Goal: Task Accomplishment & Management: Use online tool/utility

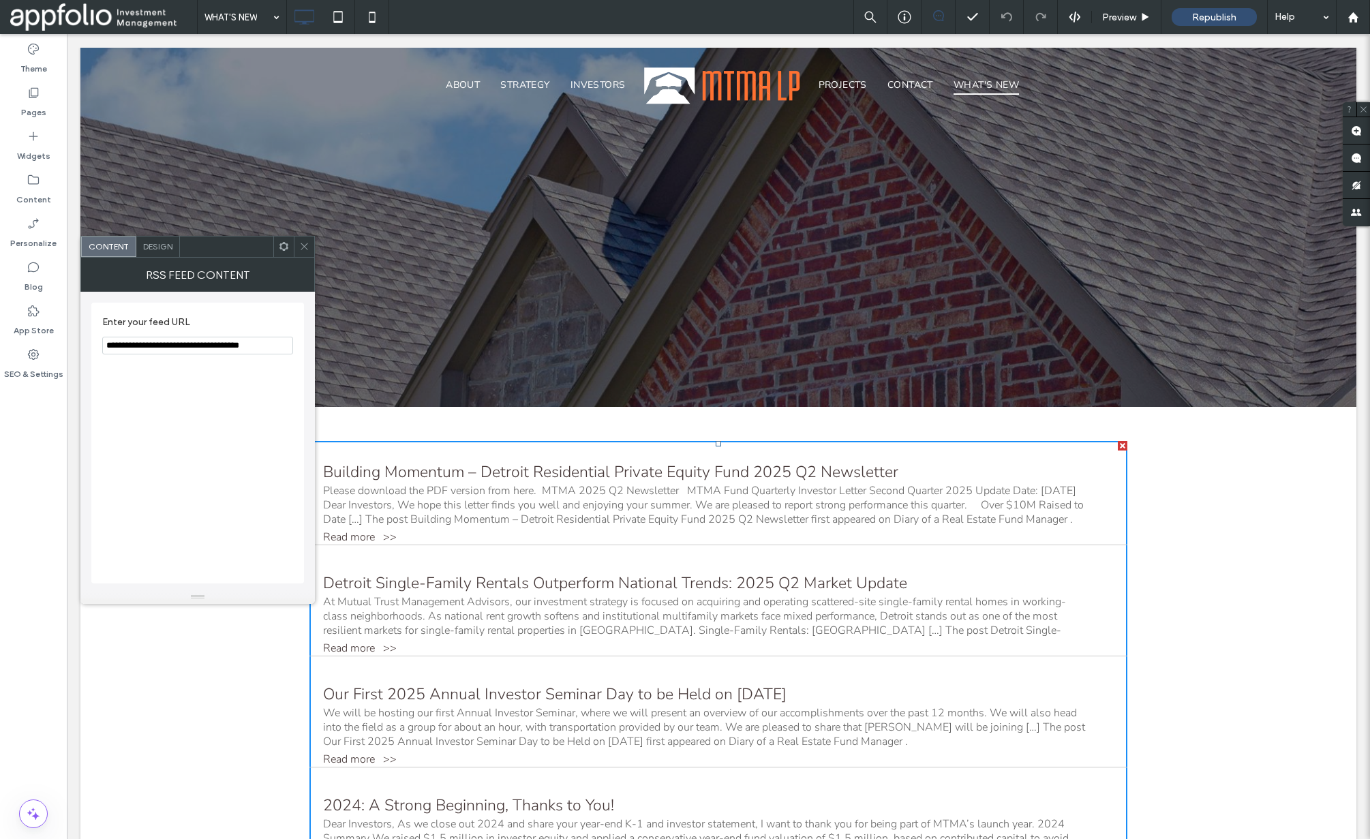
click at [163, 245] on span "Design" at bounding box center [157, 246] width 29 height 10
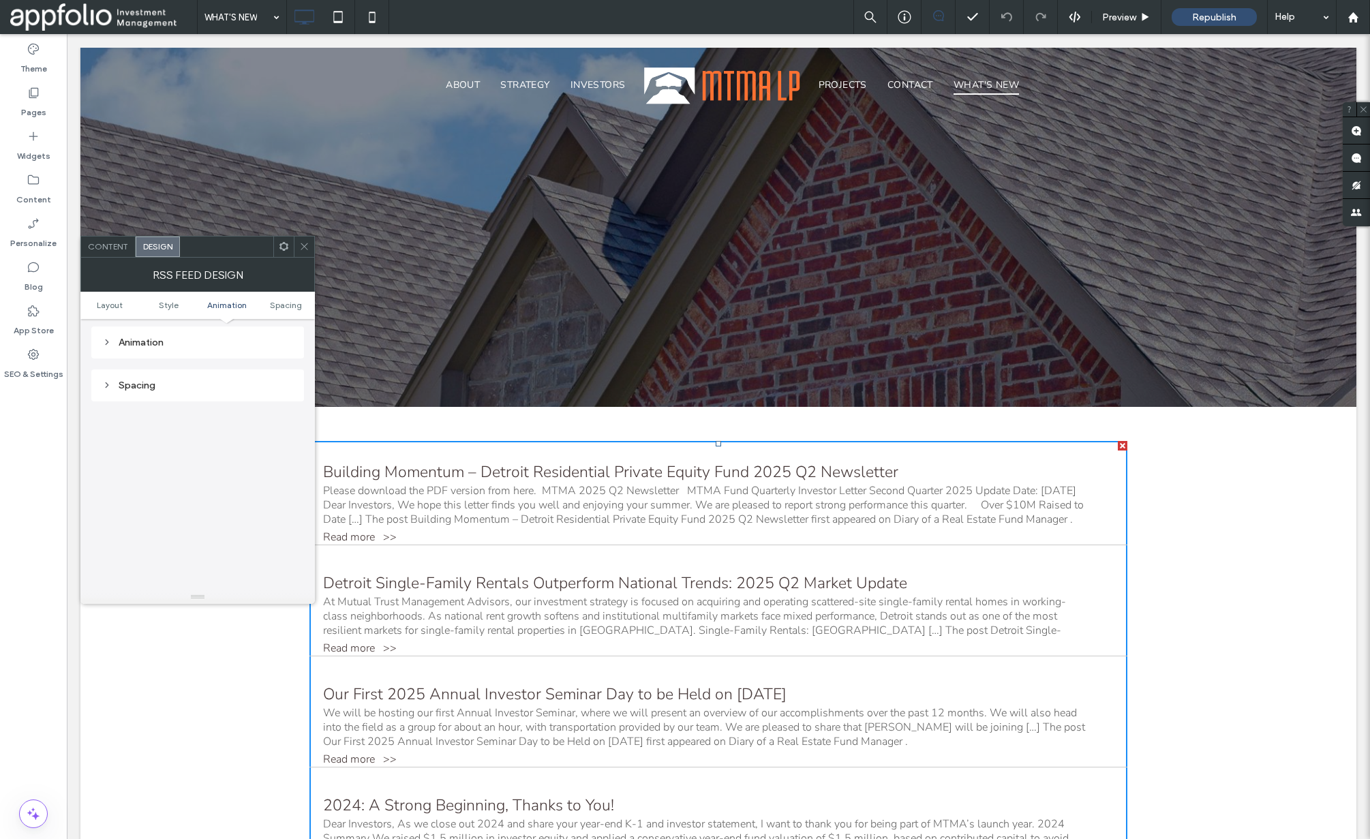
scroll to position [1145, 0]
click at [305, 246] on icon at bounding box center [304, 246] width 10 height 10
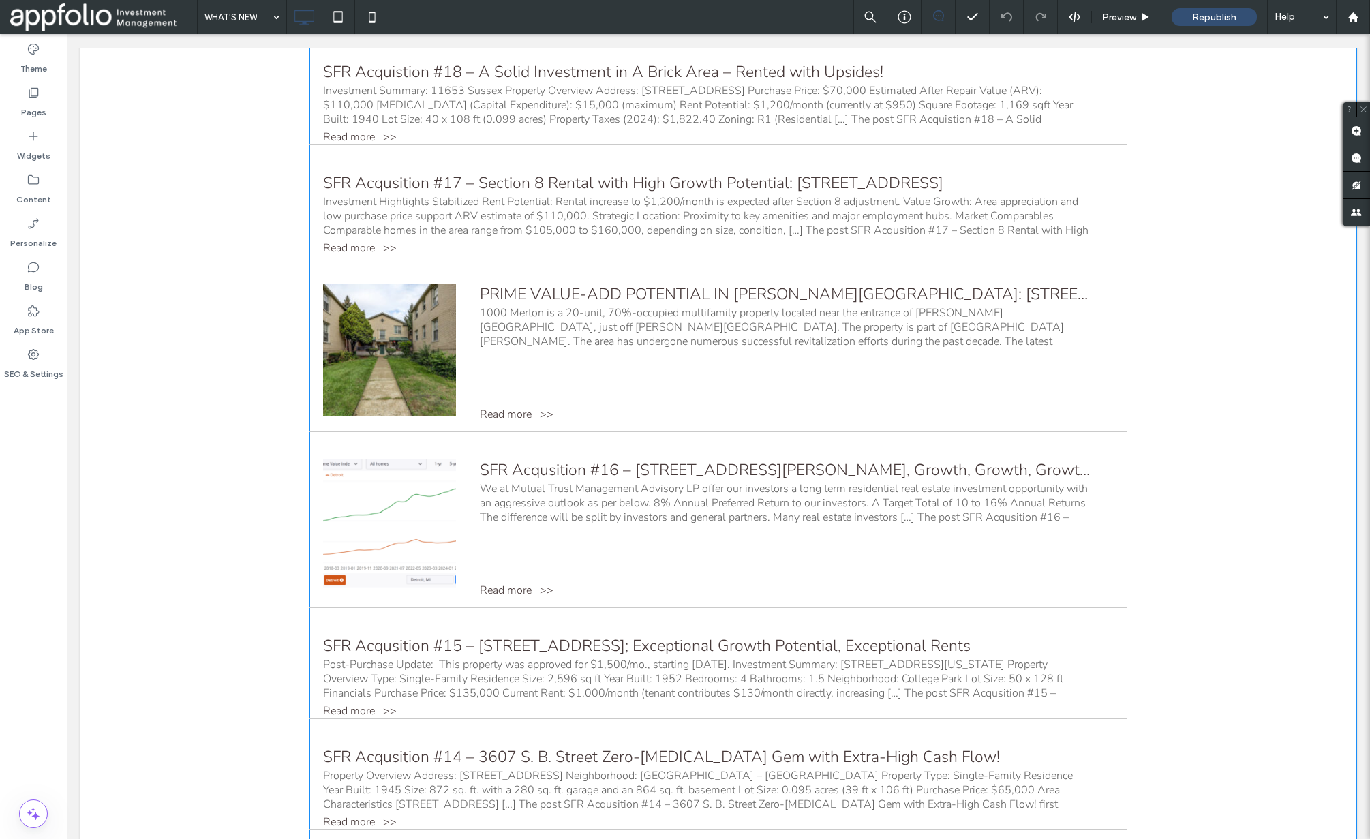
scroll to position [1312, 0]
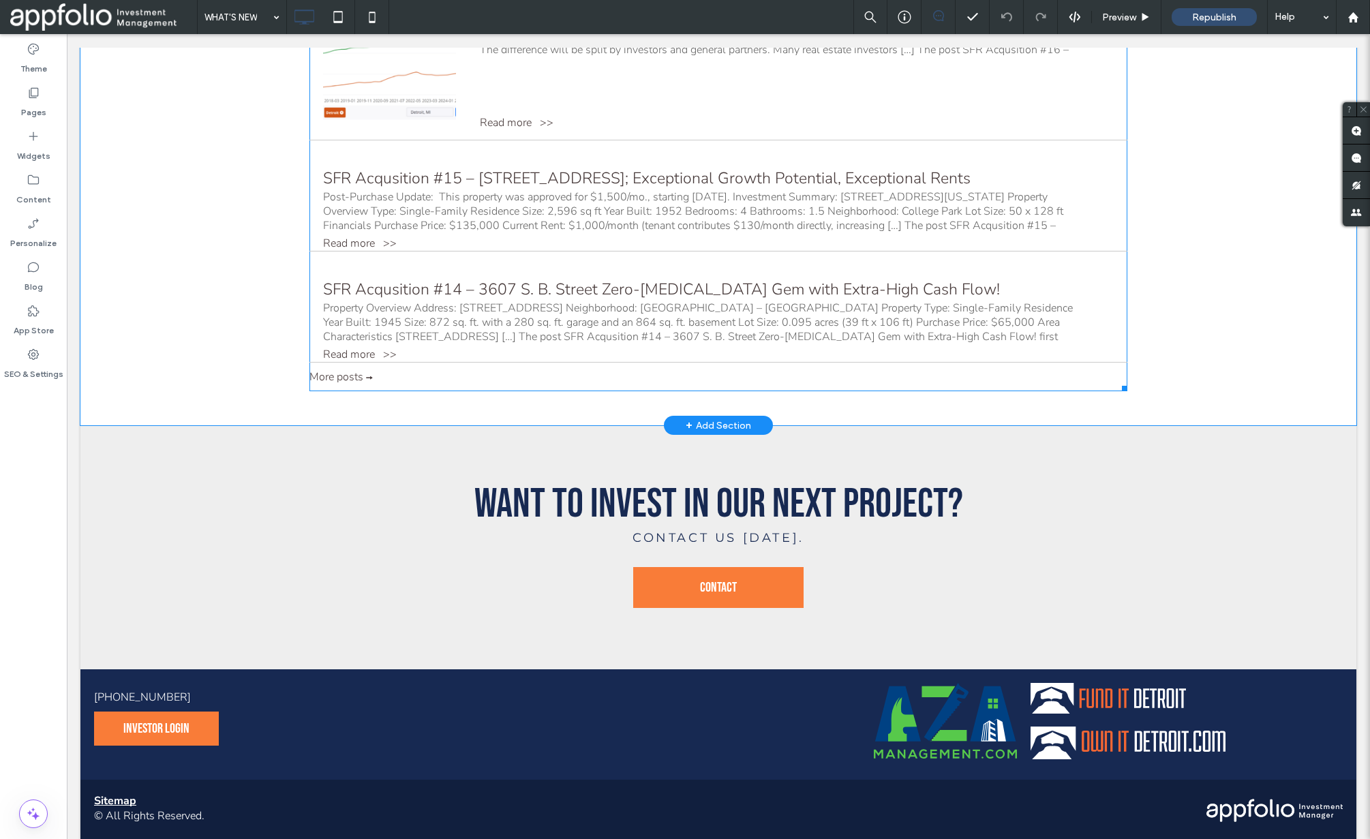
click at [474, 228] on div "Post-Purchase Update: This property was approved for $1,500/mo., starting [DATE…" at bounding box center [706, 211] width 767 height 43
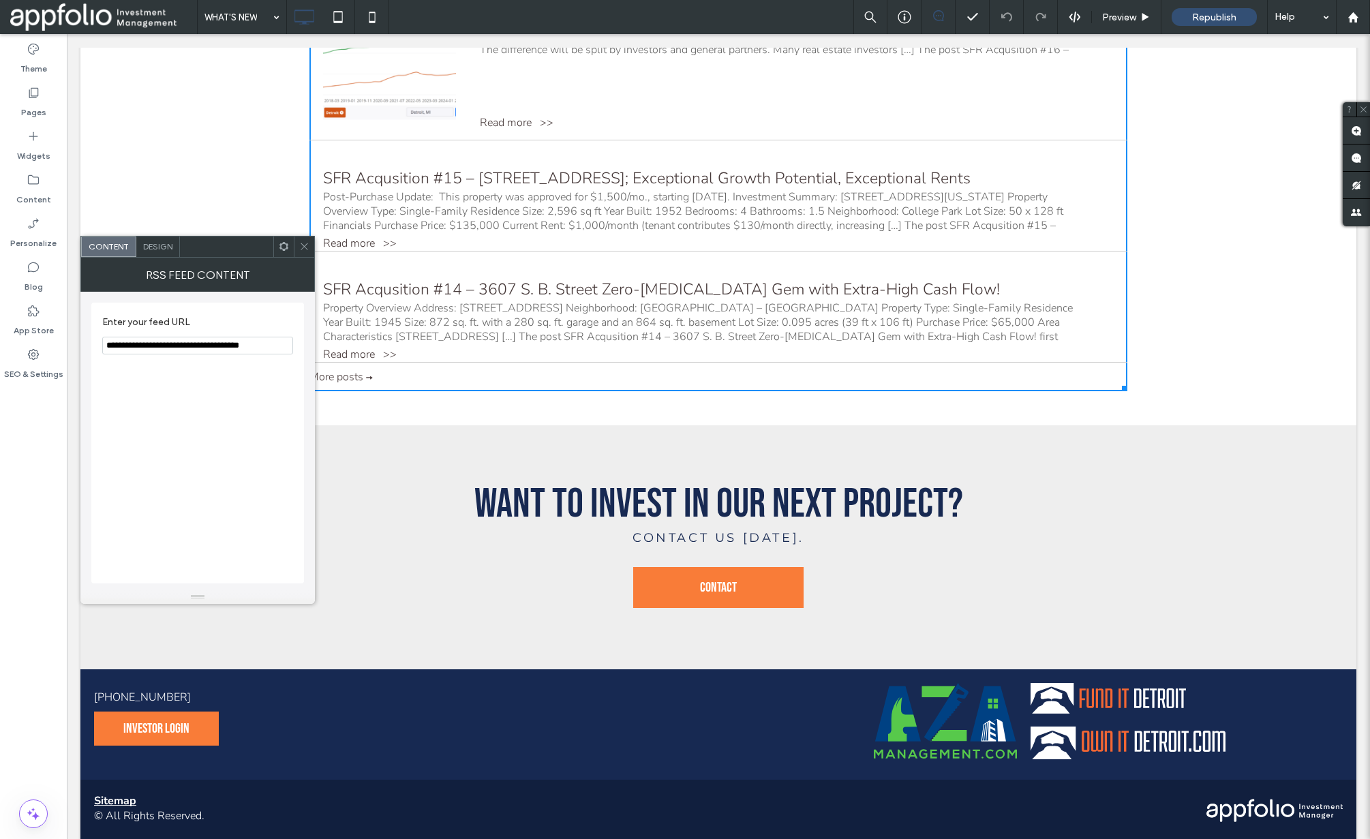
click at [162, 245] on span "Design" at bounding box center [157, 246] width 29 height 10
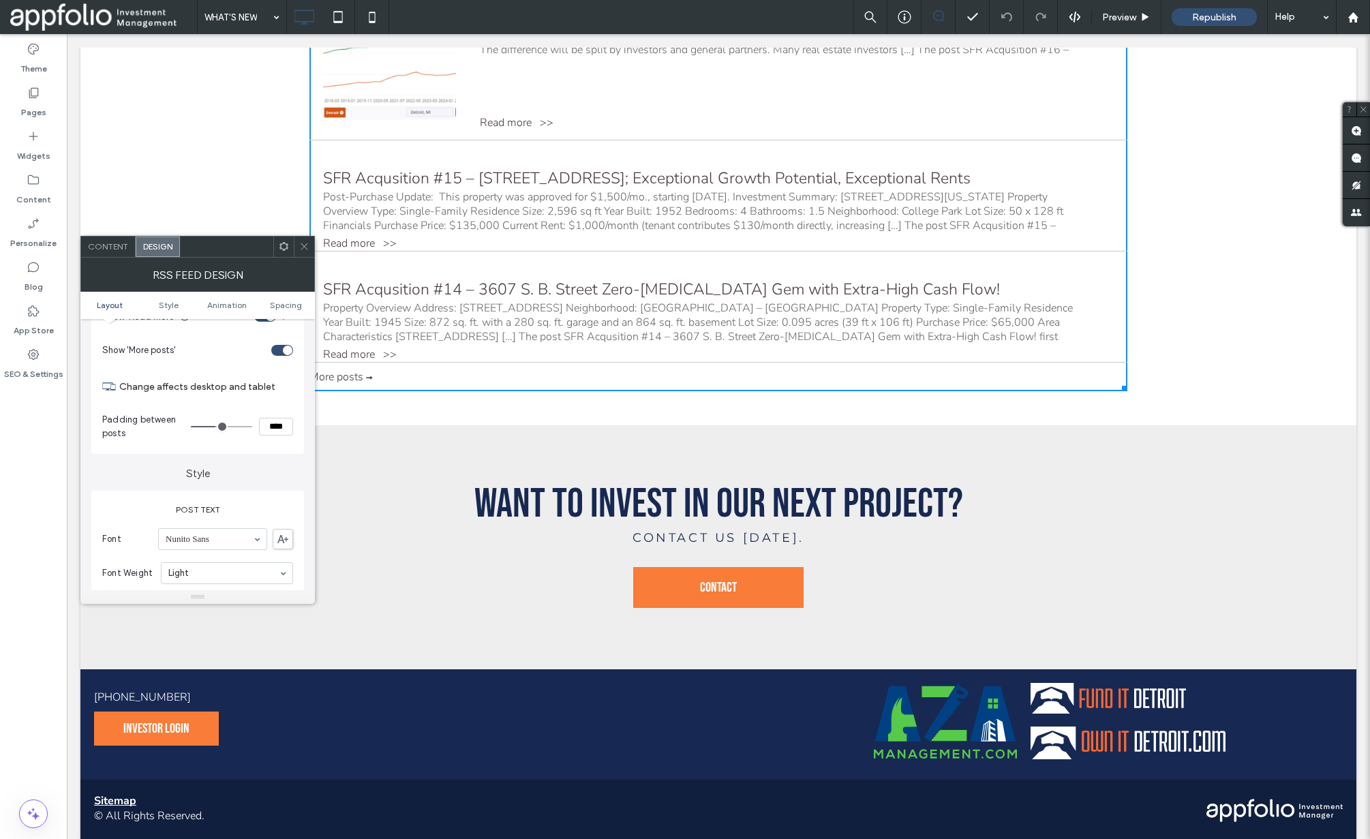
scroll to position [242, 0]
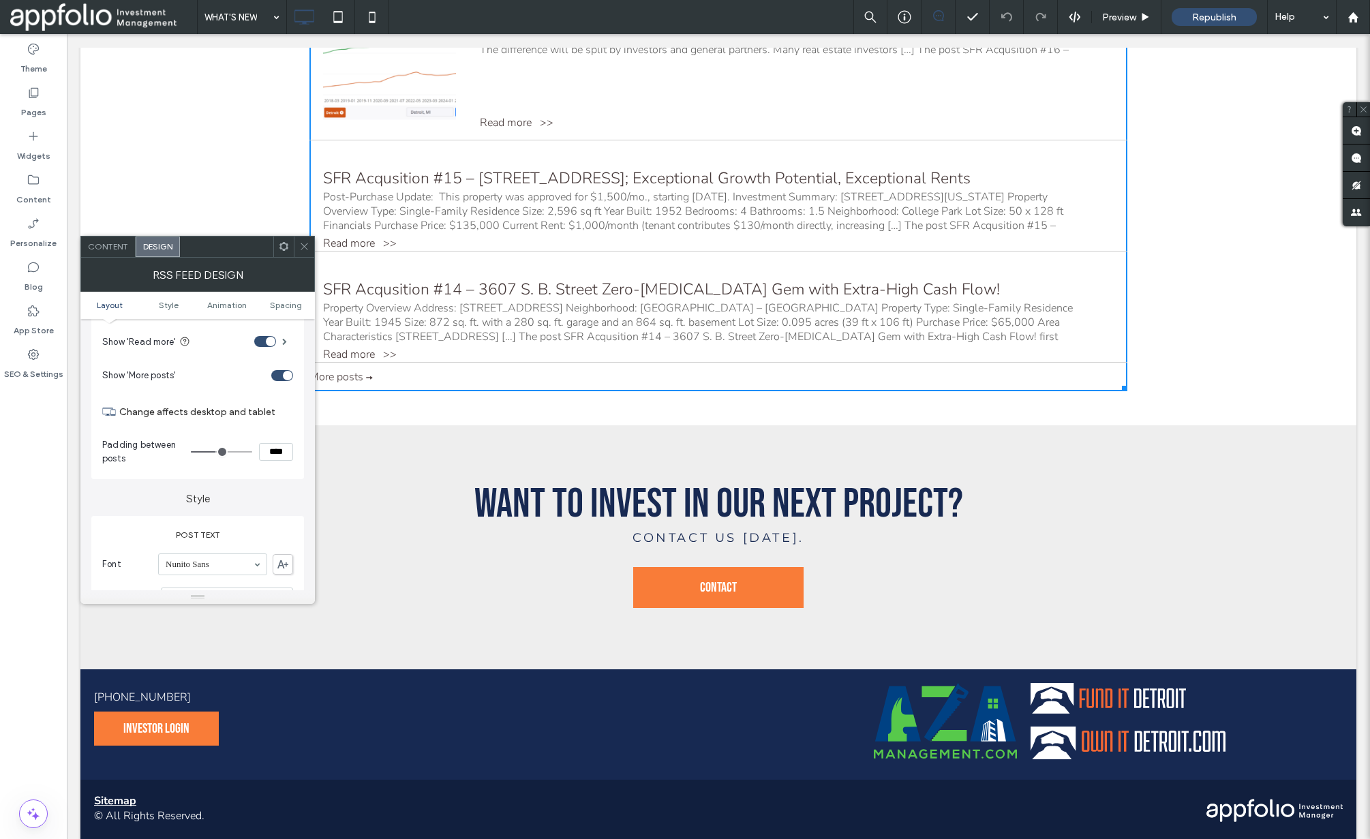
click at [288, 371] on div "toggle" at bounding box center [288, 376] width 10 height 10
click at [284, 374] on div "toggle" at bounding box center [282, 375] width 22 height 11
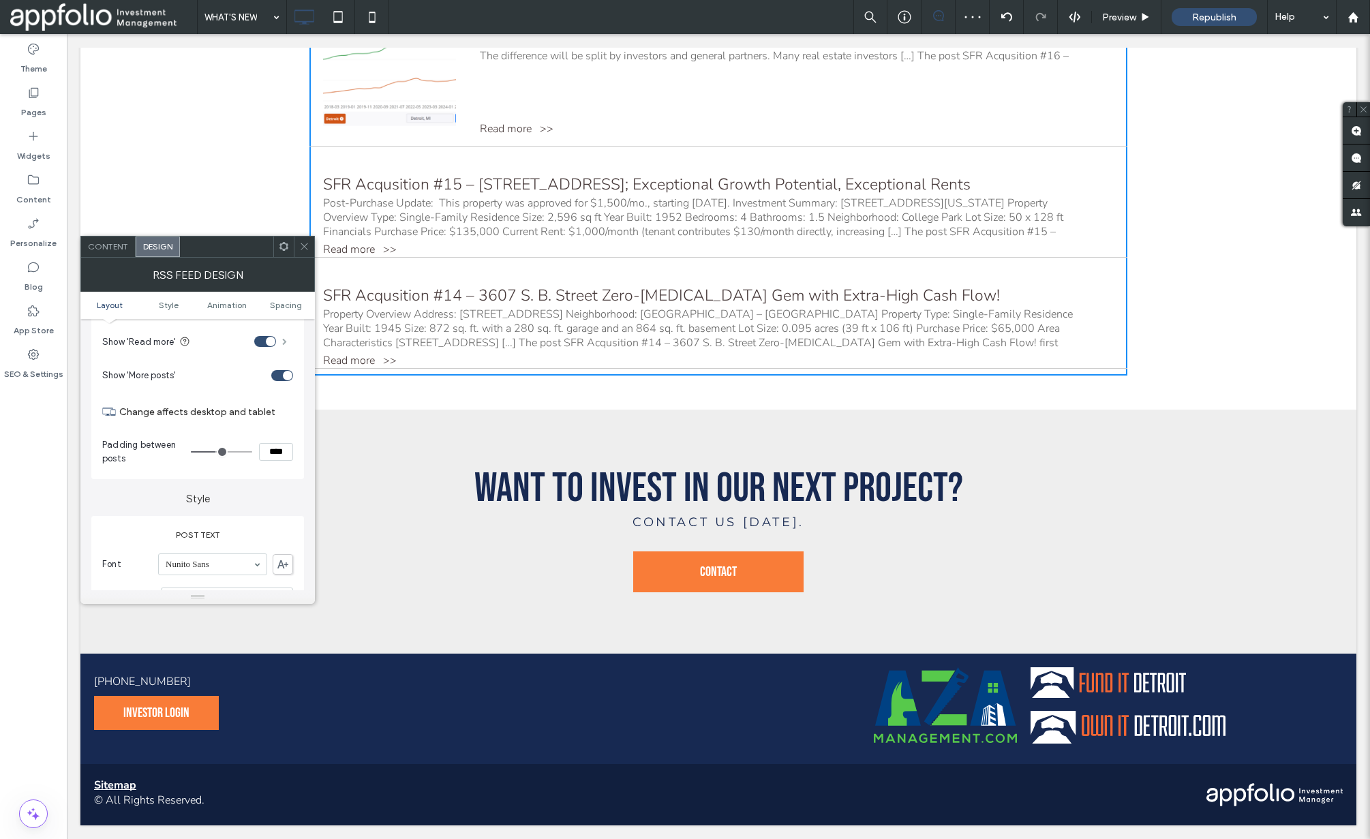
click at [282, 339] on span at bounding box center [284, 341] width 5 height 7
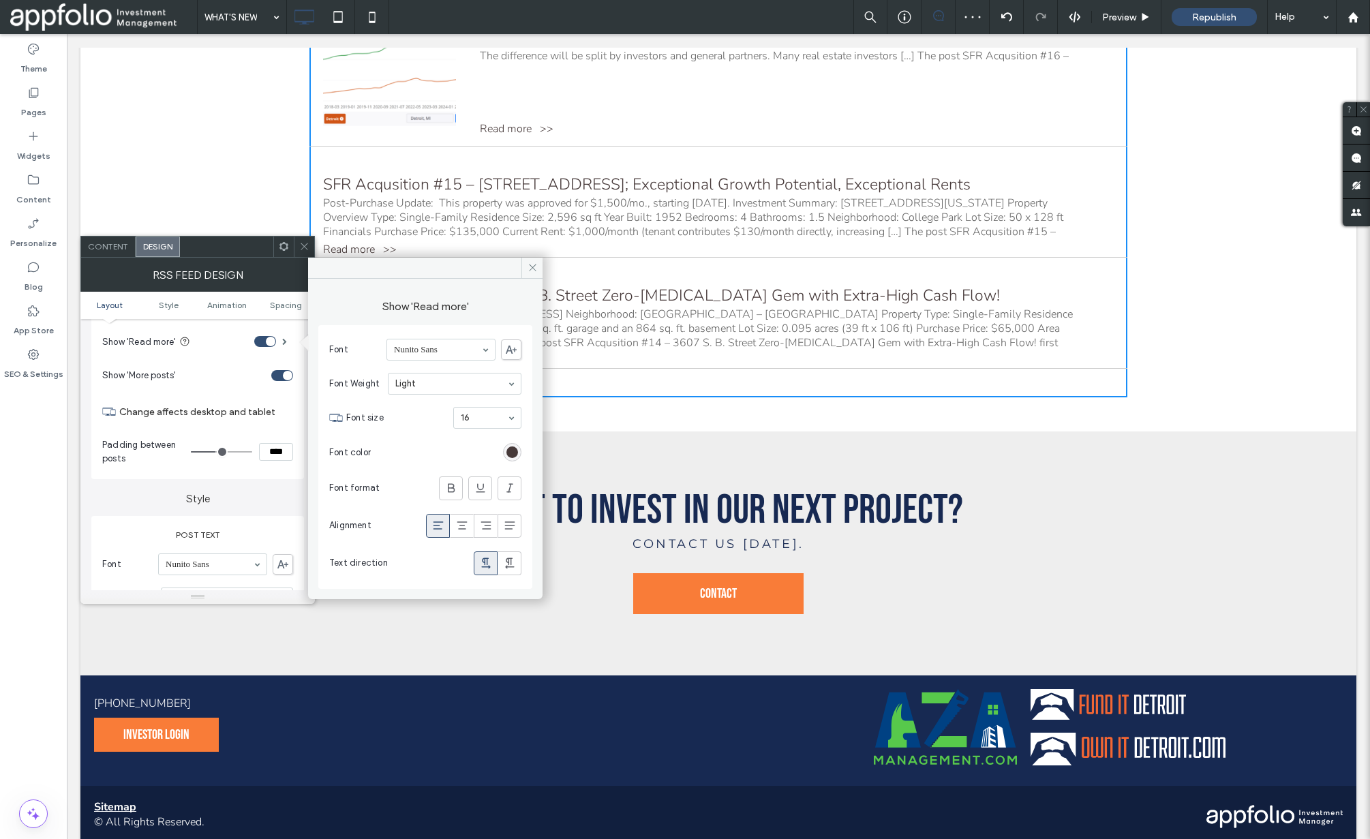
scroll to position [1312, 0]
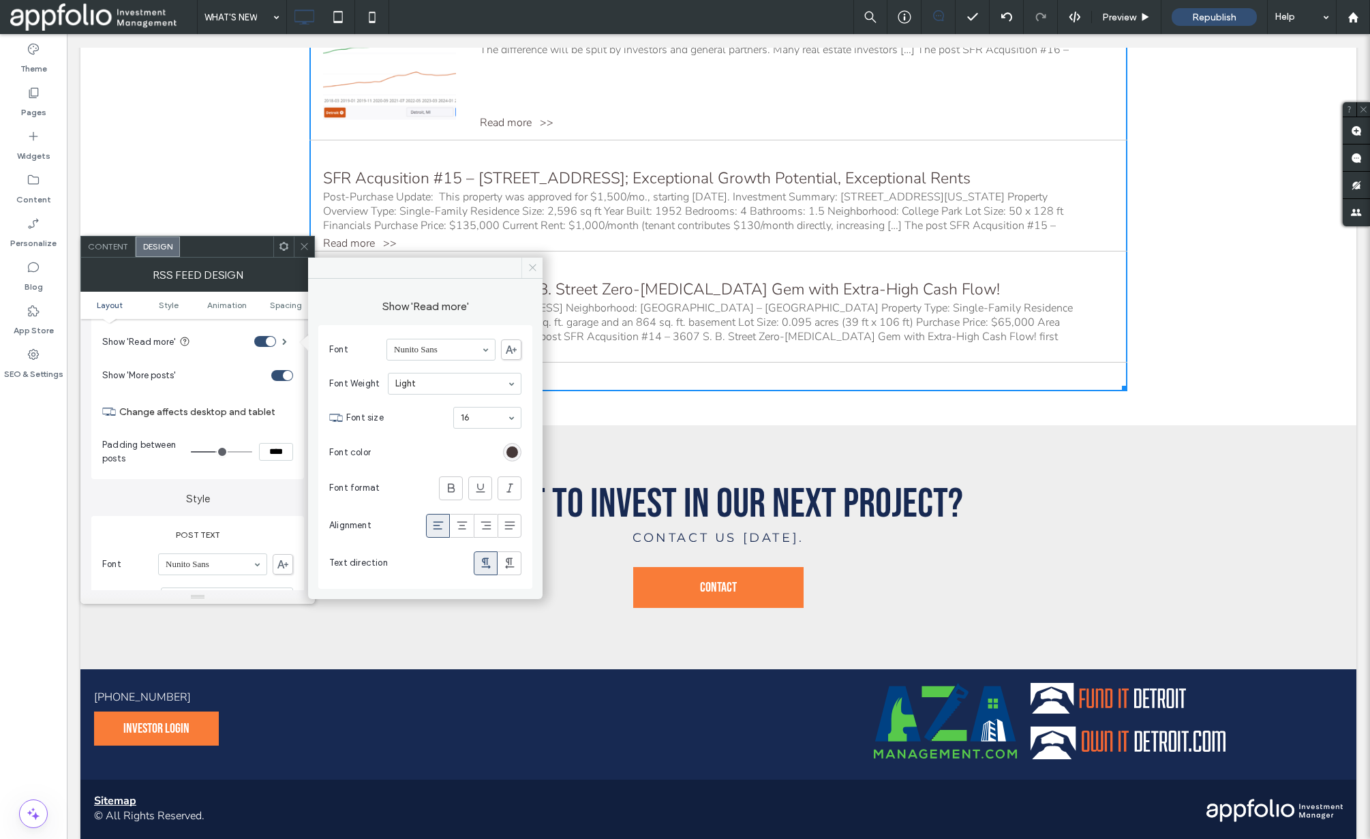
click at [532, 269] on icon at bounding box center [532, 267] width 10 height 10
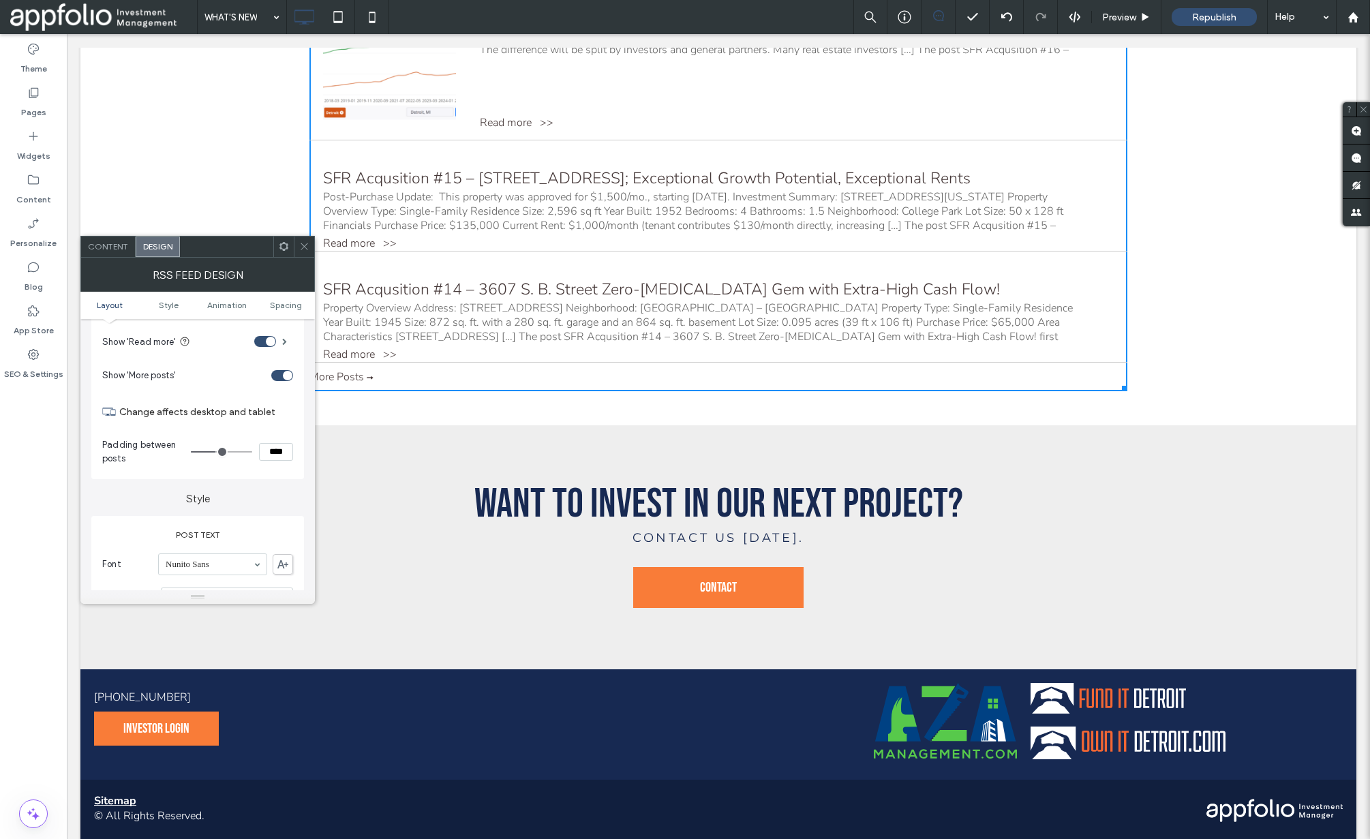
click at [301, 246] on icon at bounding box center [304, 246] width 10 height 10
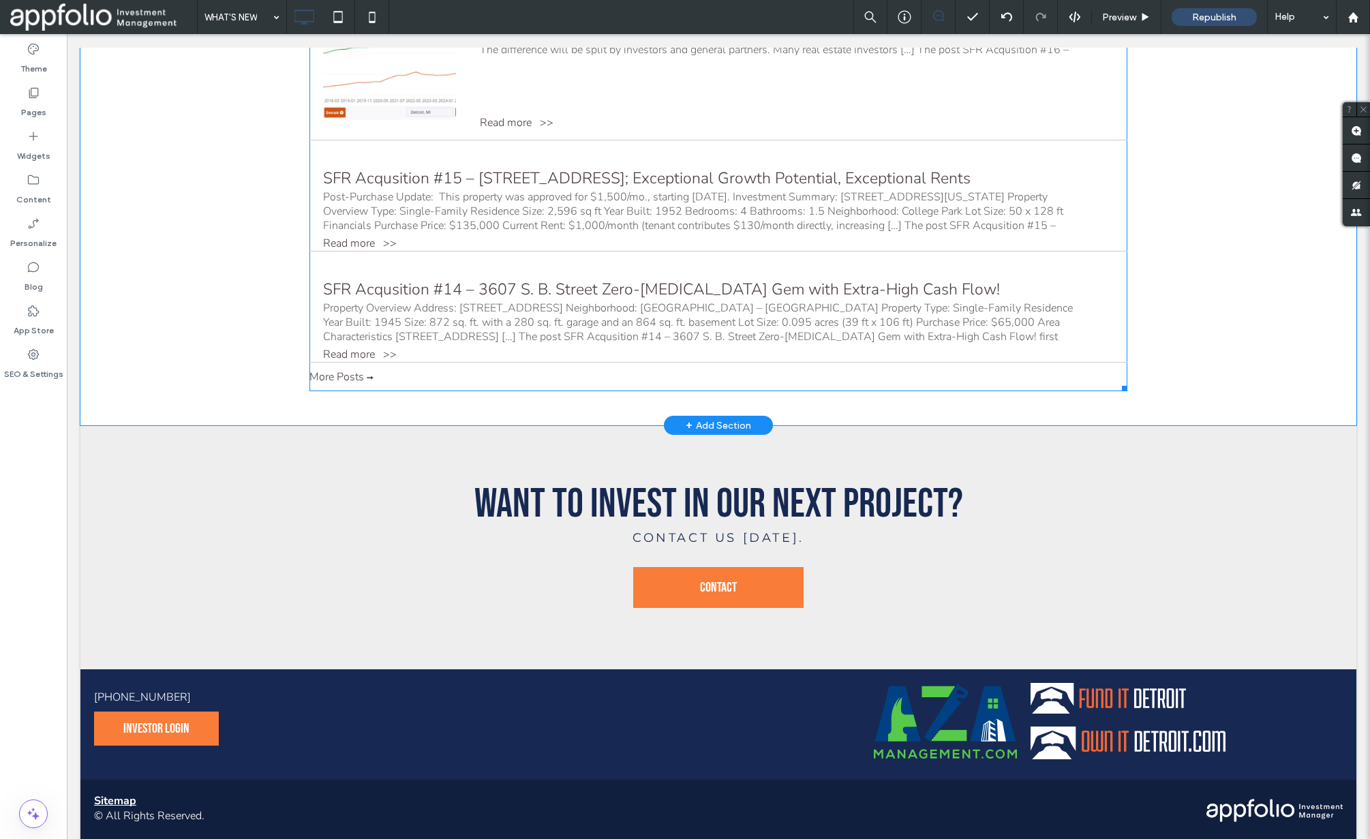
click at [699, 164] on div "[DATE] SFR Acqusition [STREET_ADDRESS]; Exceptional Growth Potential, Exception…" at bounding box center [718, 199] width 818 height 104
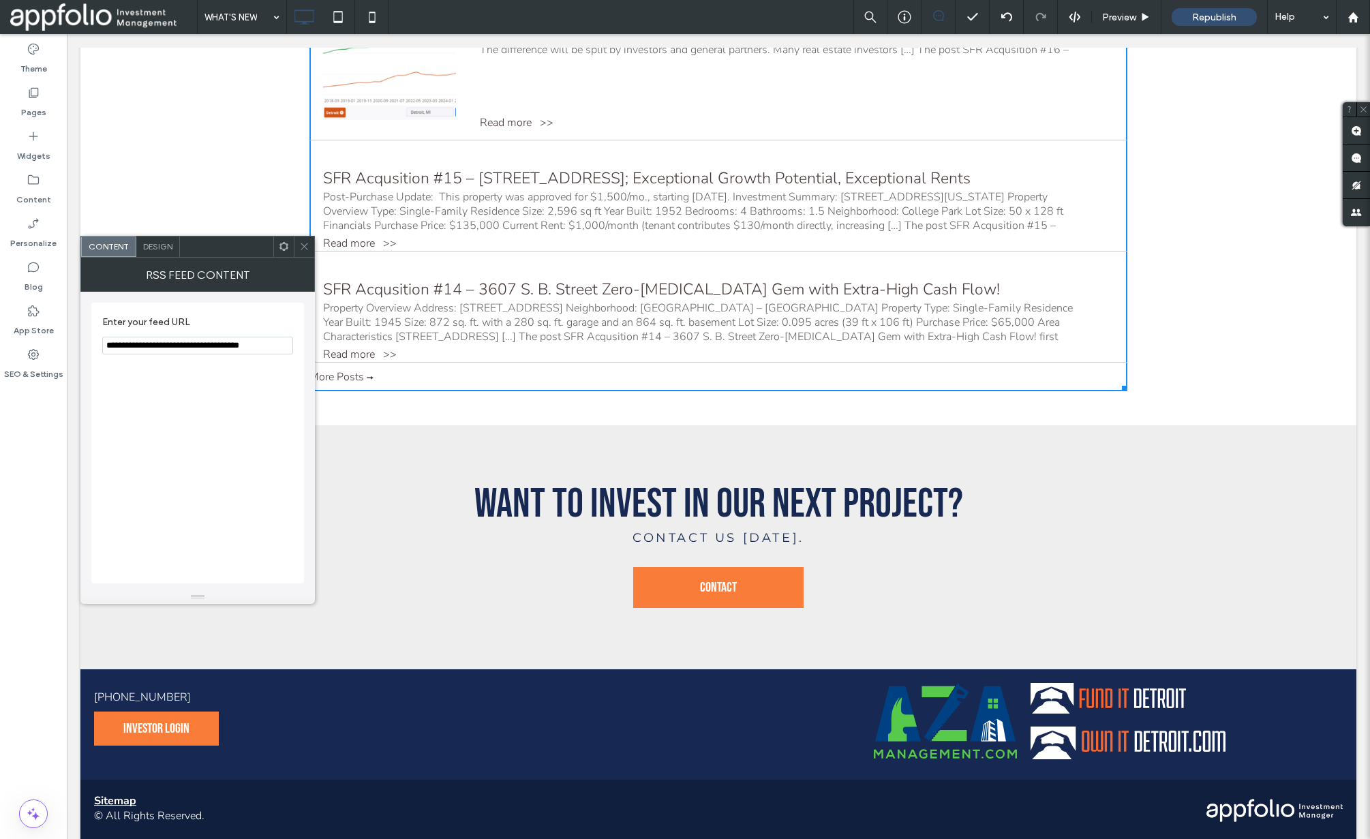
drag, startPoint x: 170, startPoint y: 380, endPoint x: 425, endPoint y: 342, distance: 257.7
click at [307, 247] on icon at bounding box center [304, 246] width 10 height 10
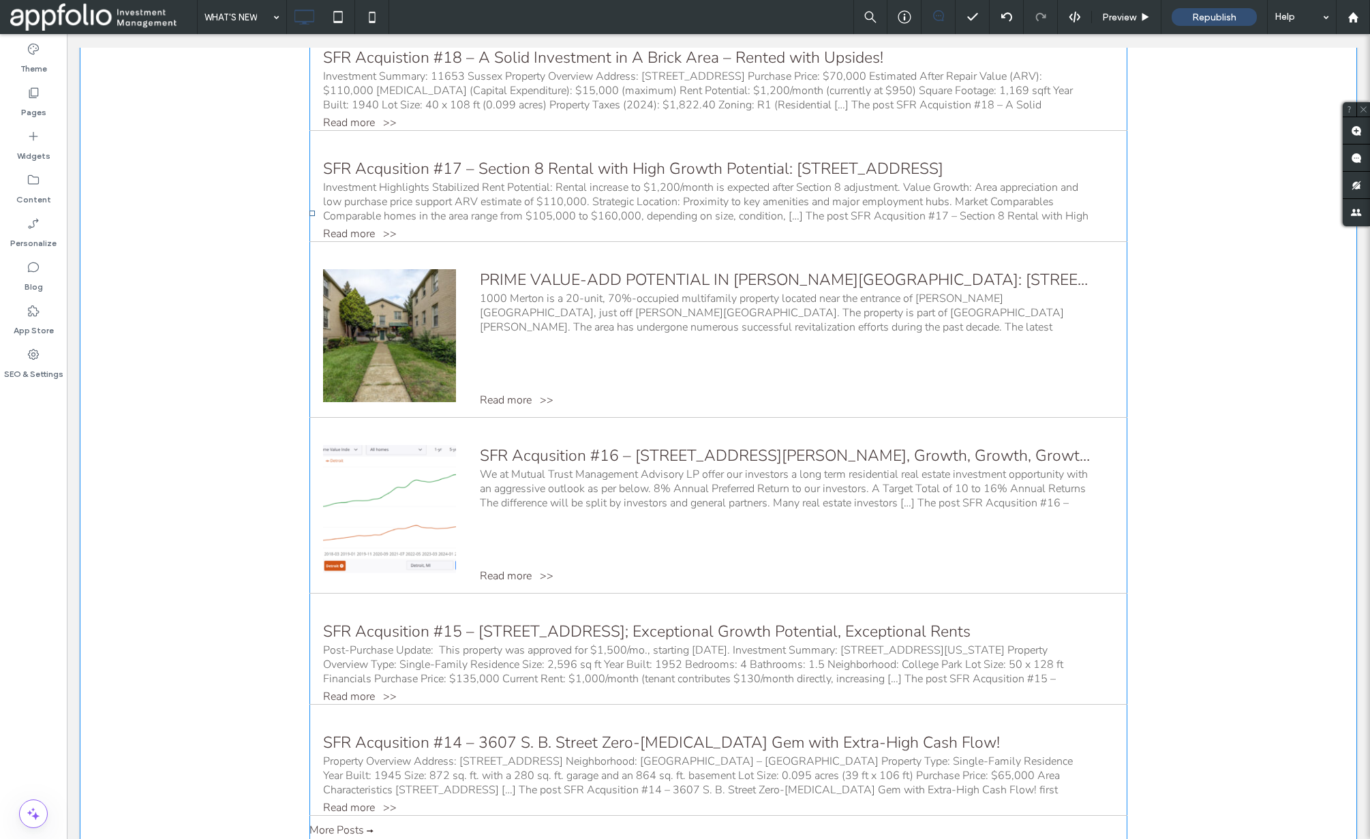
scroll to position [878, 0]
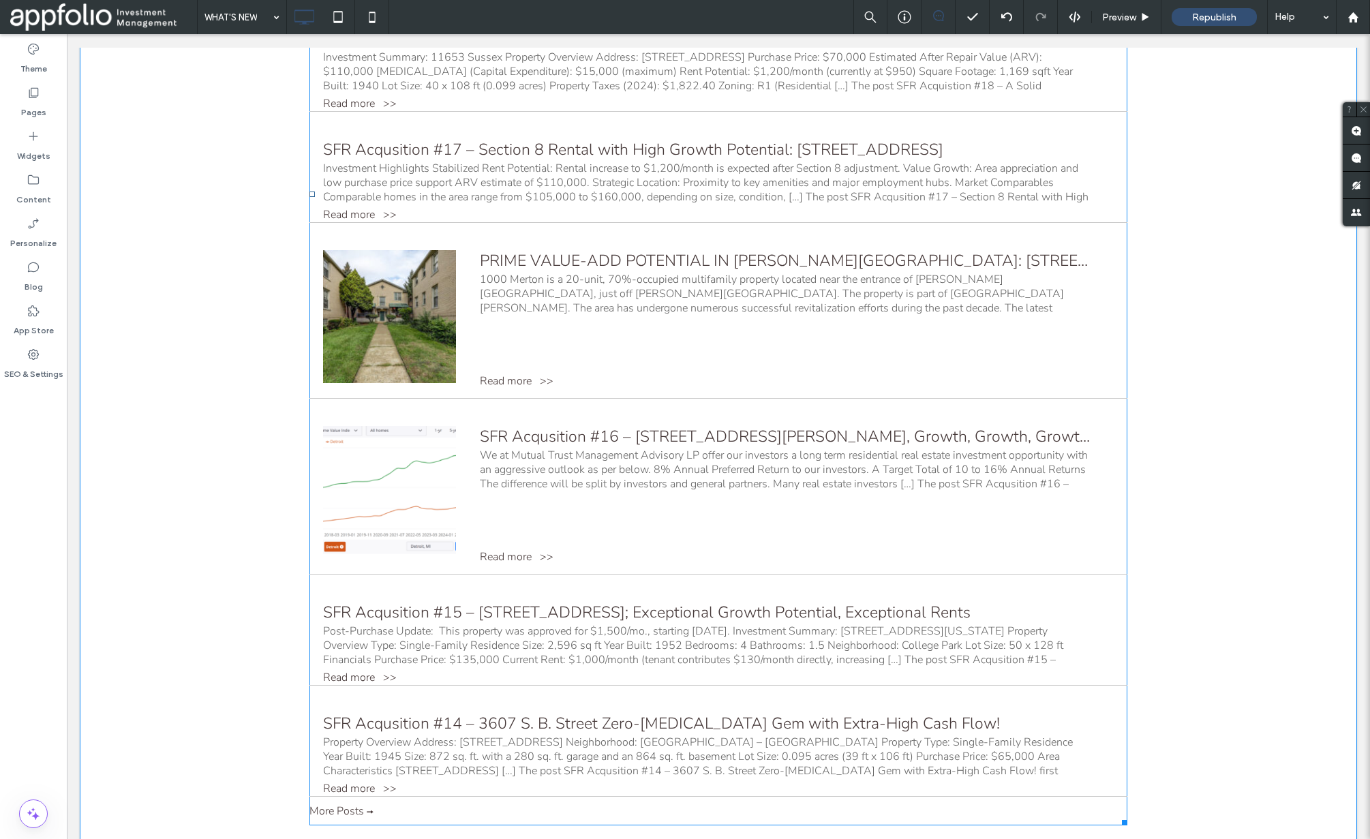
click at [495, 292] on div "1000 Merton is a 20-unit, 70%-occupied multifamily property located near the en…" at bounding box center [785, 294] width 610 height 43
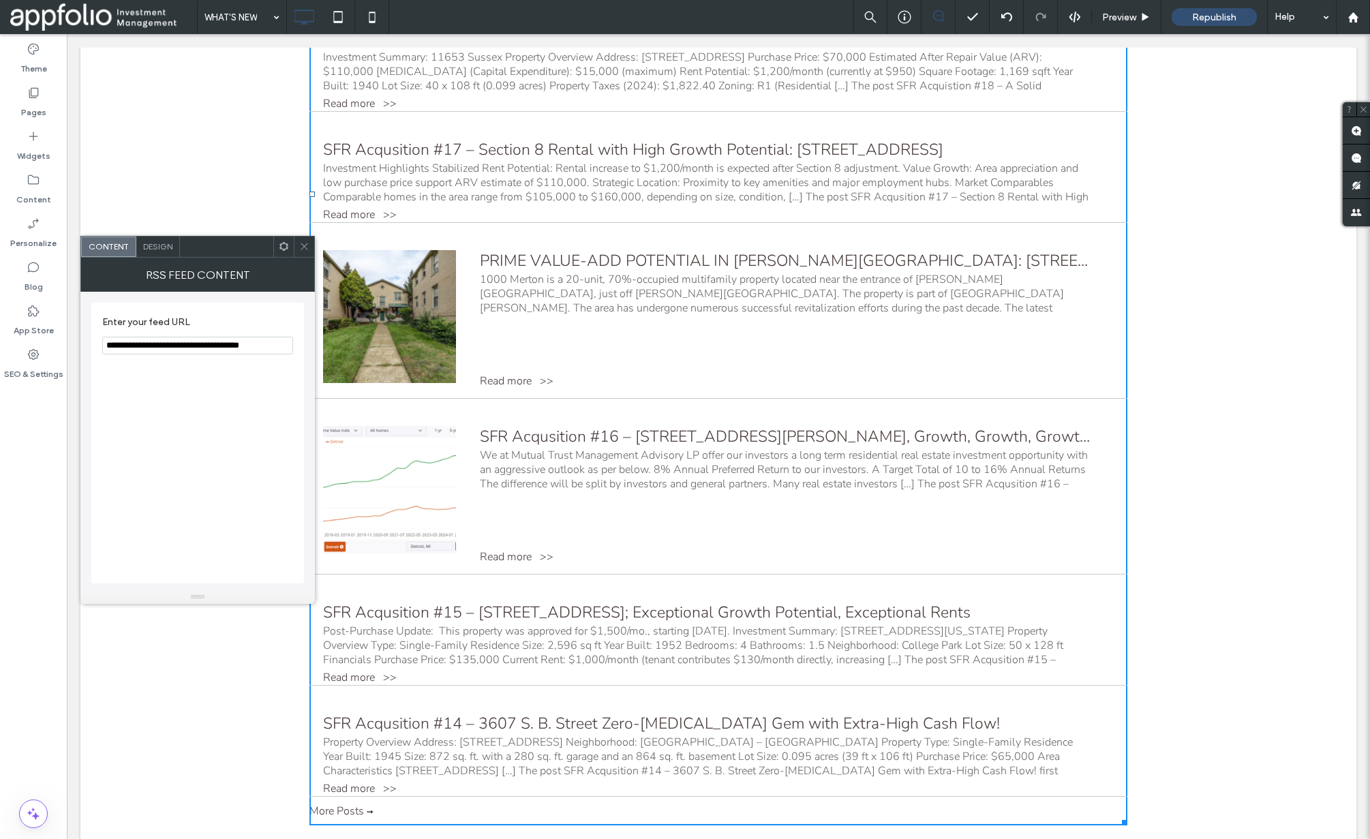
click at [164, 250] on span "Design" at bounding box center [157, 246] width 29 height 10
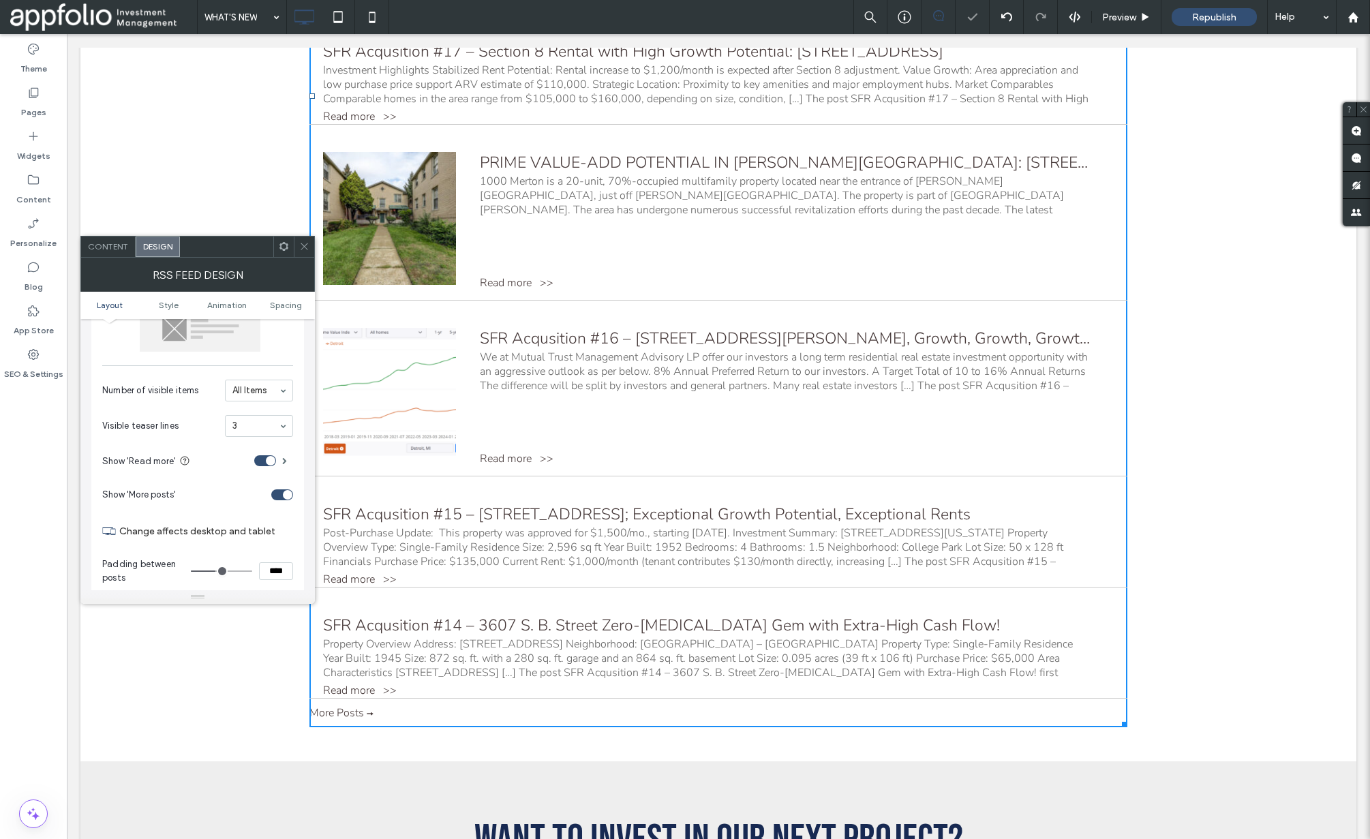
scroll to position [1328, 0]
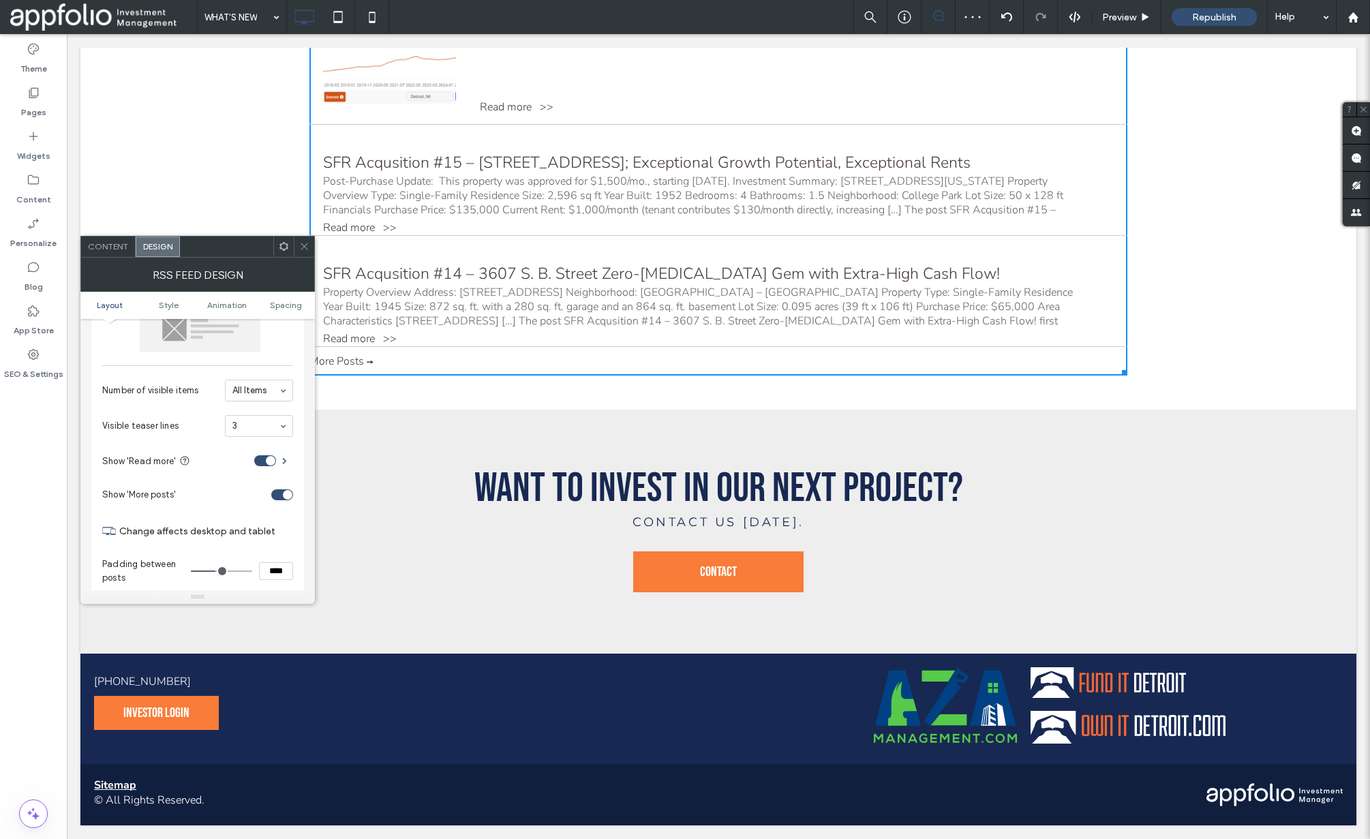
click at [303, 247] on icon at bounding box center [304, 246] width 10 height 10
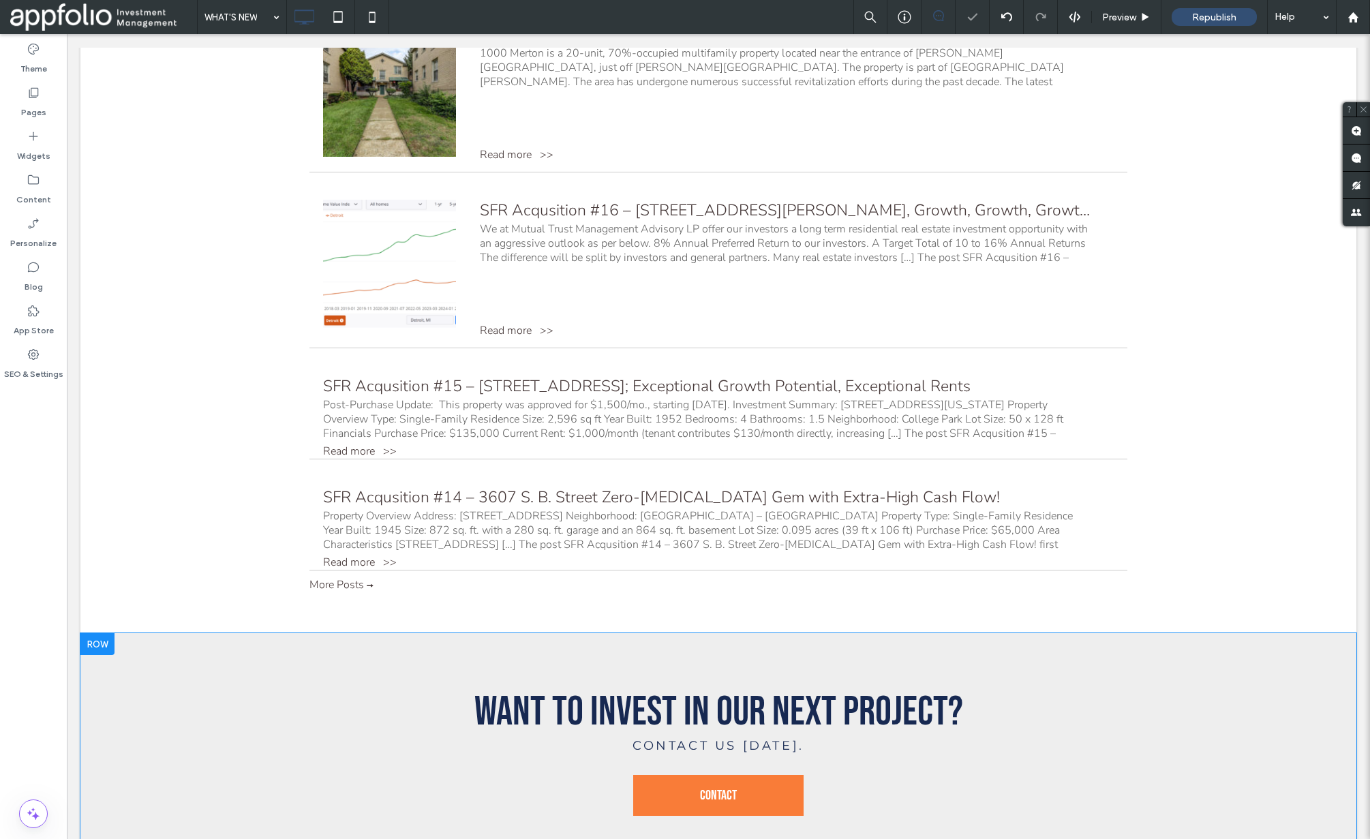
scroll to position [1328, 0]
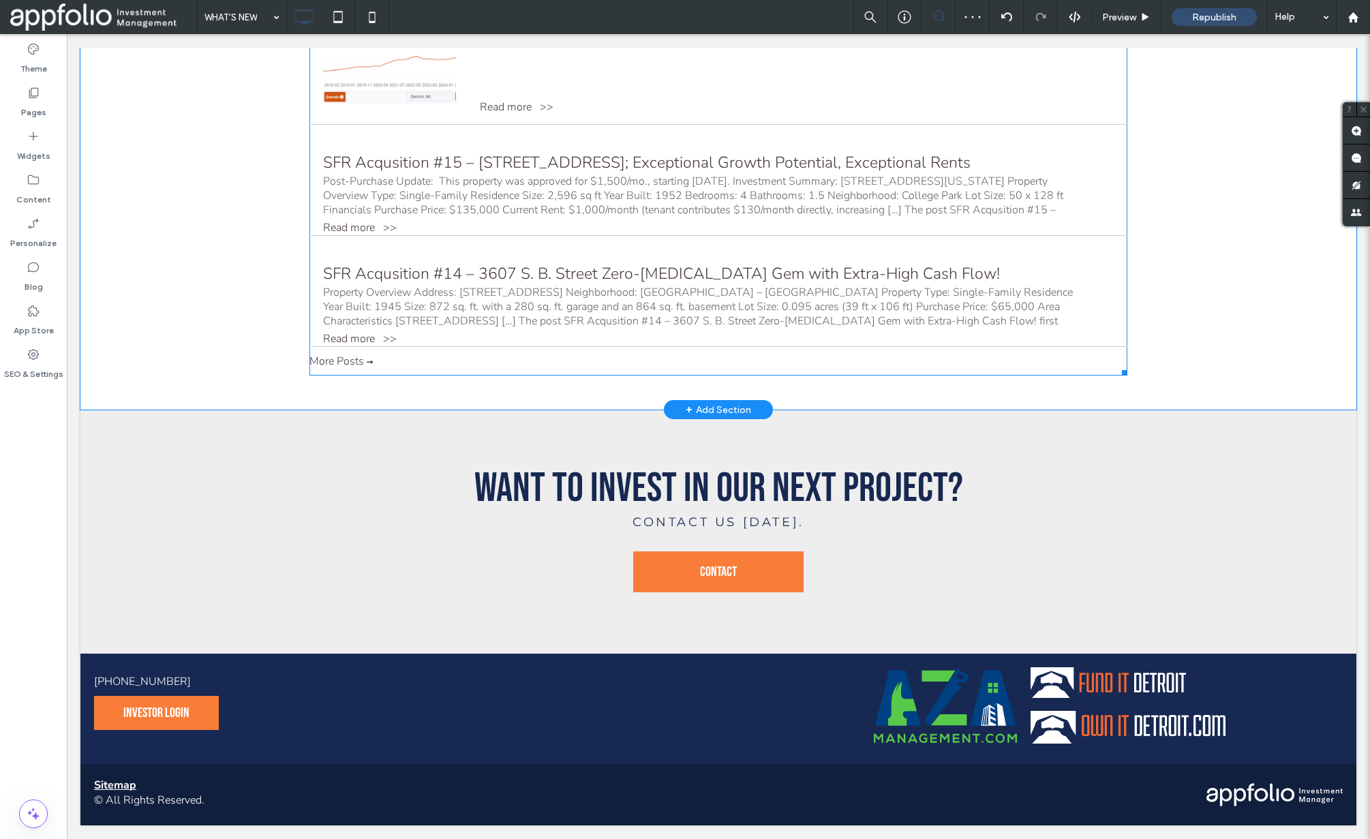
click at [393, 253] on div "DEC 11 SFR Acqusition #14 – 3607 S. B. Street Zero-CapEx Gem with Extra-High Ca…" at bounding box center [718, 295] width 818 height 104
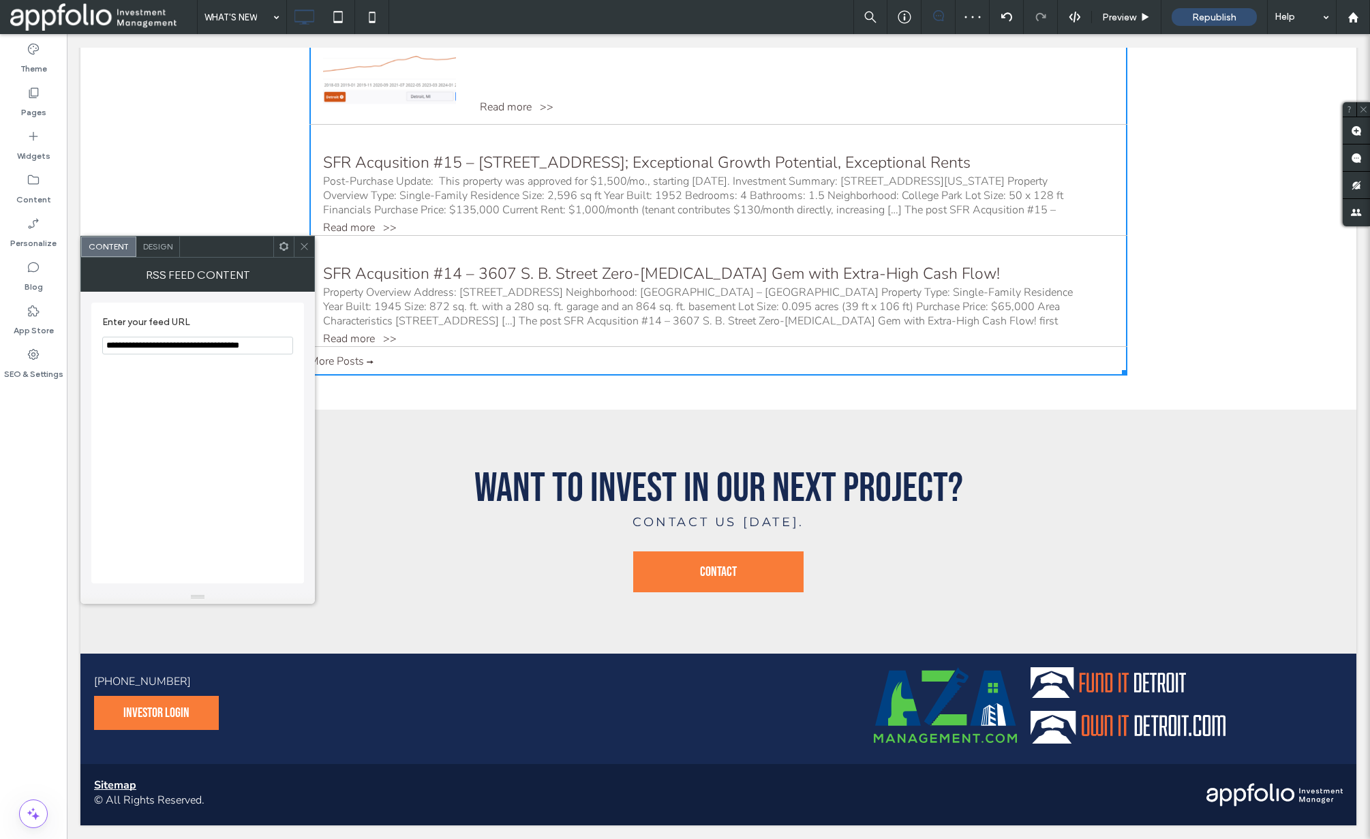
click at [147, 250] on span "Design" at bounding box center [157, 246] width 29 height 10
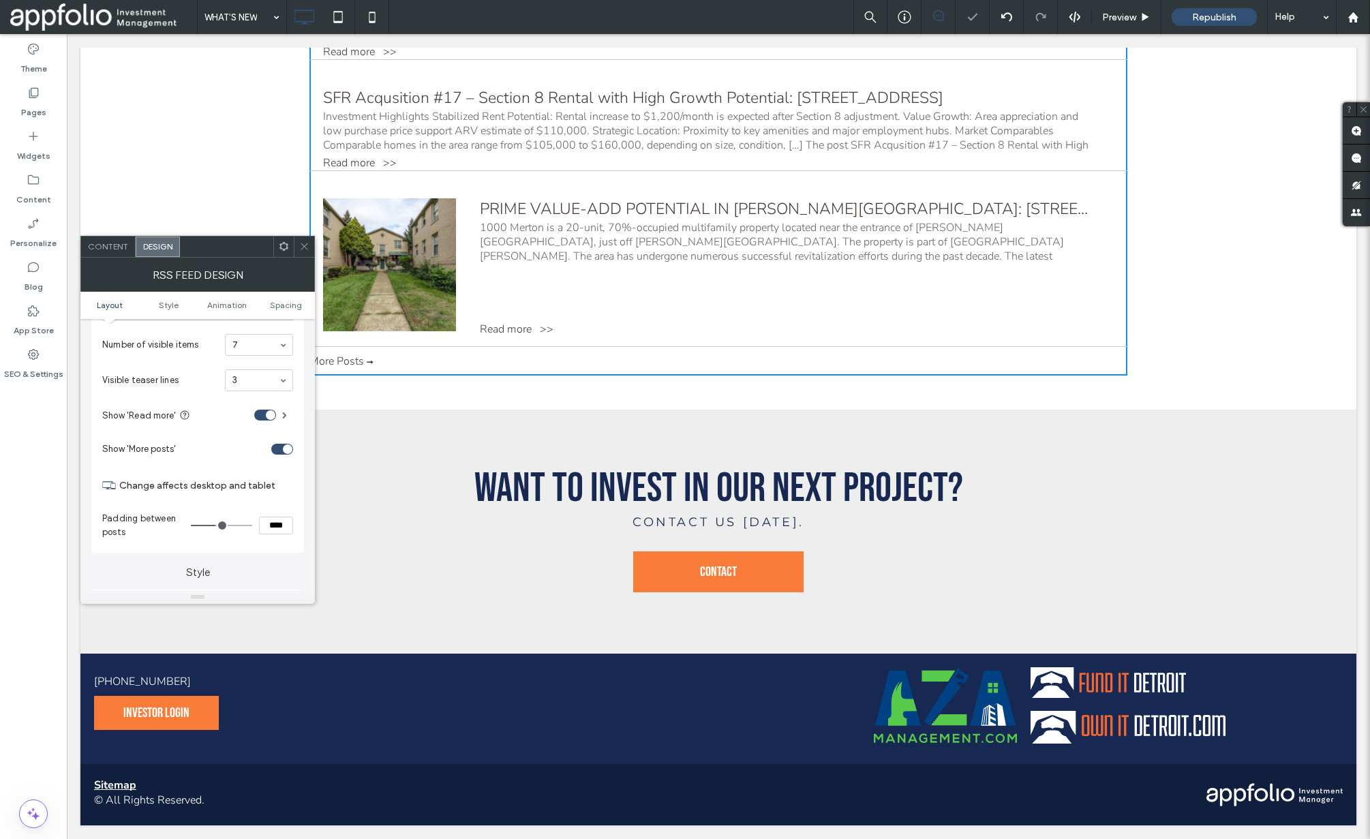
scroll to position [930, 0]
click at [307, 241] on icon at bounding box center [304, 246] width 10 height 10
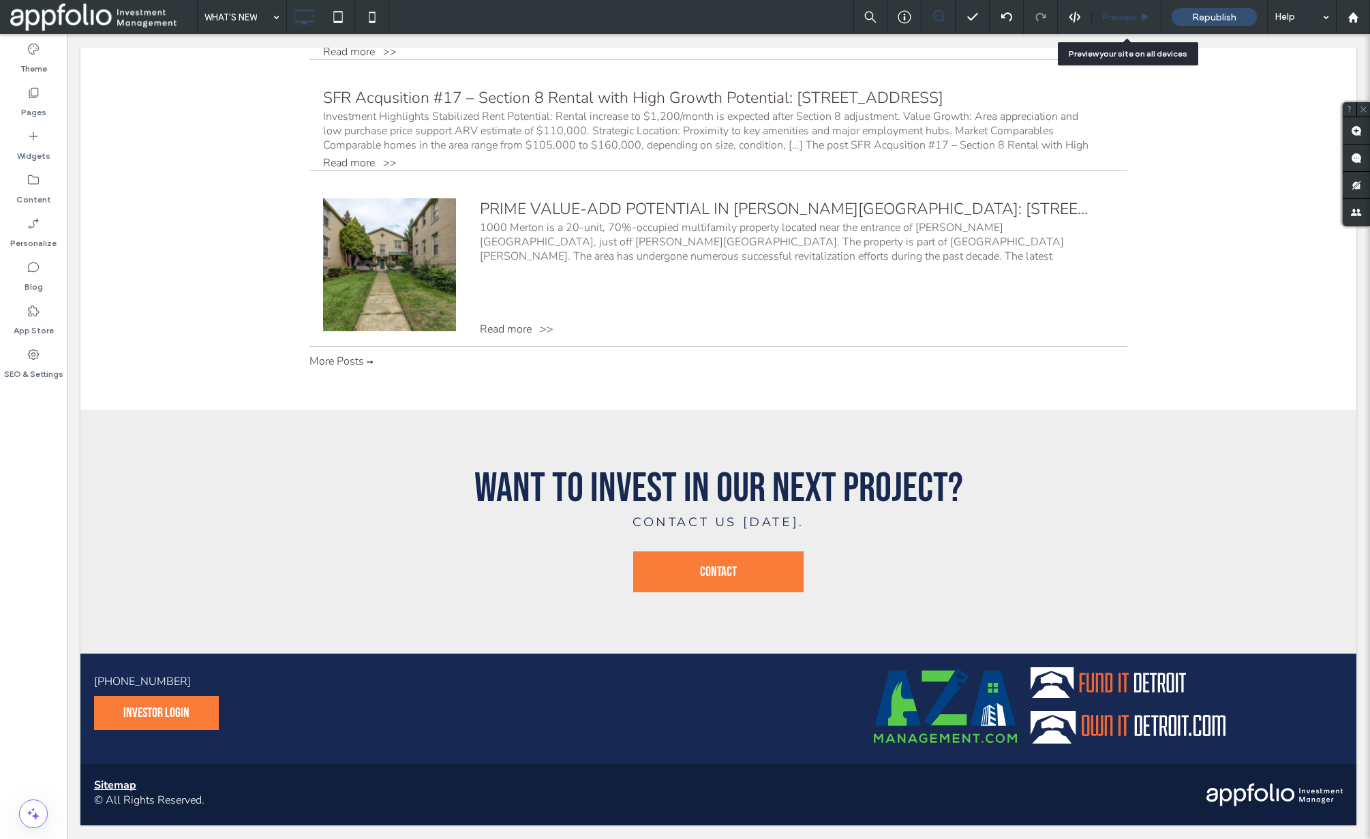
click at [1119, 21] on span "Preview" at bounding box center [1119, 18] width 34 height 12
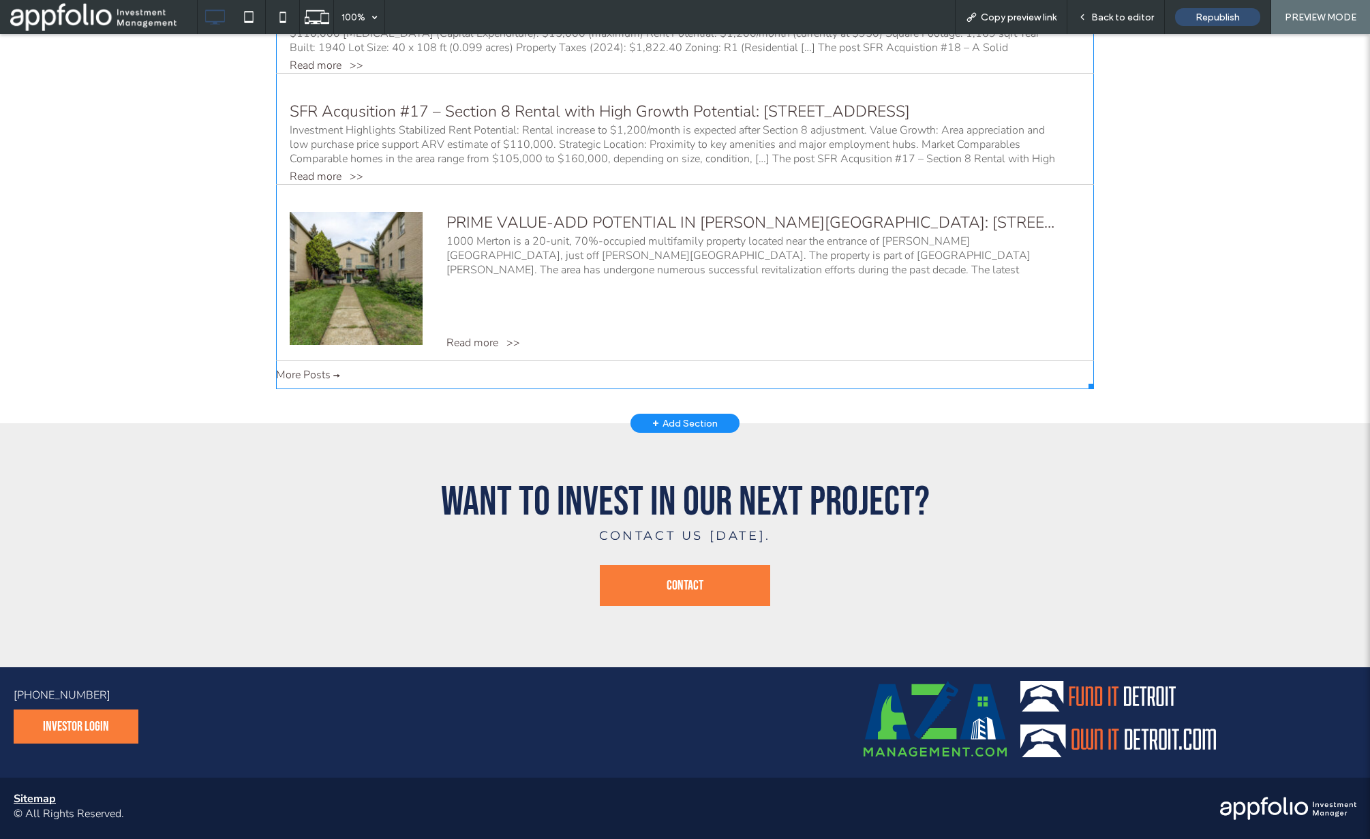
click at [292, 373] on div "More Posts" at bounding box center [685, 374] width 818 height 15
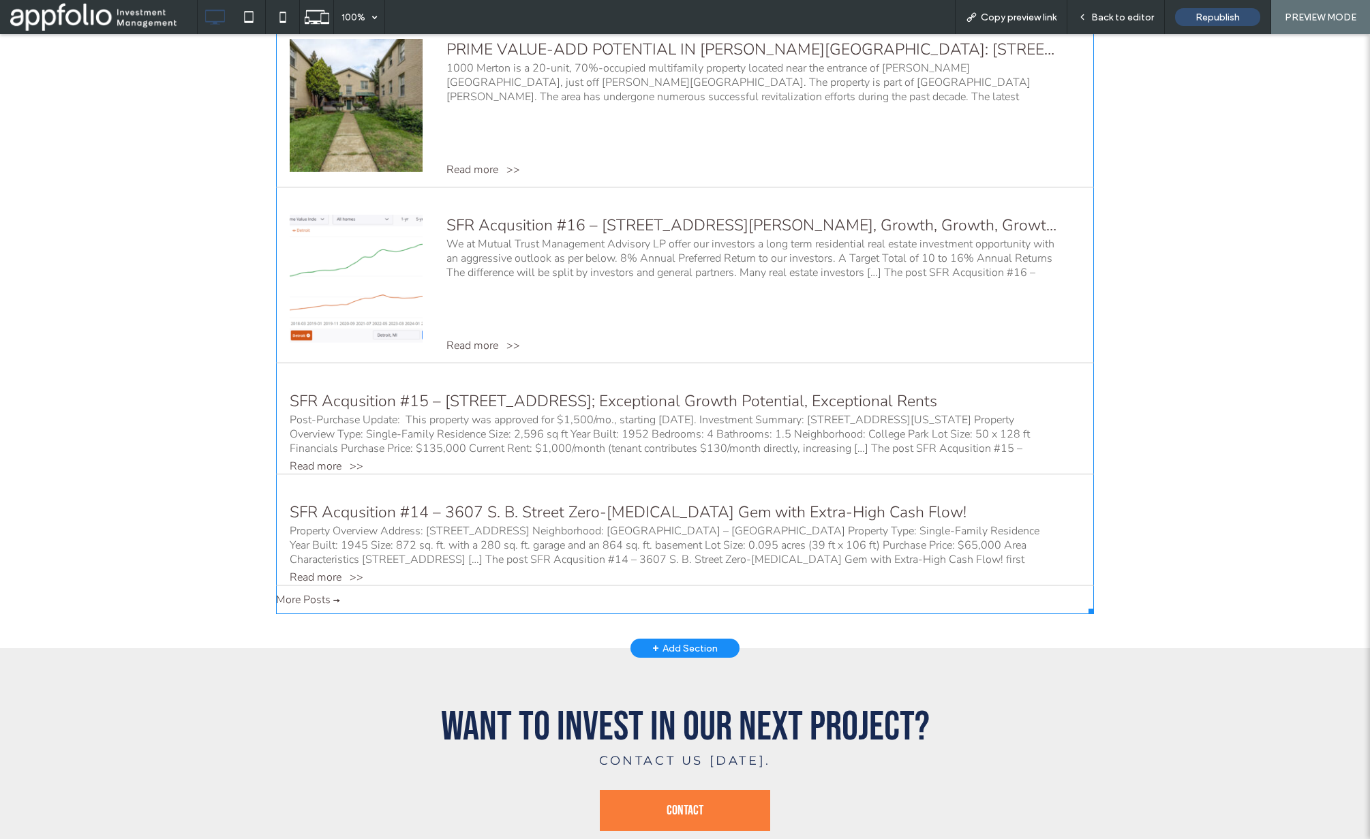
scroll to position [1055, 0]
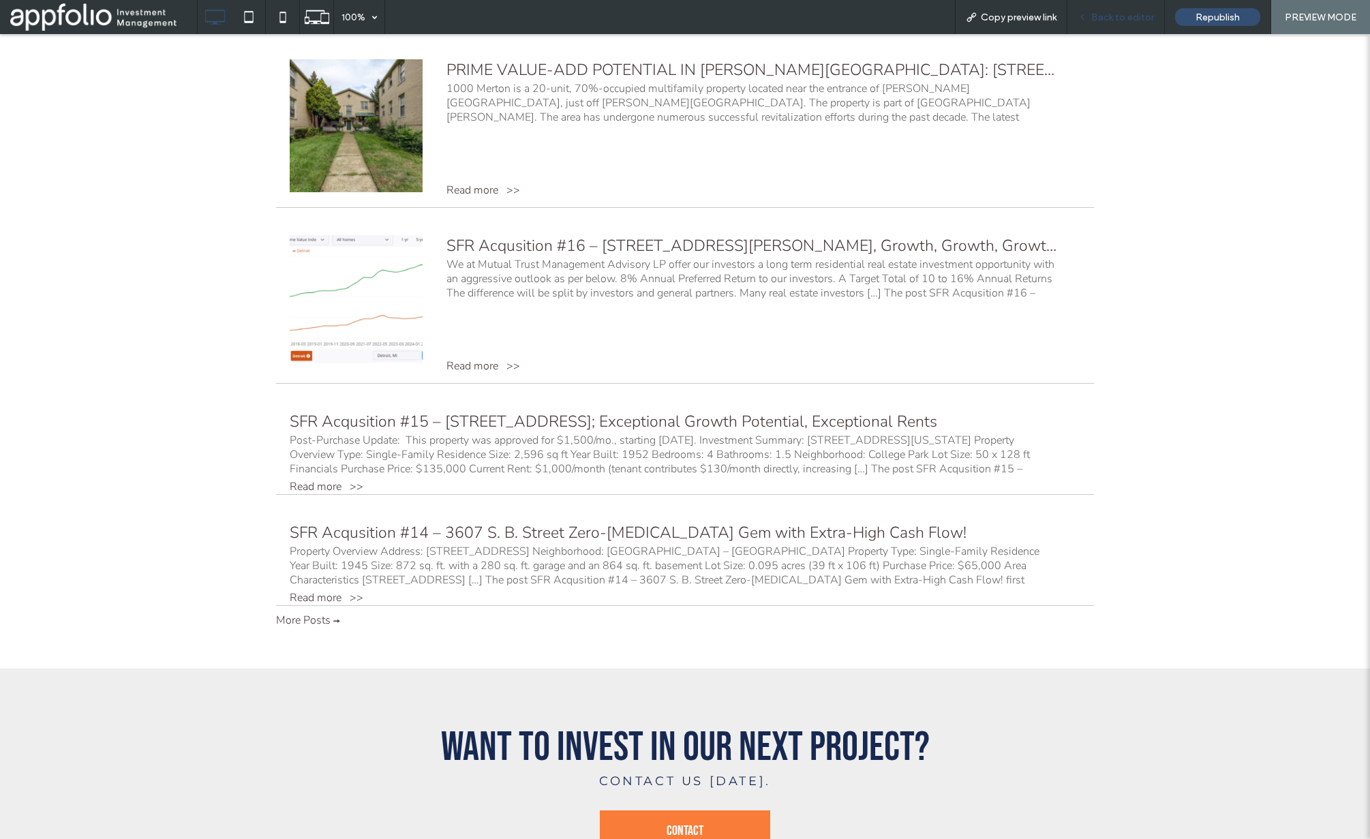
click at [1103, 21] on span "Back to editor" at bounding box center [1122, 18] width 63 height 12
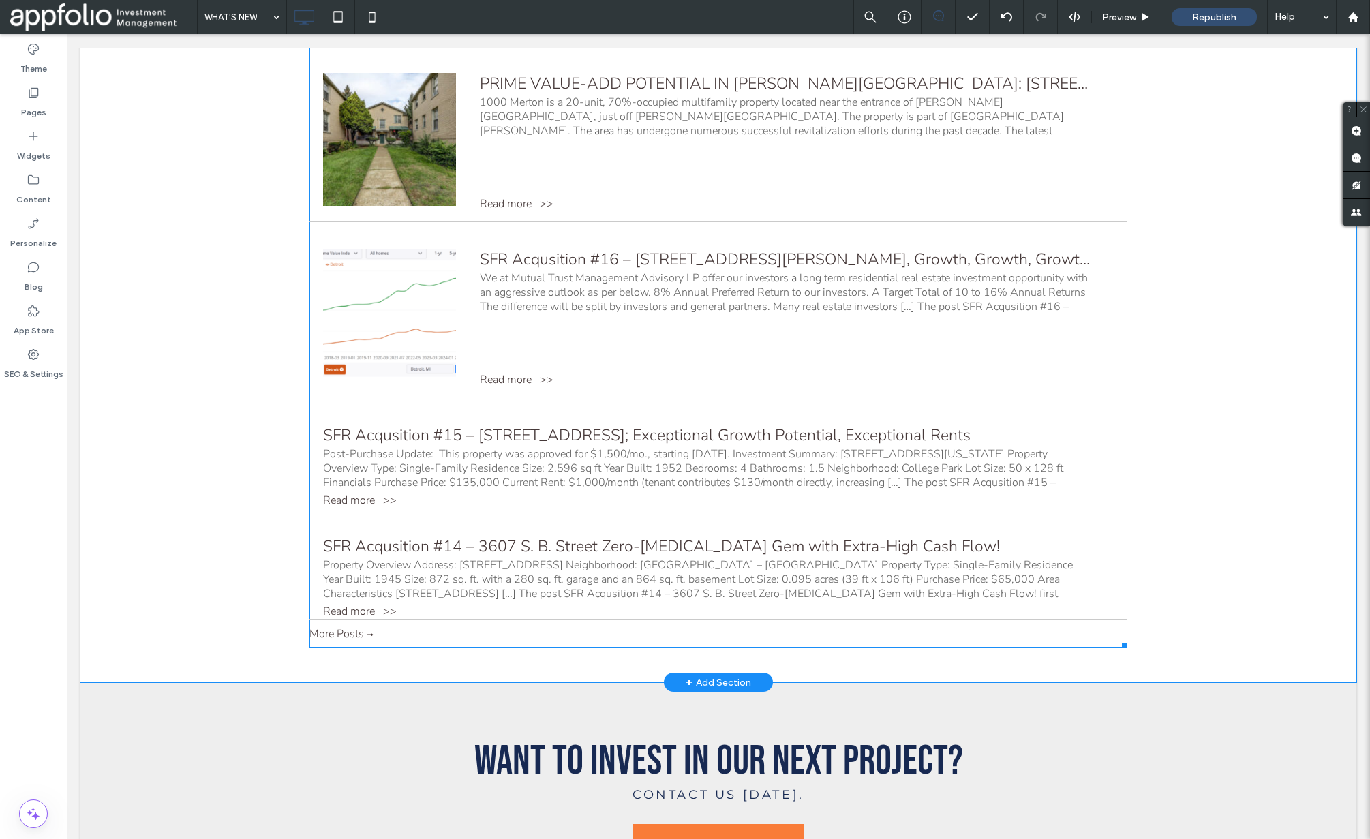
click at [770, 272] on div "We at Mutual Trust Management Advisory LP offer our investors a long term resid…" at bounding box center [785, 292] width 610 height 43
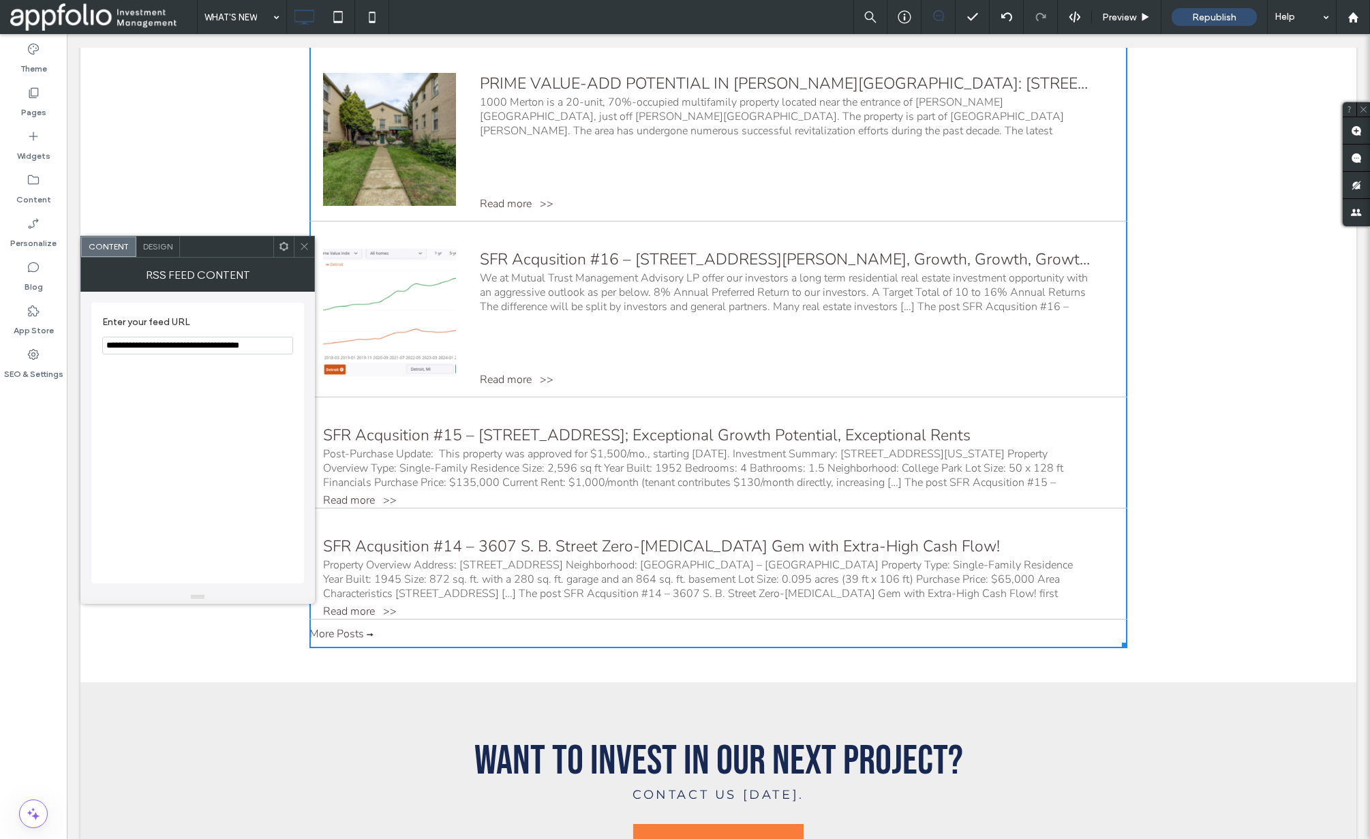
click at [157, 243] on span "Design" at bounding box center [157, 246] width 29 height 10
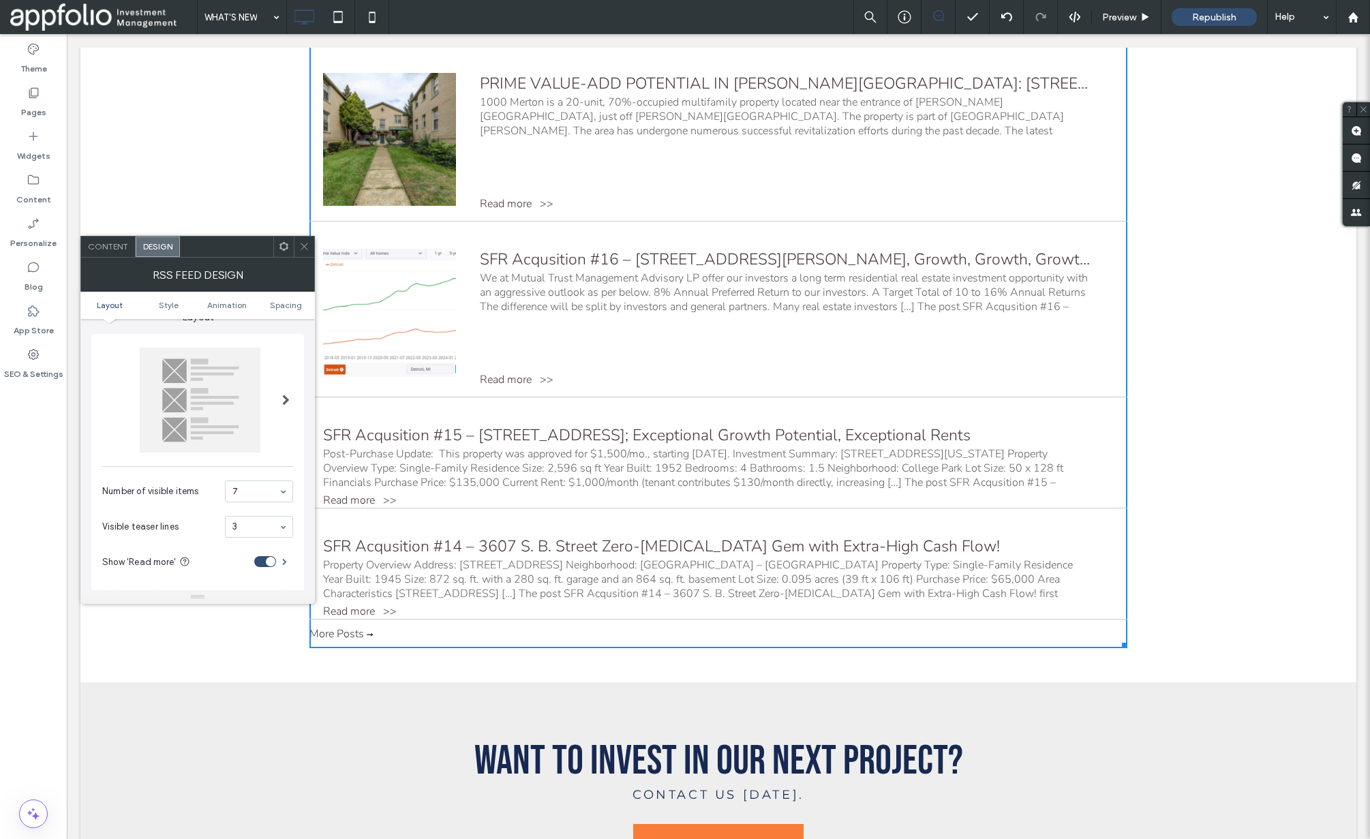
scroll to position [243, 0]
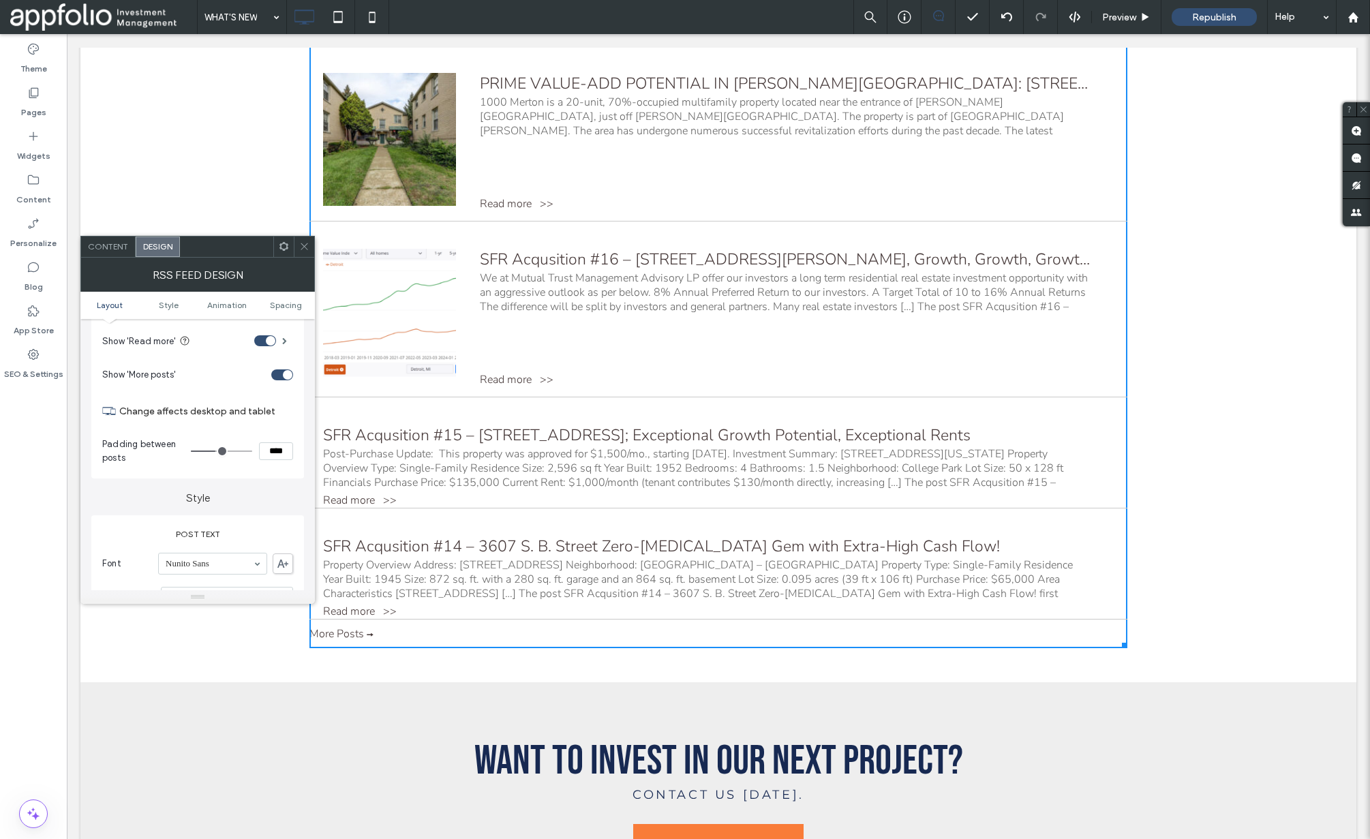
click at [285, 375] on div "toggle" at bounding box center [288, 375] width 10 height 10
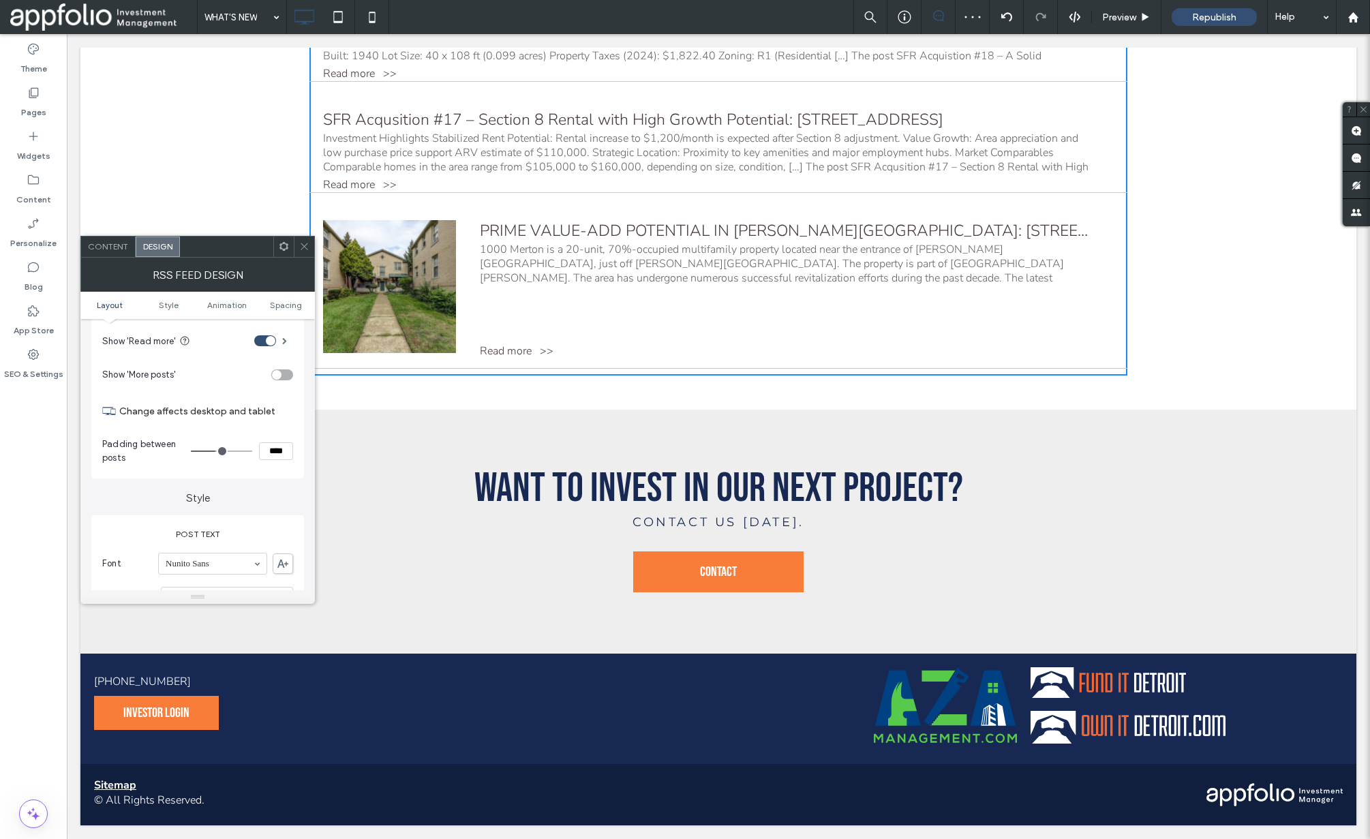
click at [306, 247] on icon at bounding box center [304, 246] width 10 height 10
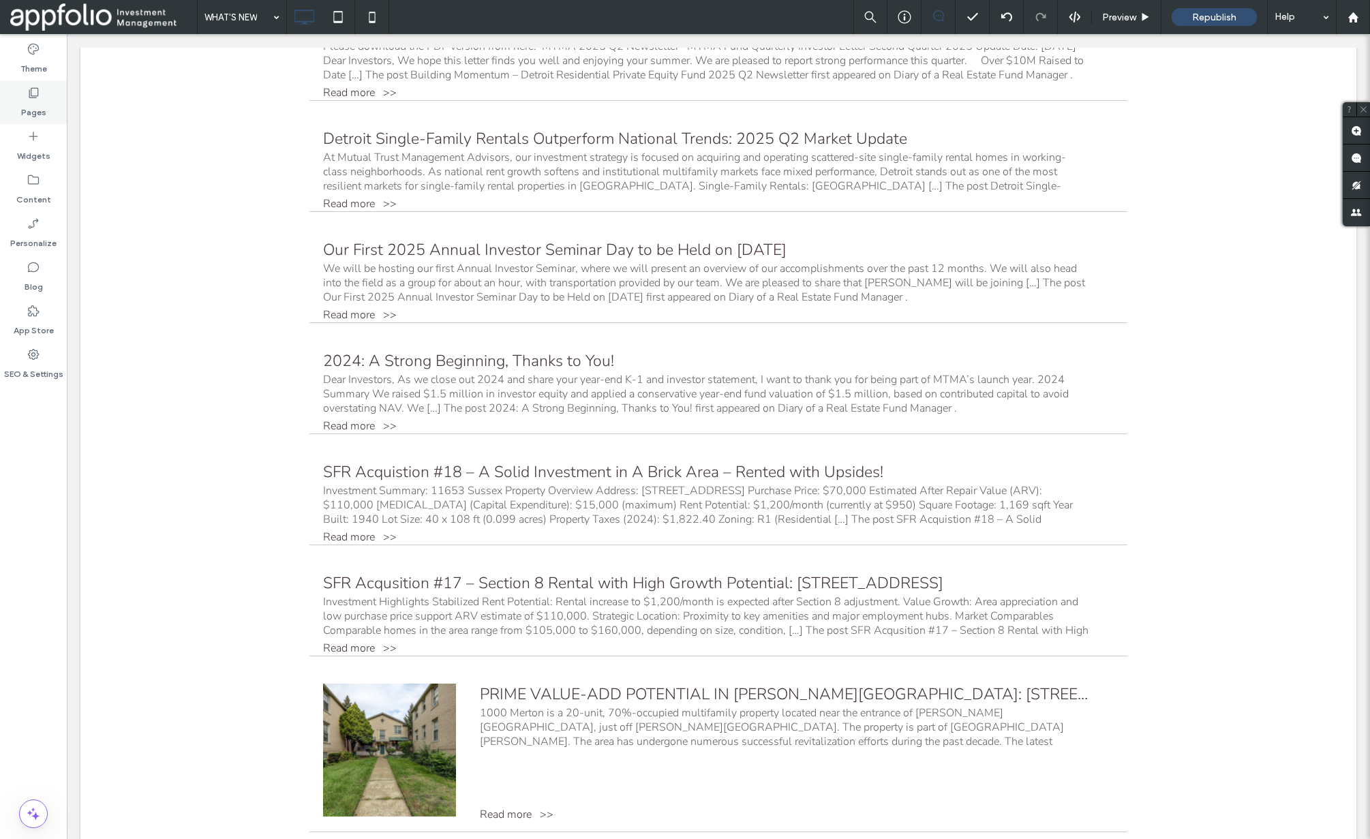
scroll to position [157, 0]
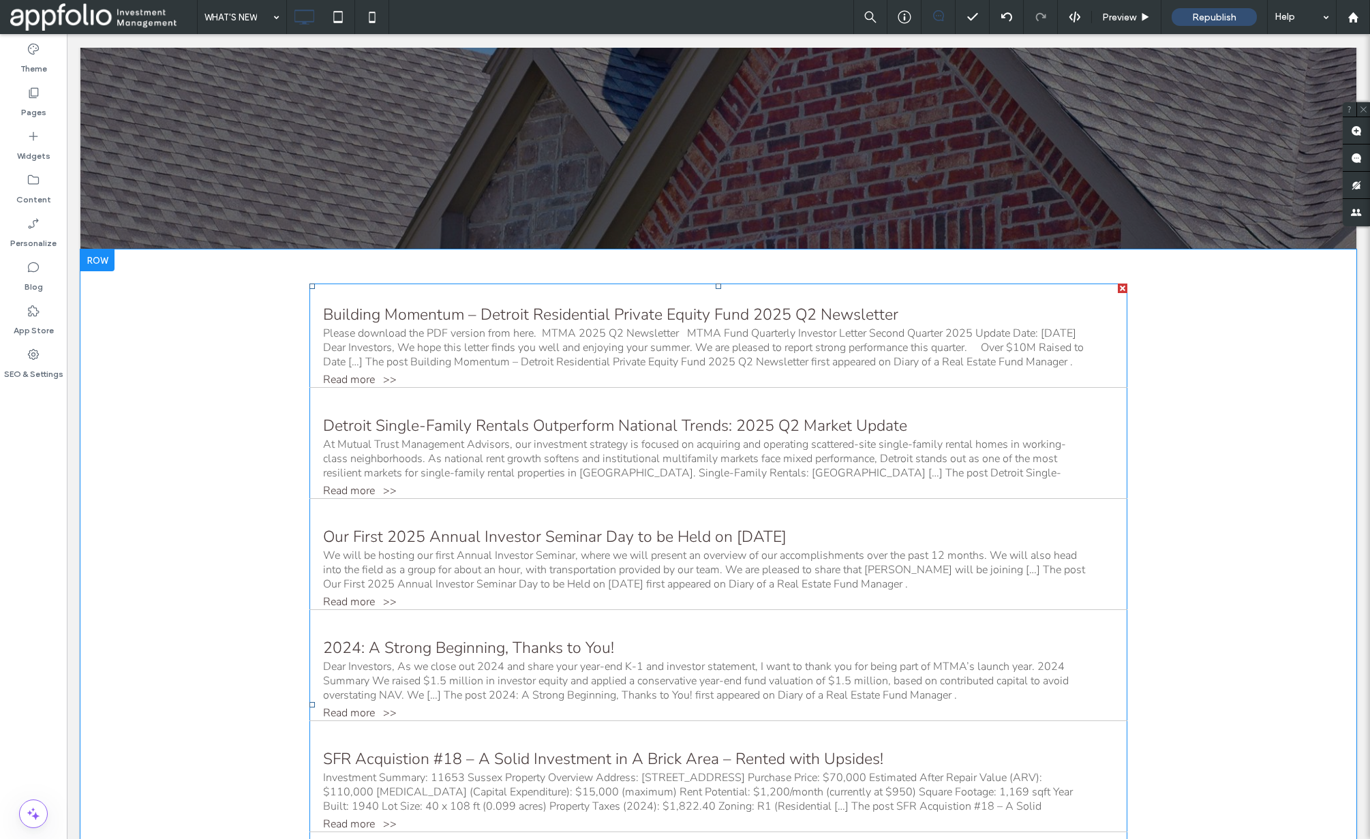
click at [540, 345] on div "Please download the PDF version from here. MTMA 2025 Q2 Newsletter MTMA Fund Qu…" at bounding box center [706, 347] width 767 height 43
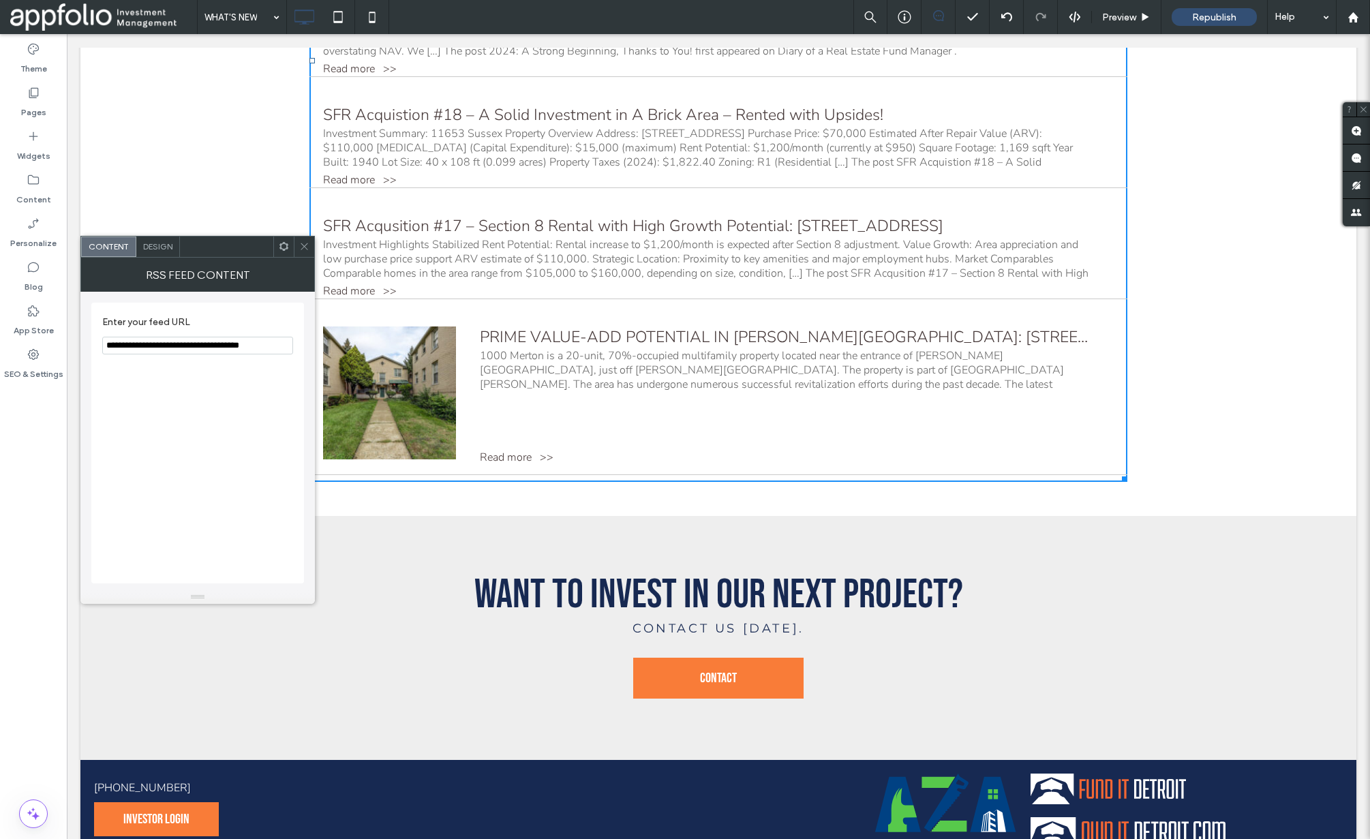
scroll to position [808, 0]
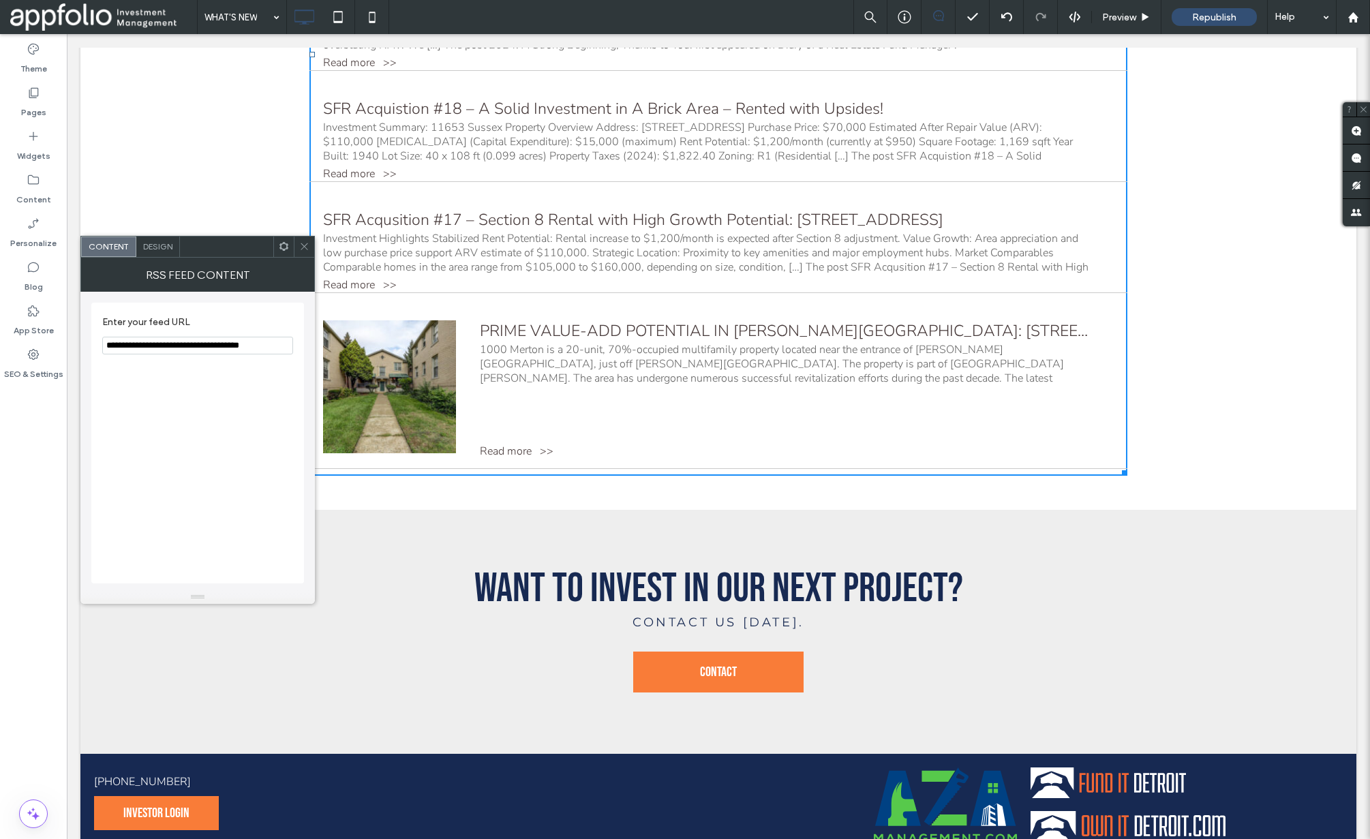
click at [161, 250] on span "Design" at bounding box center [157, 246] width 29 height 10
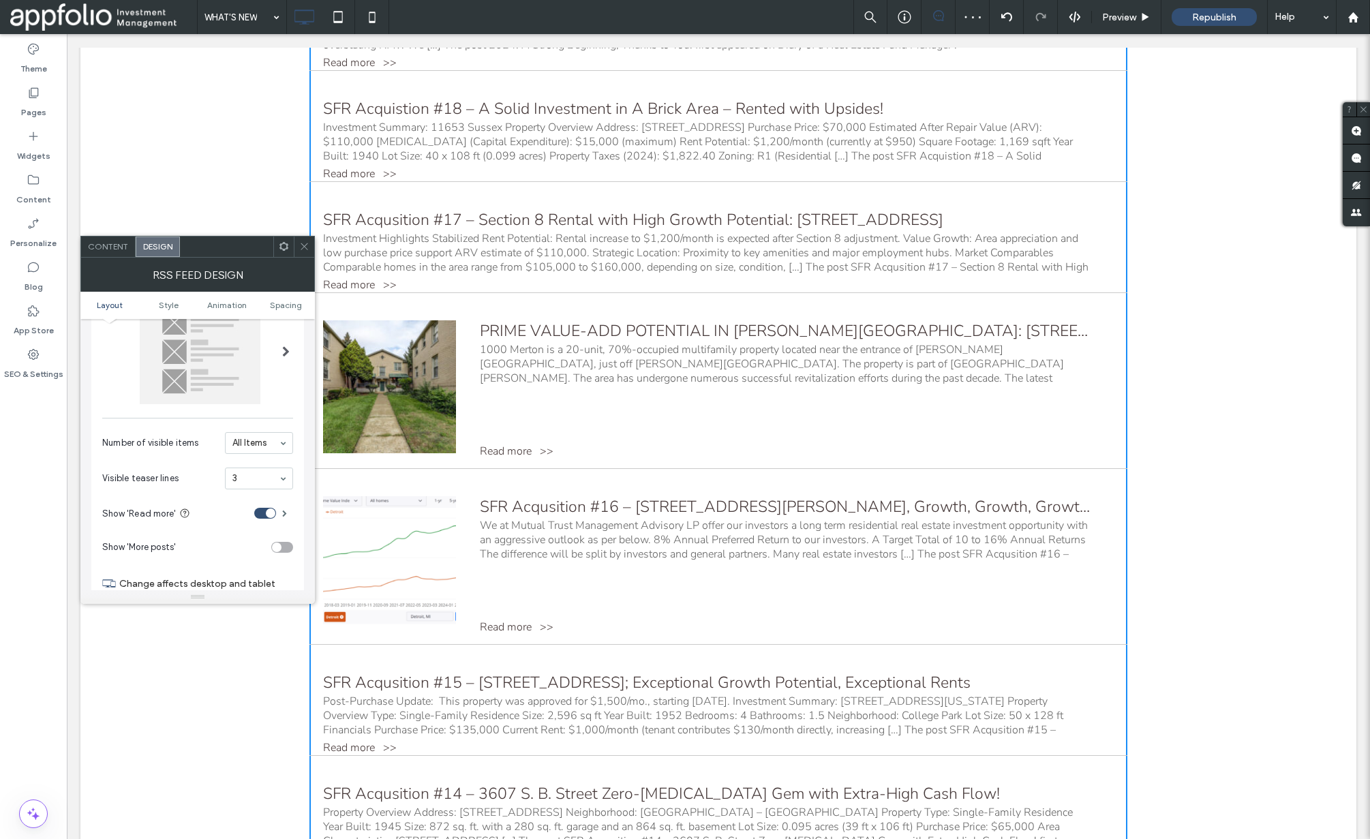
scroll to position [71, 0]
click at [288, 351] on span at bounding box center [285, 351] width 7 height 11
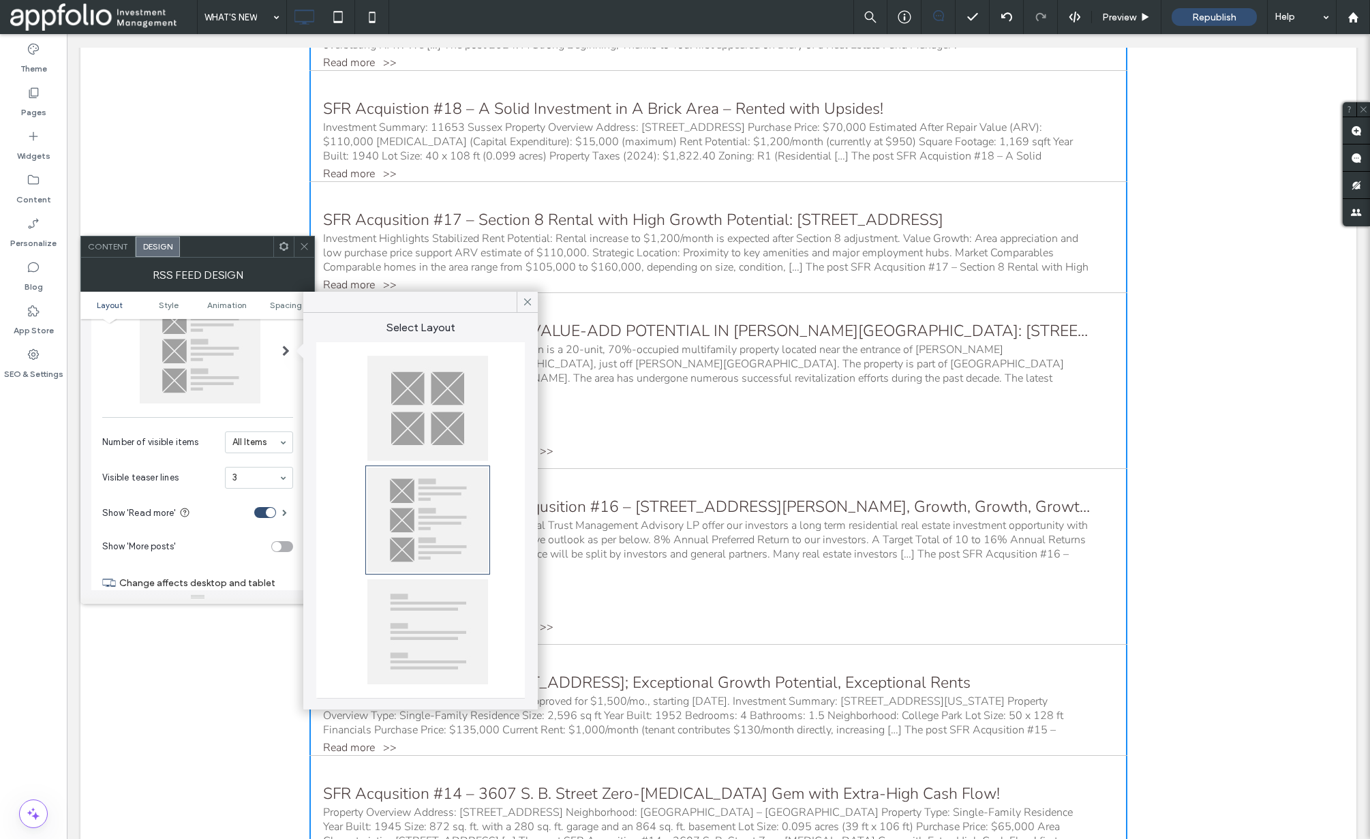
scroll to position [6, 0]
click at [529, 301] on icon at bounding box center [527, 302] width 12 height 12
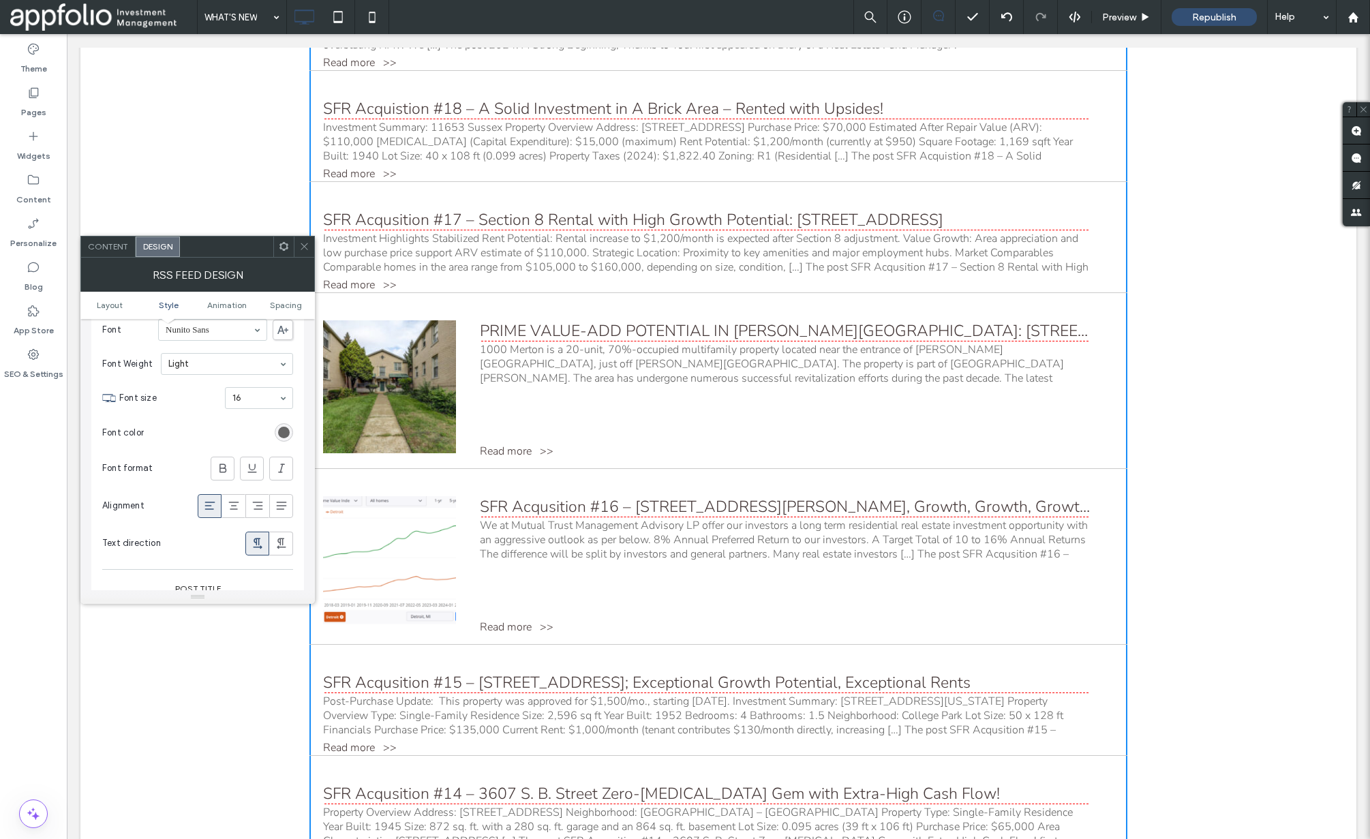
scroll to position [748, 0]
click at [305, 247] on icon at bounding box center [304, 246] width 10 height 10
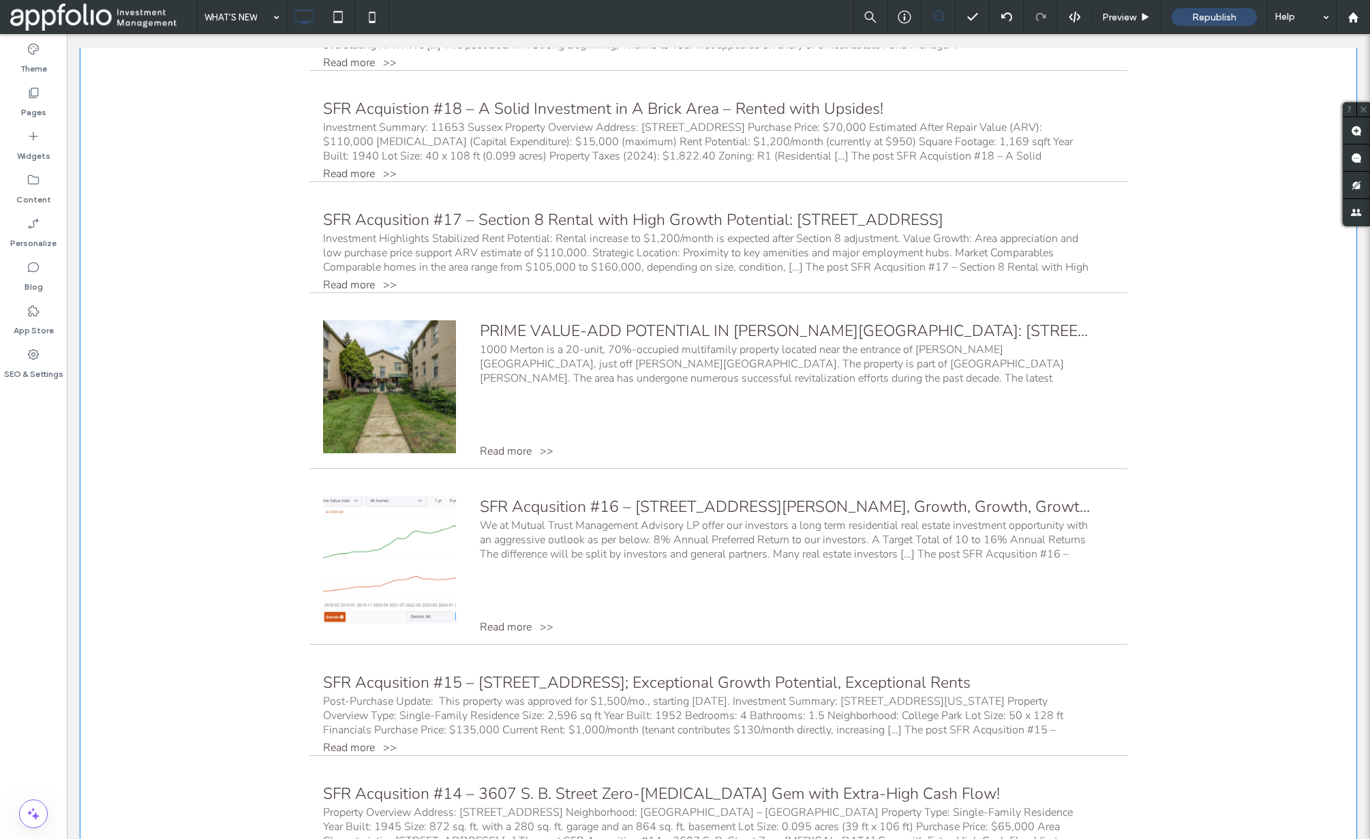
drag, startPoint x: 439, startPoint y: 265, endPoint x: 438, endPoint y: 256, distance: 9.6
click at [438, 260] on div "Investment Highlights Stabilized Rent Potential: Rental increase to $1,200/mont…" at bounding box center [706, 253] width 767 height 43
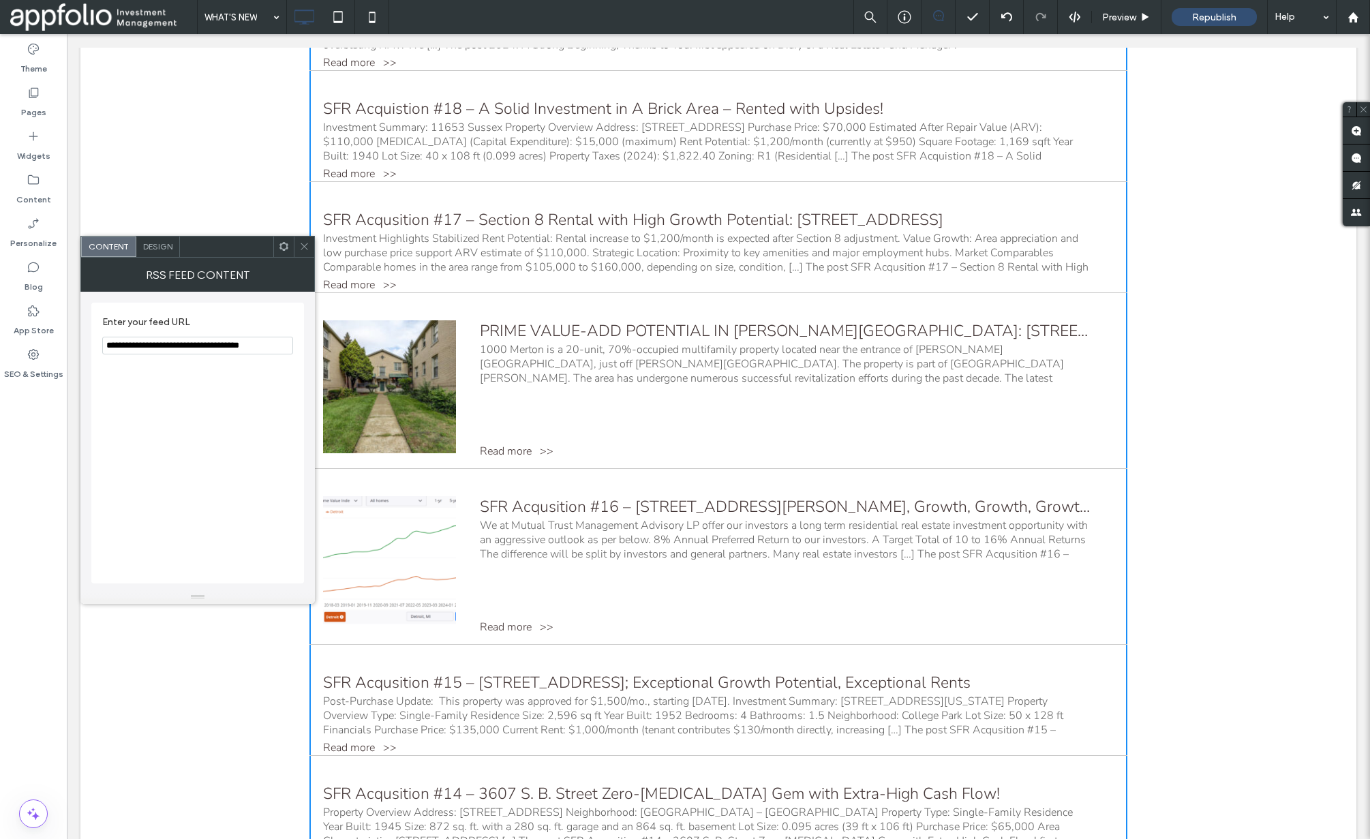
click at [162, 251] on span "Design" at bounding box center [157, 246] width 29 height 10
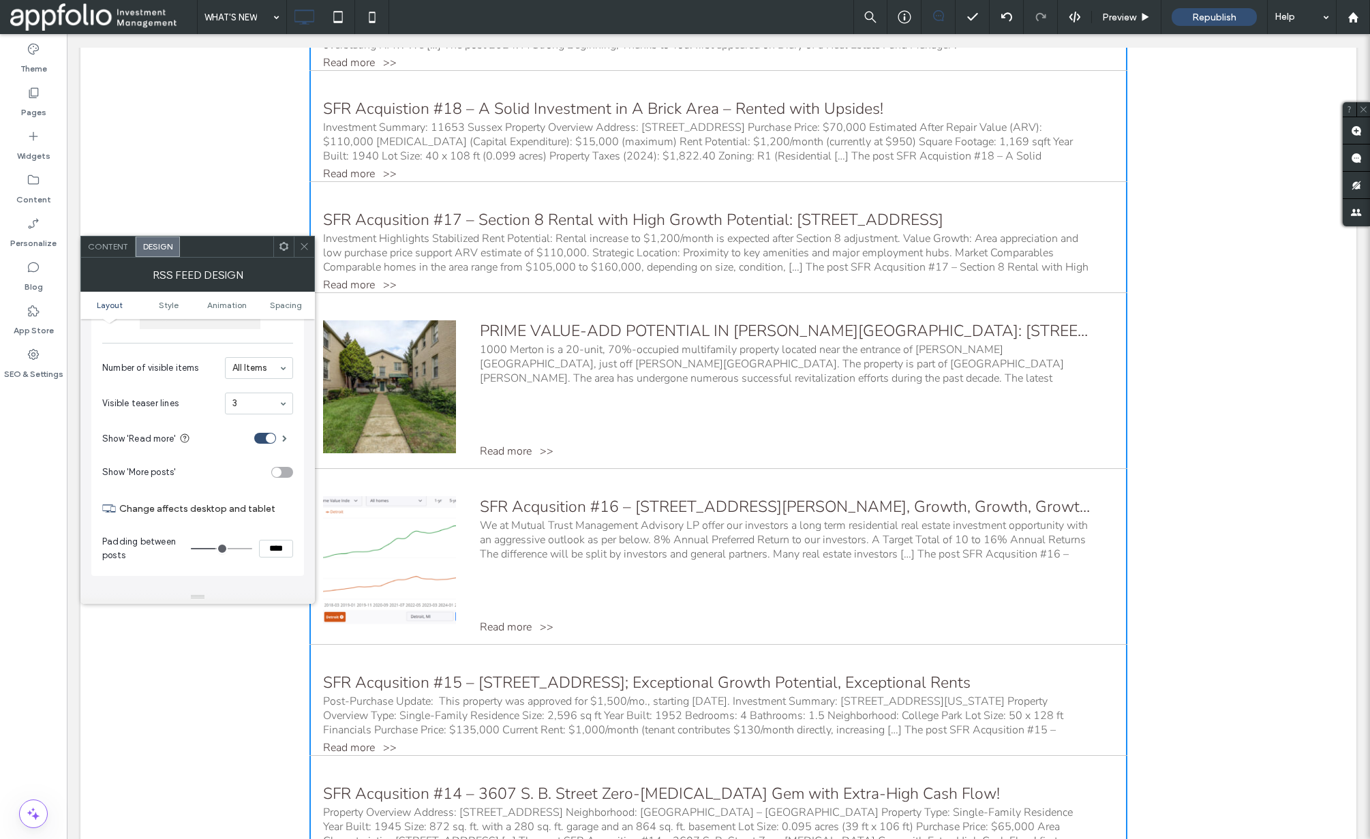
scroll to position [164, 0]
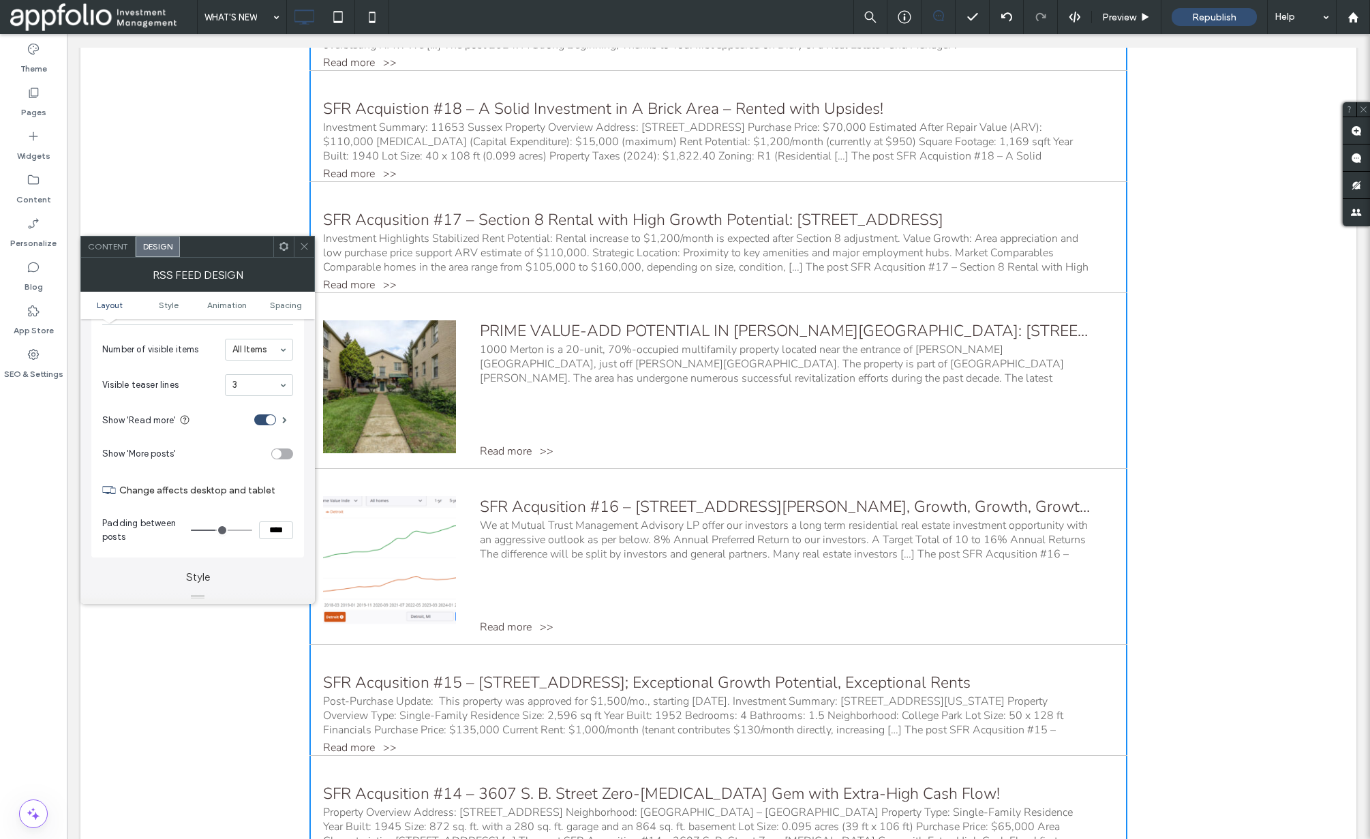
click at [303, 250] on icon at bounding box center [304, 246] width 10 height 10
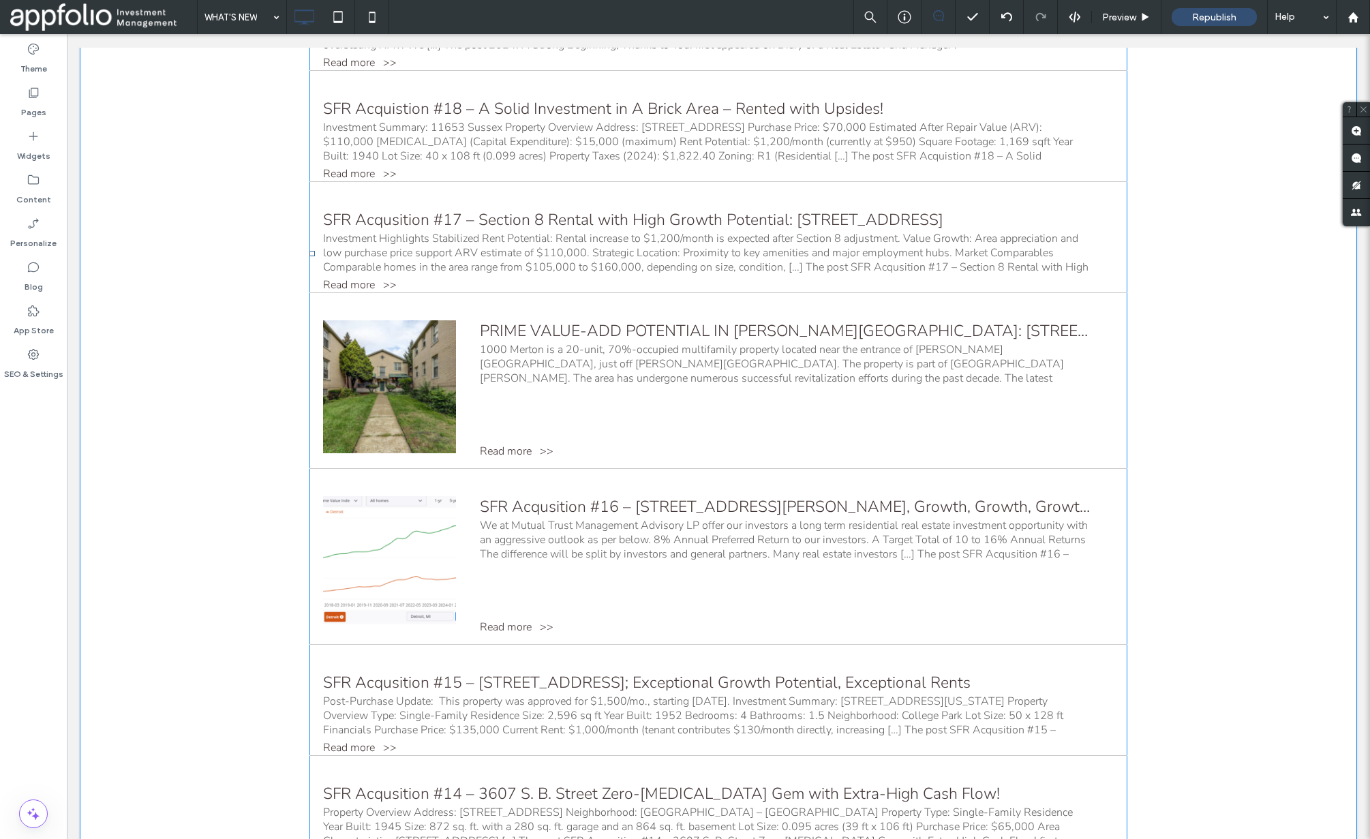
click at [553, 405] on link "DEC 12 PRIME VALUE-ADD POTENTIAL IN PALMER PARK: 1000 MERTON, DETROIT, MI 48203…" at bounding box center [718, 394] width 791 height 148
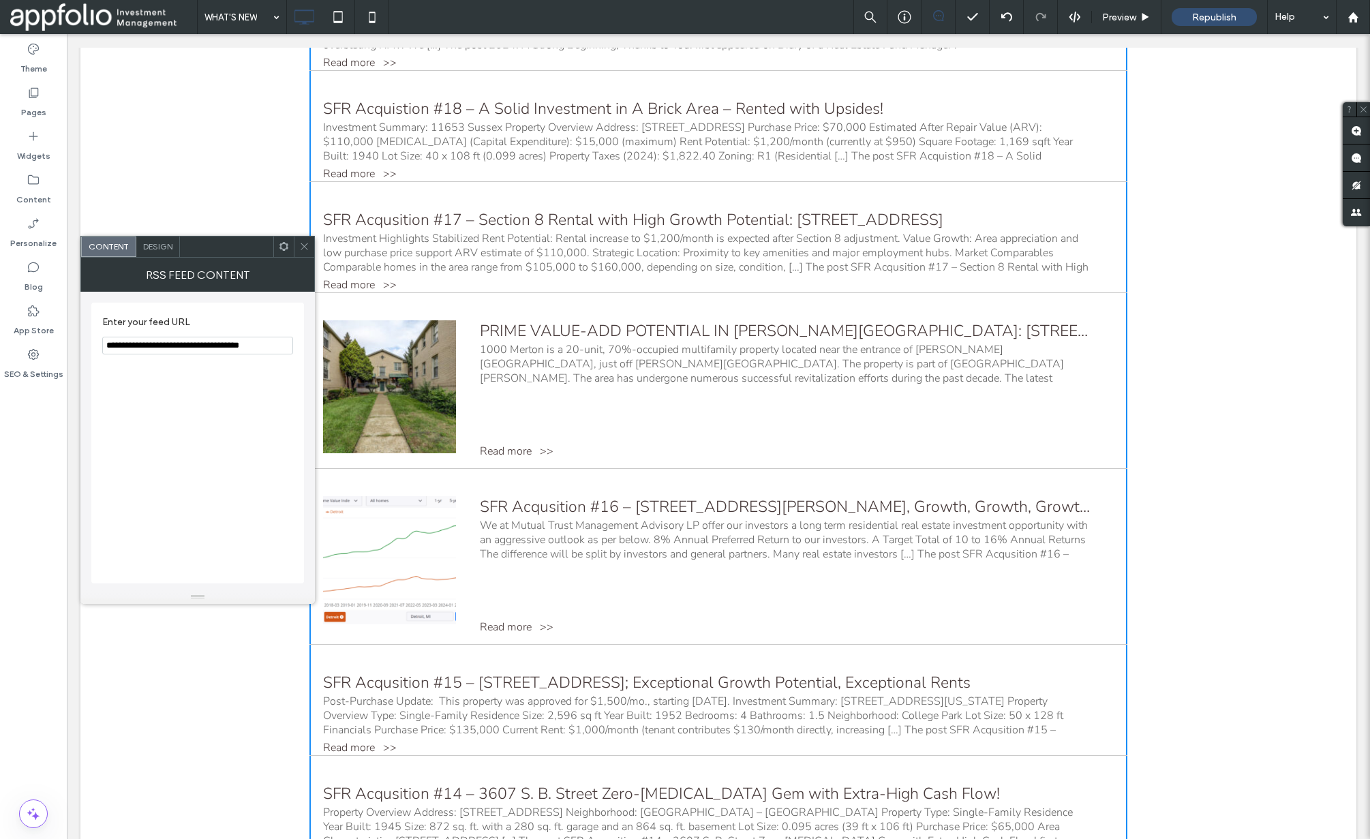
click at [165, 247] on span "Design" at bounding box center [157, 246] width 29 height 10
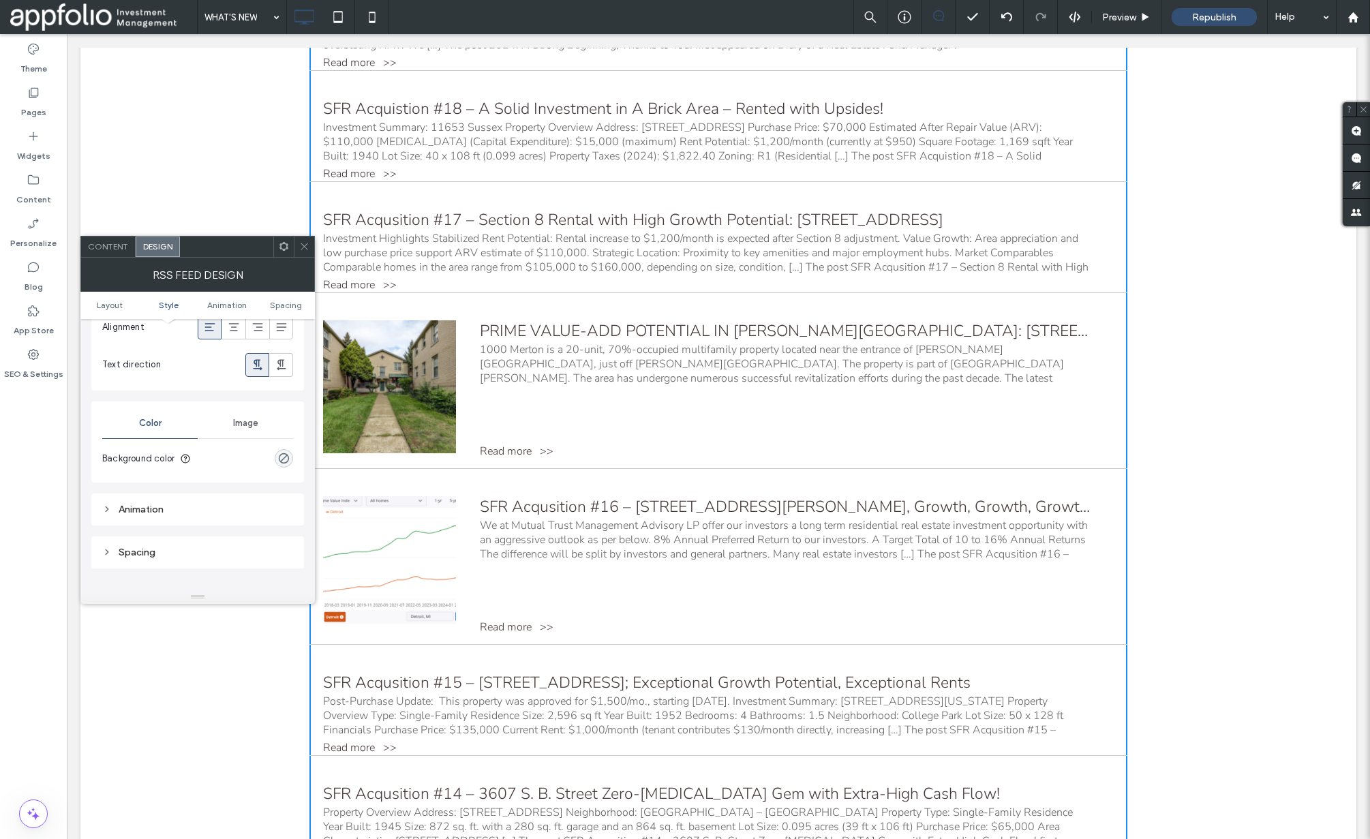
scroll to position [947, 0]
click at [237, 423] on span "Image" at bounding box center [245, 419] width 25 height 11
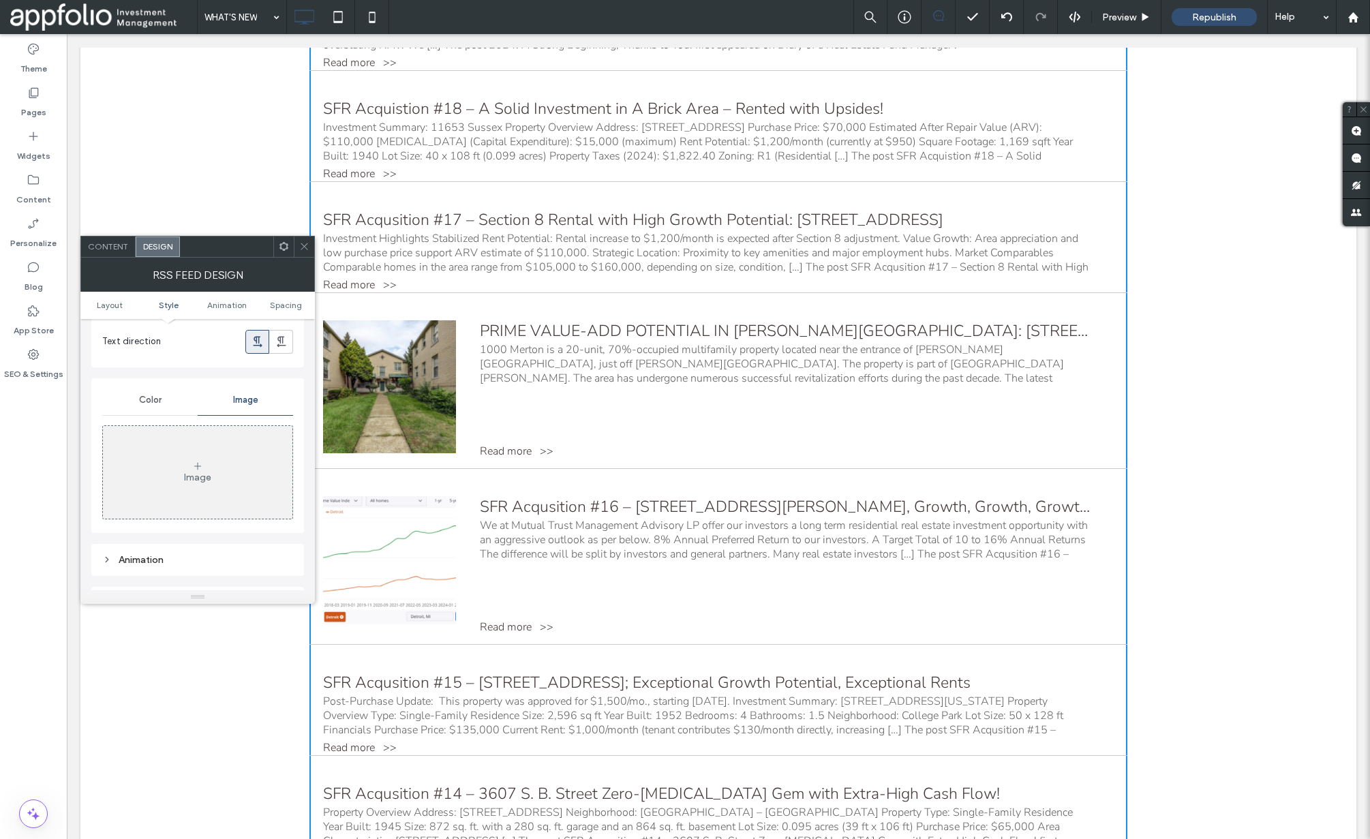
scroll to position [1041, 0]
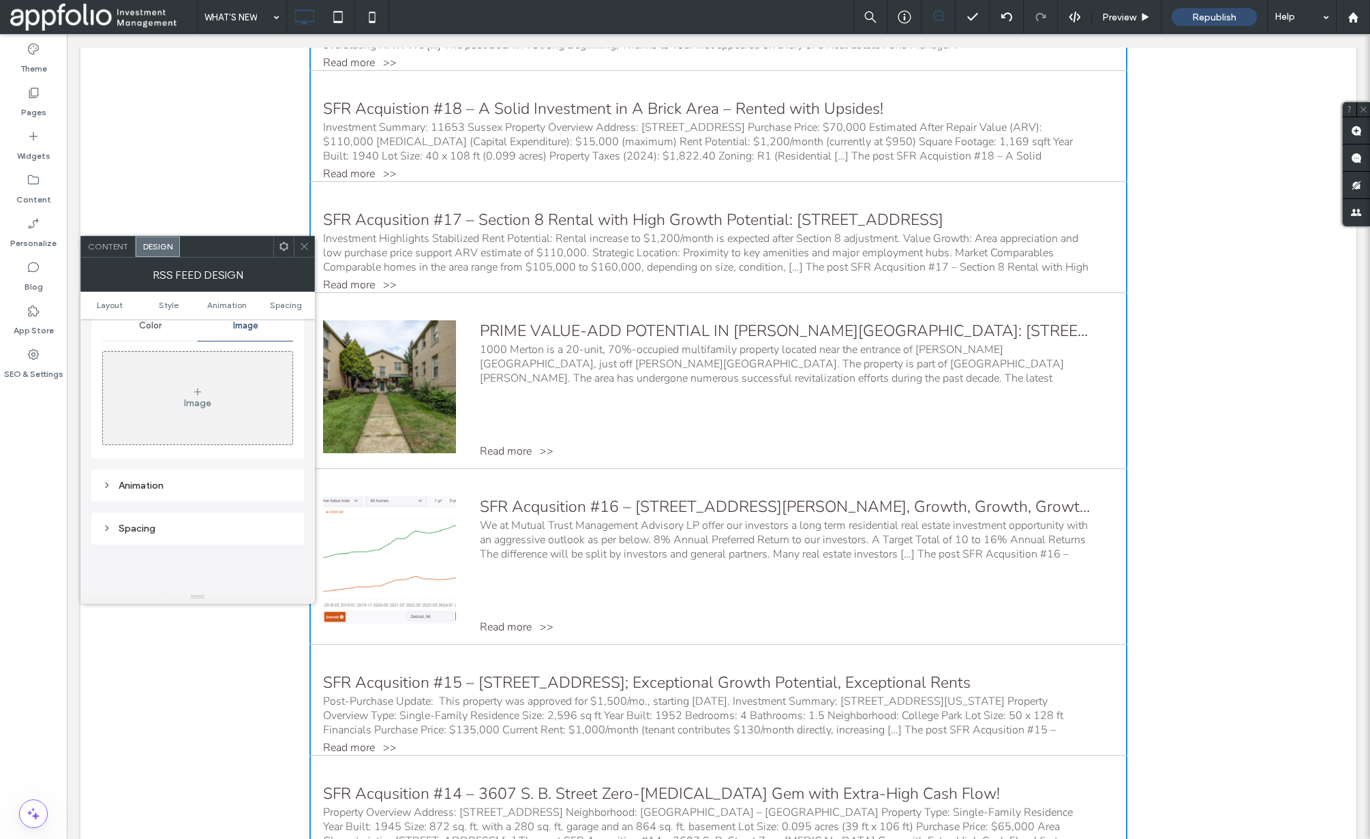
click at [309, 245] on div at bounding box center [304, 246] width 20 height 20
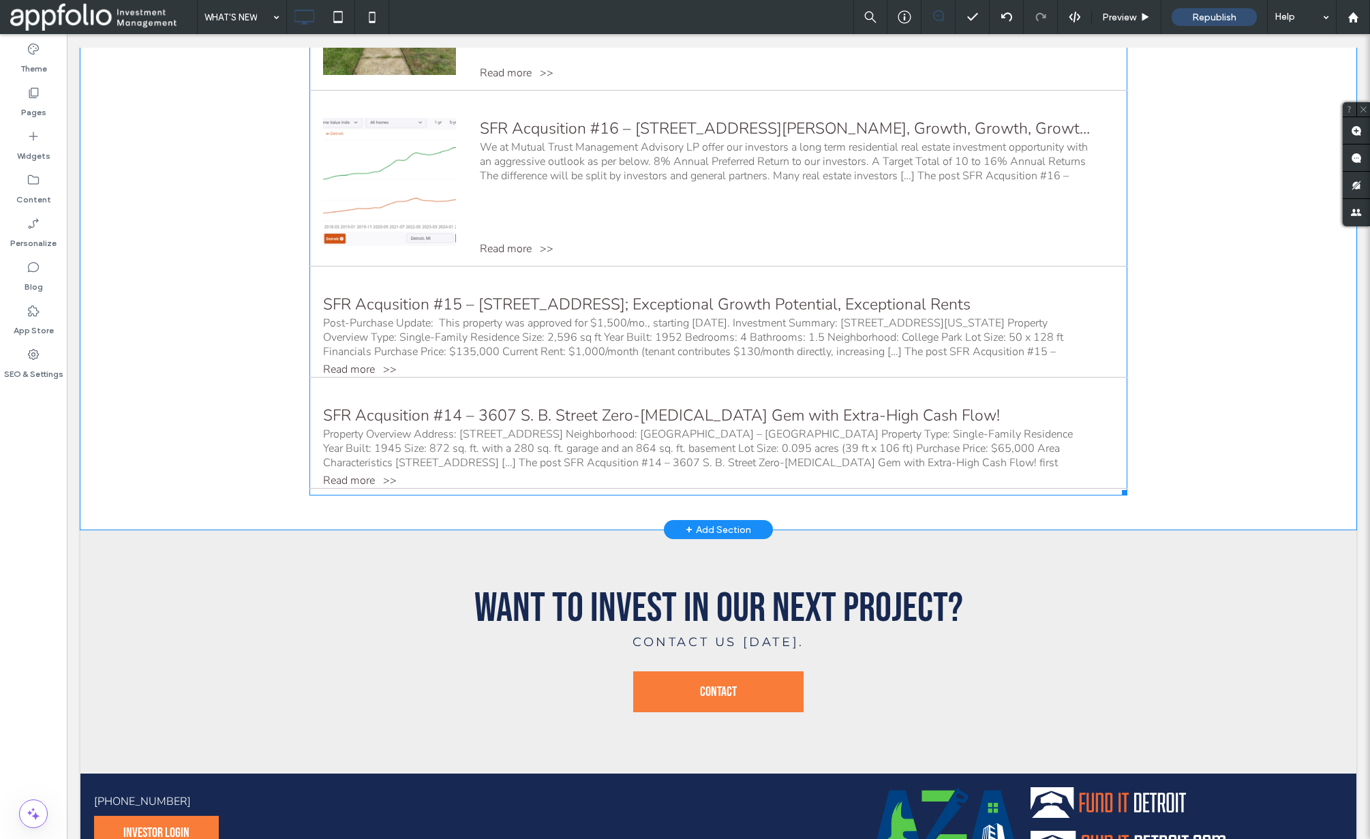
scroll to position [1188, 0]
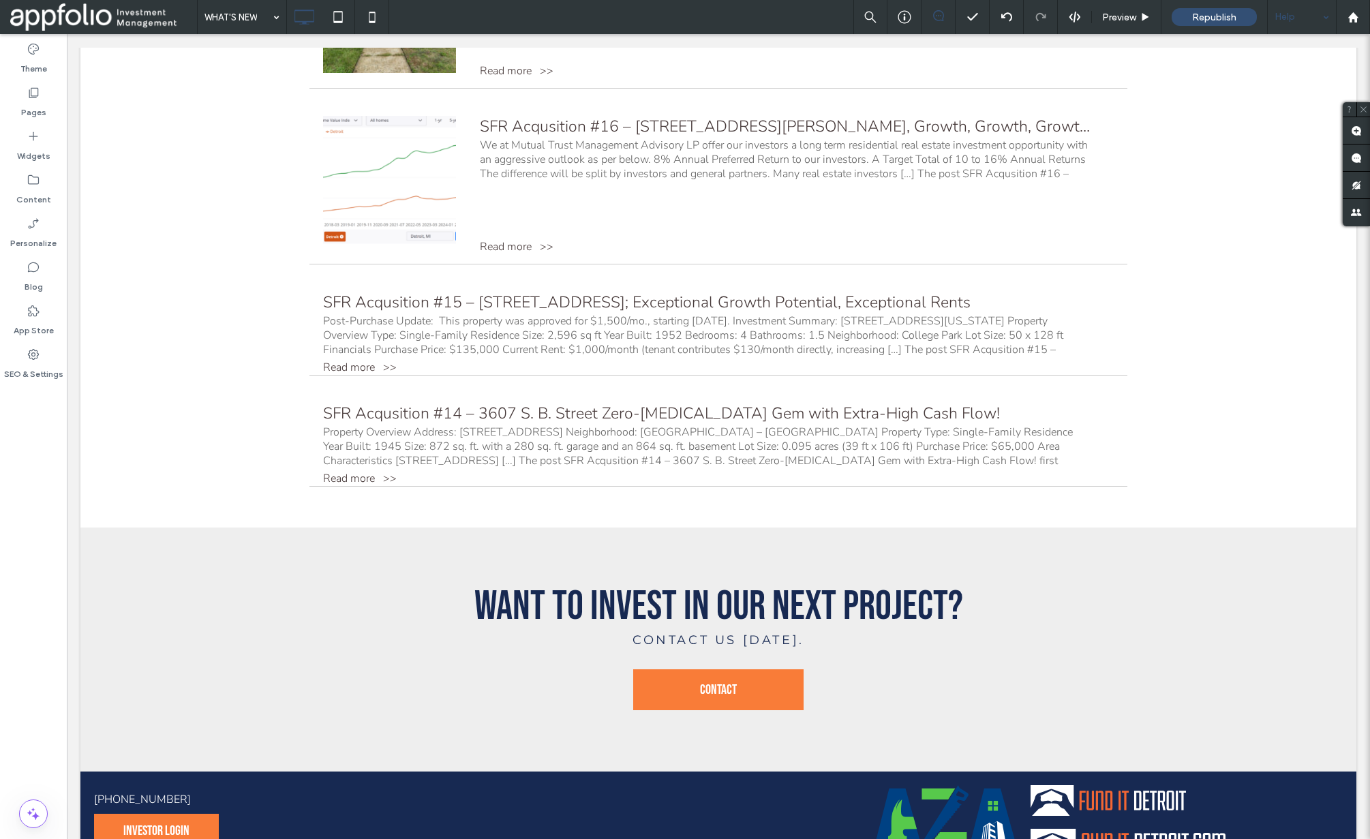
click at [1296, 20] on div "Help" at bounding box center [1302, 17] width 68 height 34
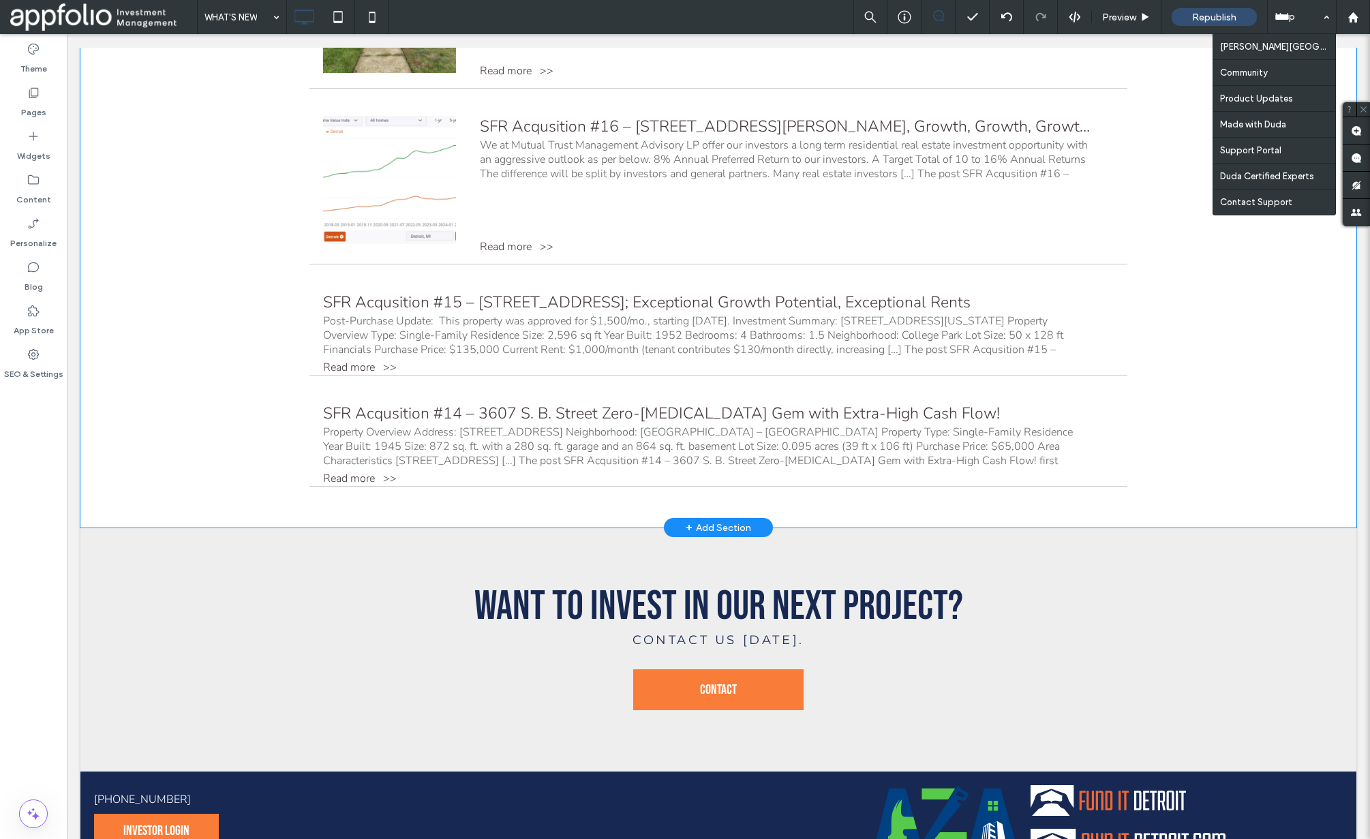
drag, startPoint x: 1315, startPoint y: 233, endPoint x: 1251, endPoint y: 202, distance: 70.4
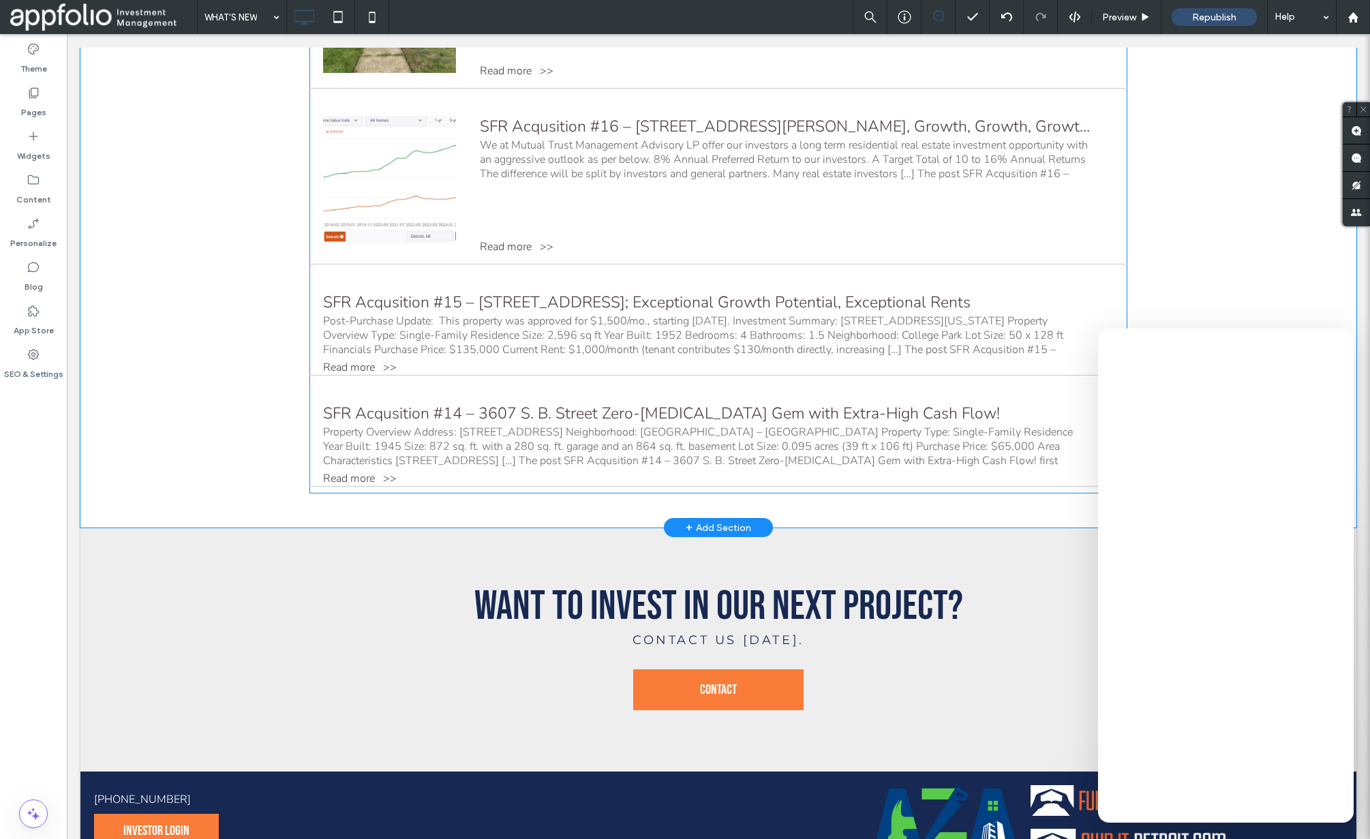
click at [501, 158] on div "We at Mutual Trust Management Advisory LP offer our investors a long term resid…" at bounding box center [785, 159] width 610 height 43
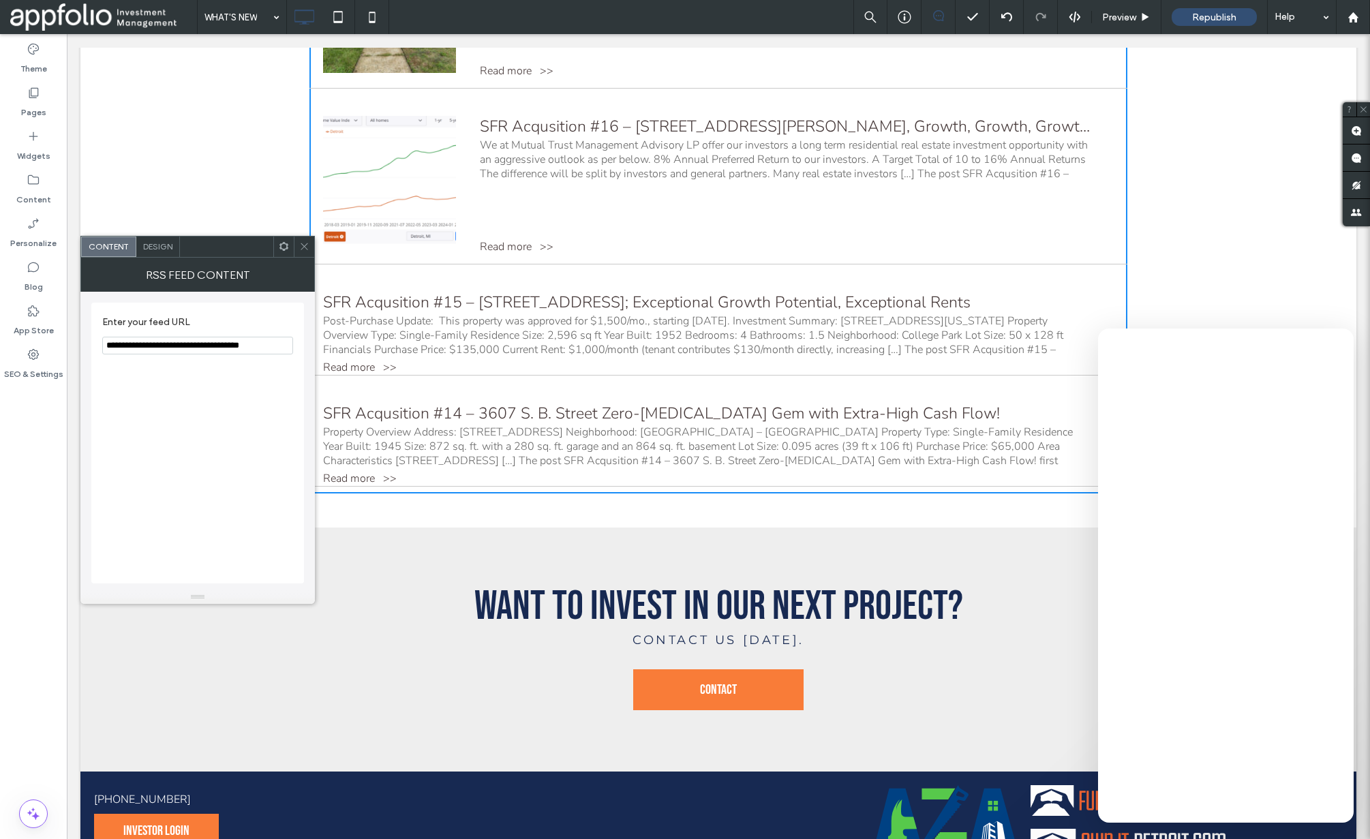
click at [300, 246] on icon at bounding box center [304, 246] width 10 height 10
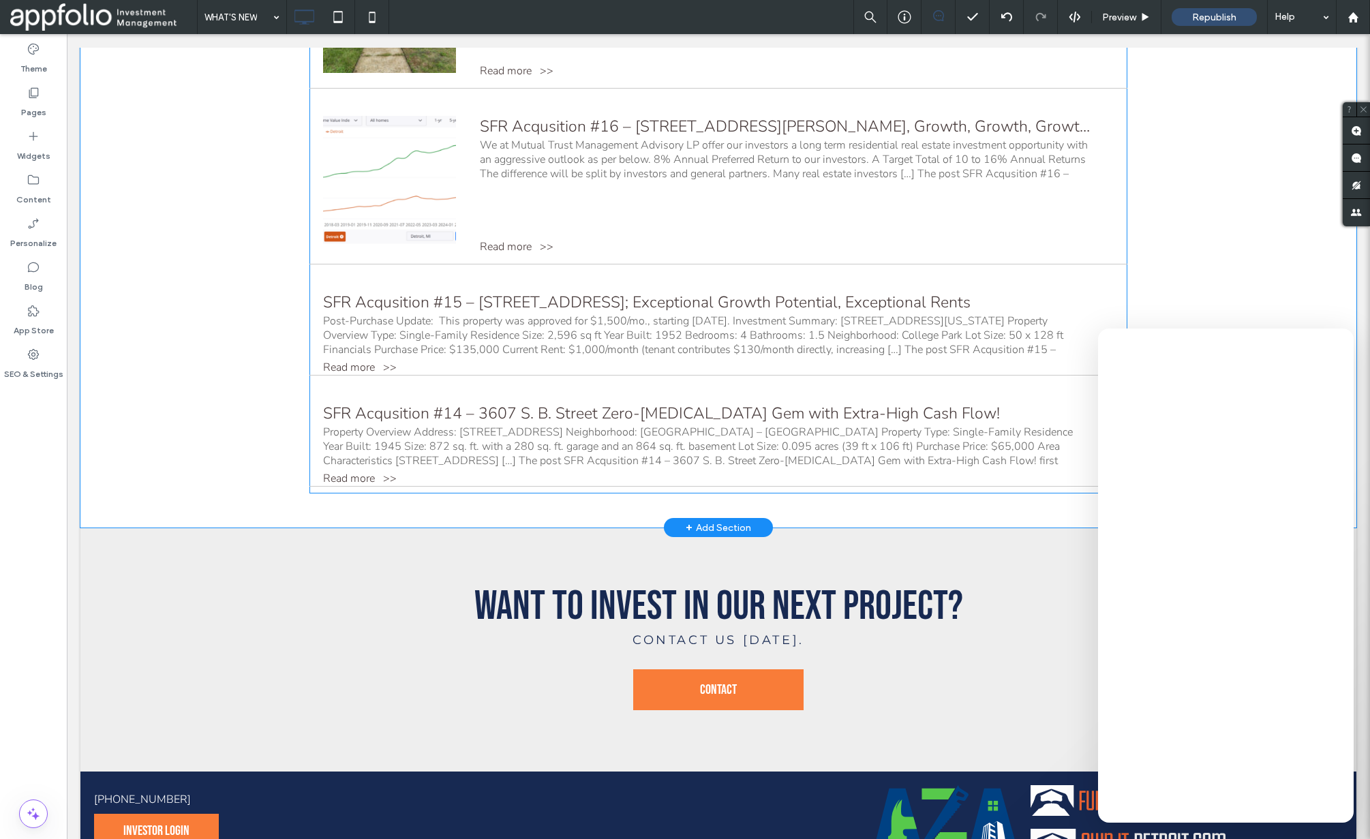
click at [456, 318] on div "Post-Purchase Update: This property was approved for $1,500/mo., starting [DATE…" at bounding box center [706, 335] width 767 height 43
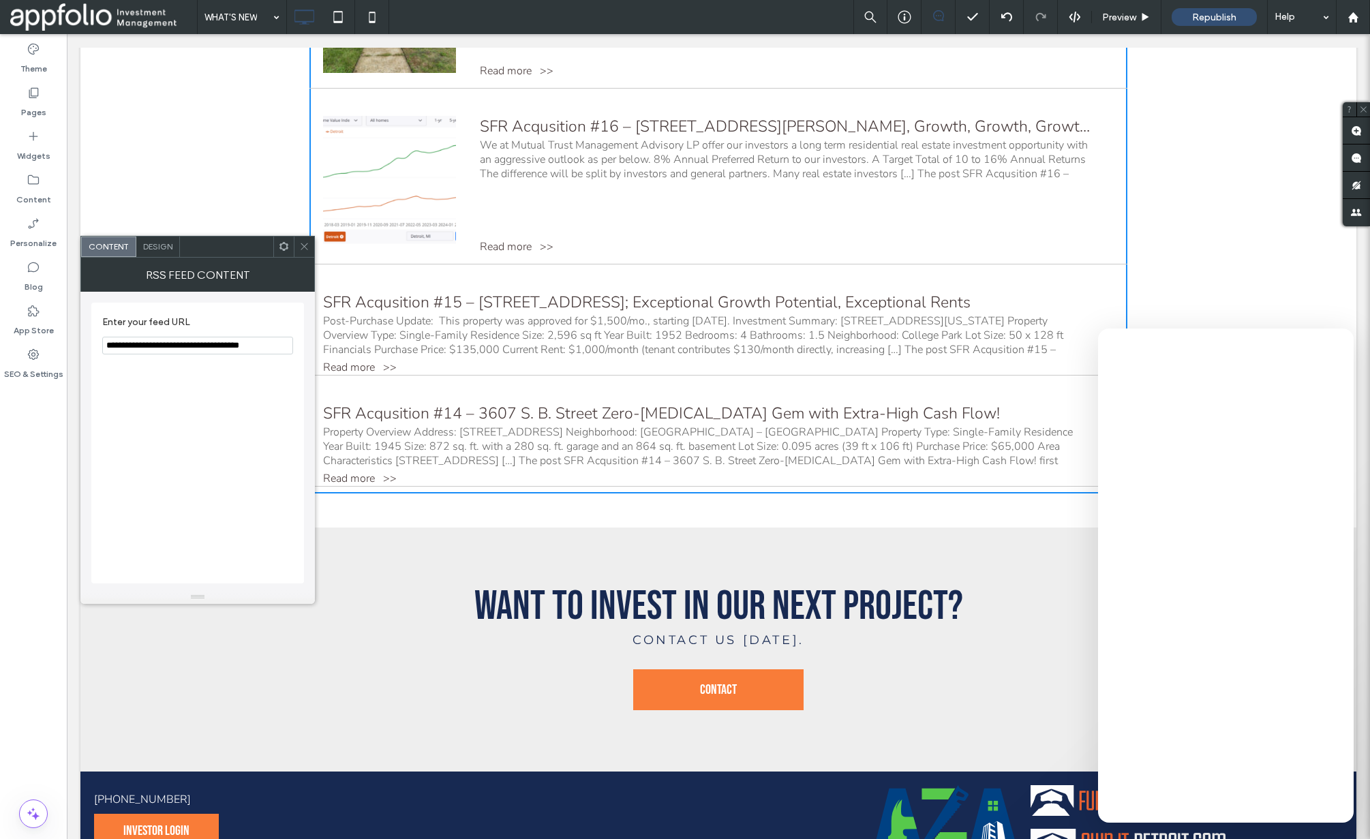
click at [301, 243] on icon at bounding box center [304, 246] width 10 height 10
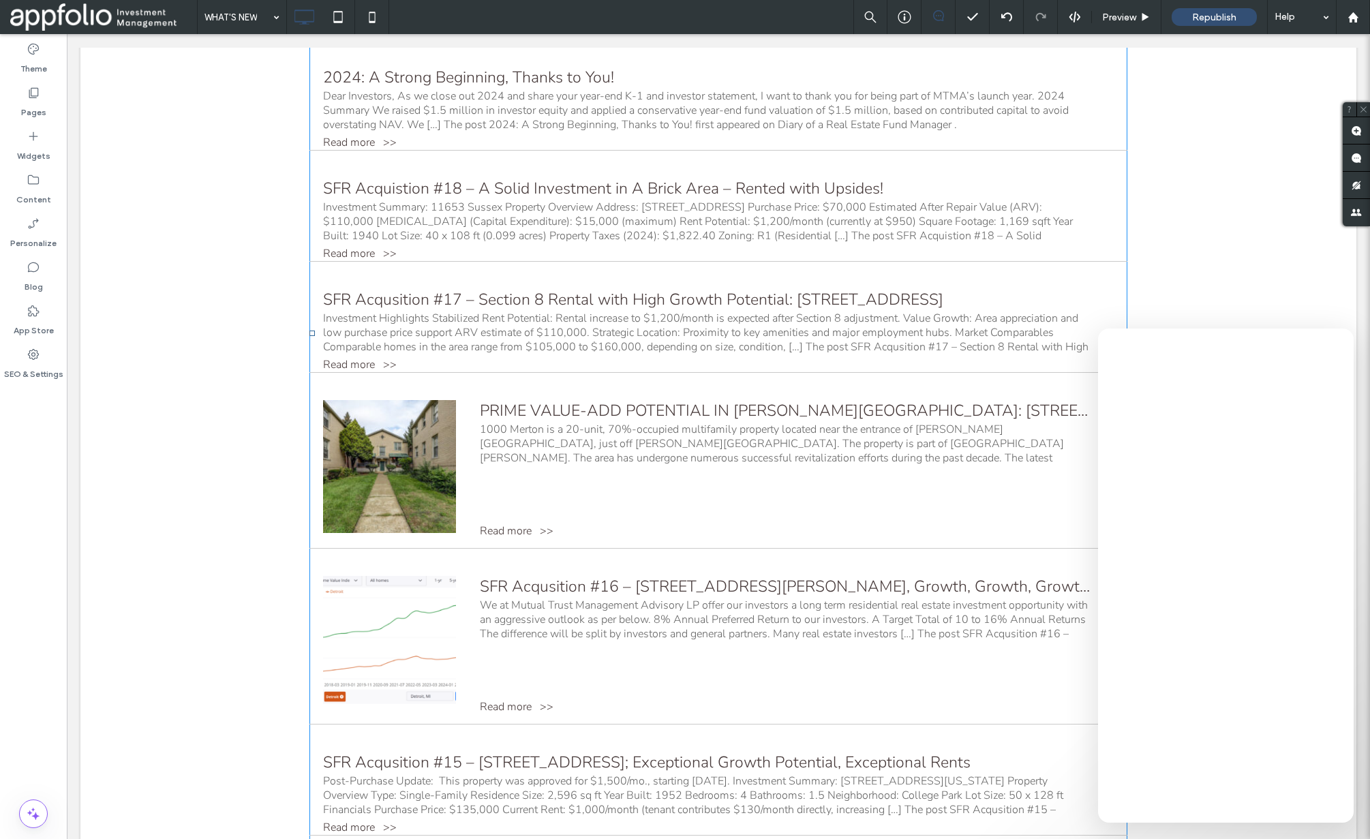
scroll to position [59, 0]
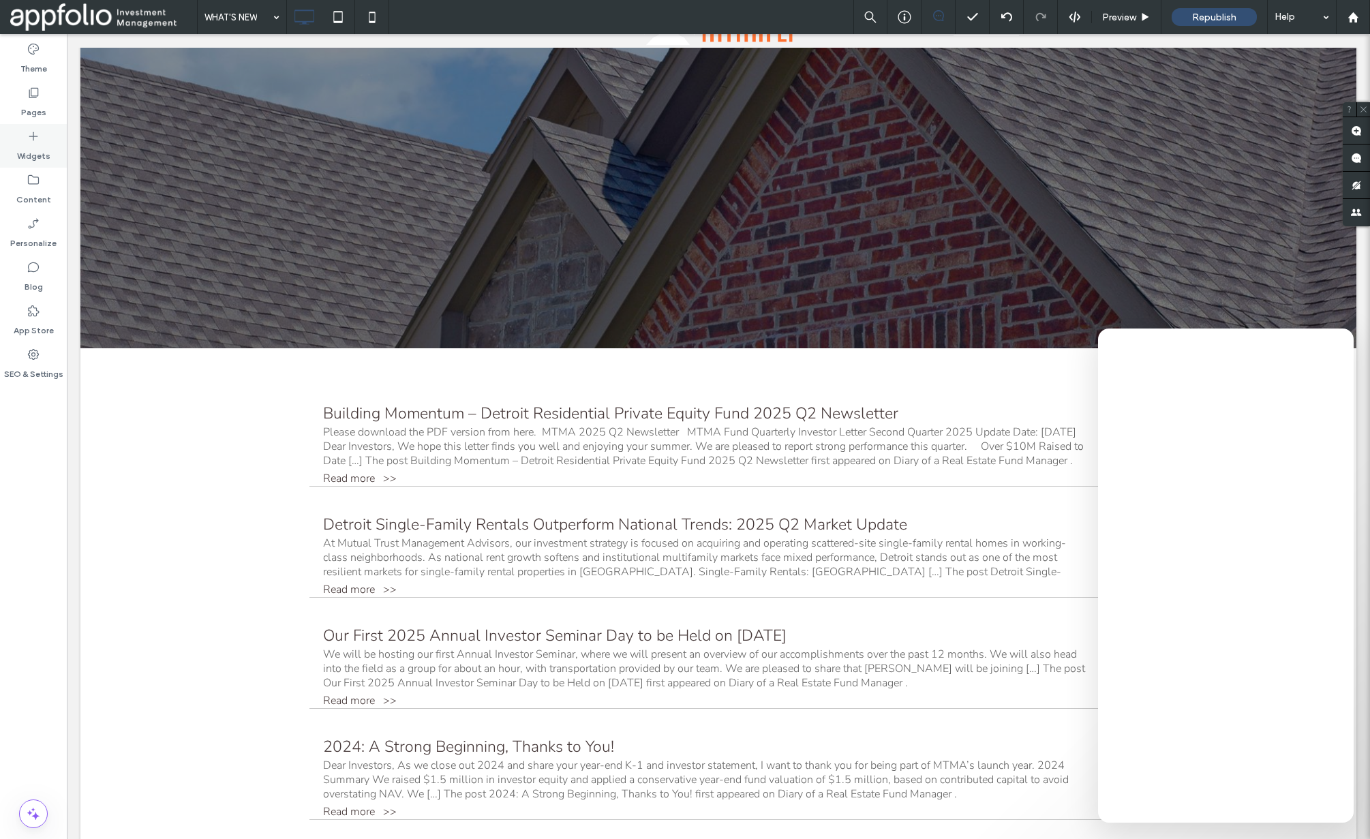
click at [26, 164] on div "Widgets" at bounding box center [33, 146] width 67 height 44
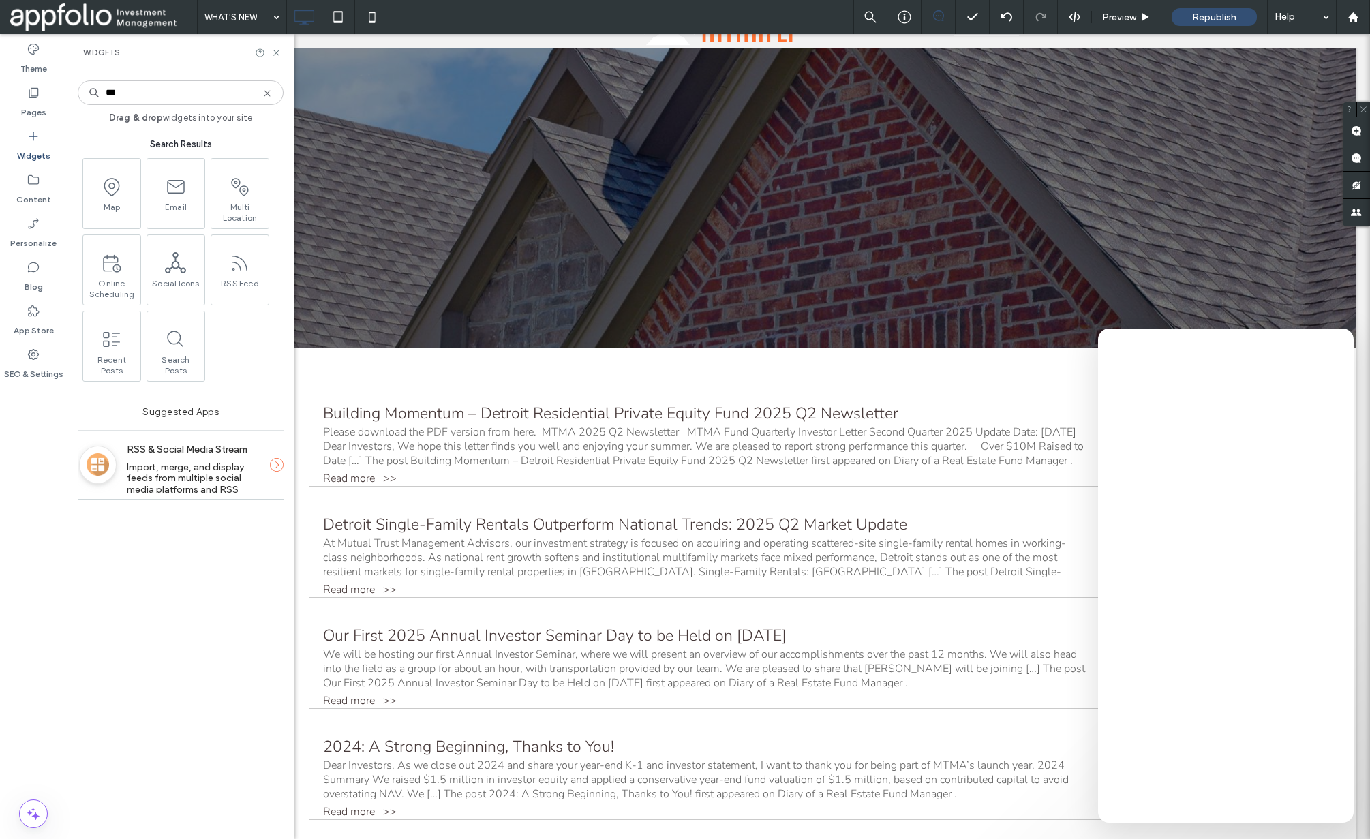
type input "***"
click at [9, 114] on div "Pages" at bounding box center [33, 102] width 67 height 44
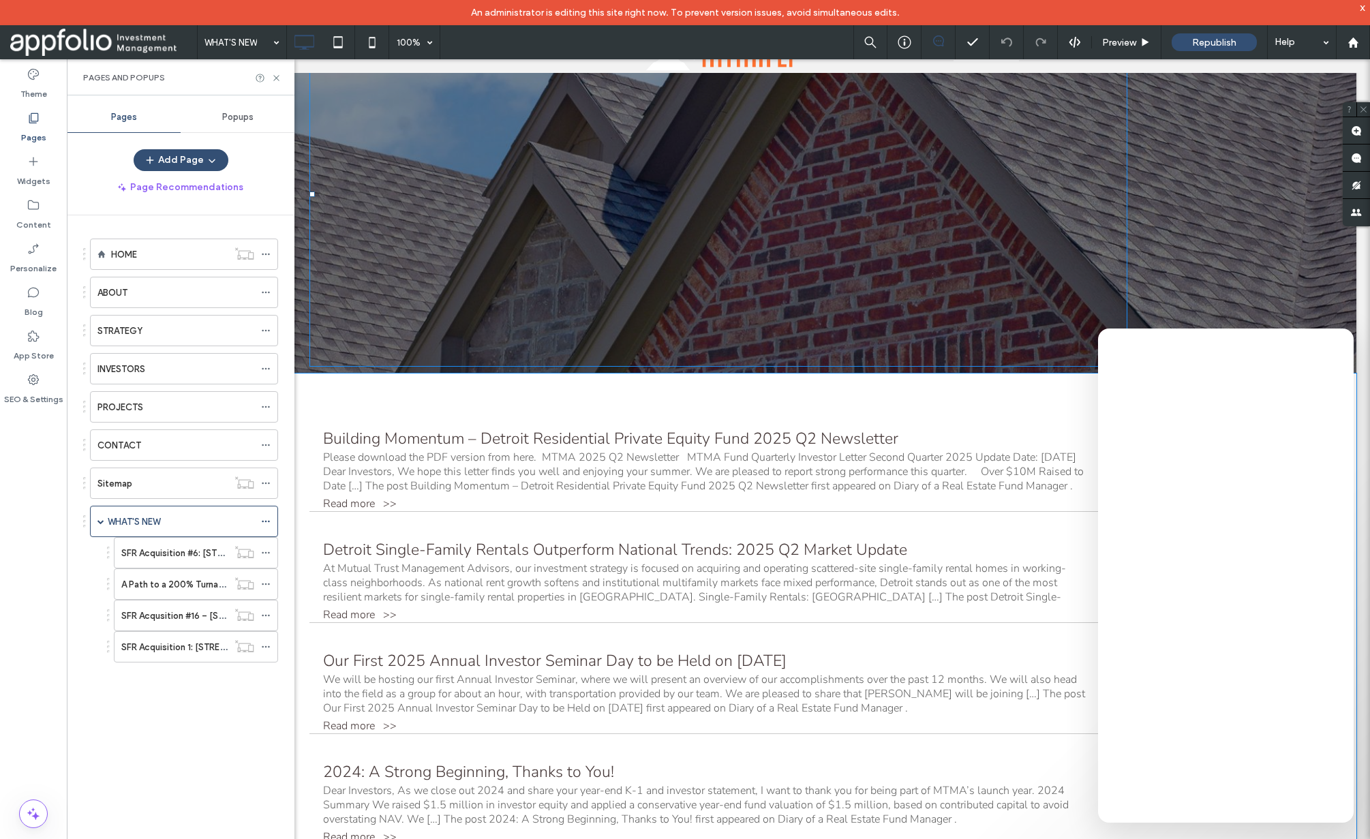
click at [737, 583] on div "At Mutual Trust Management Advisors, our investment strategy is focused on acqu…" at bounding box center [706, 583] width 767 height 43
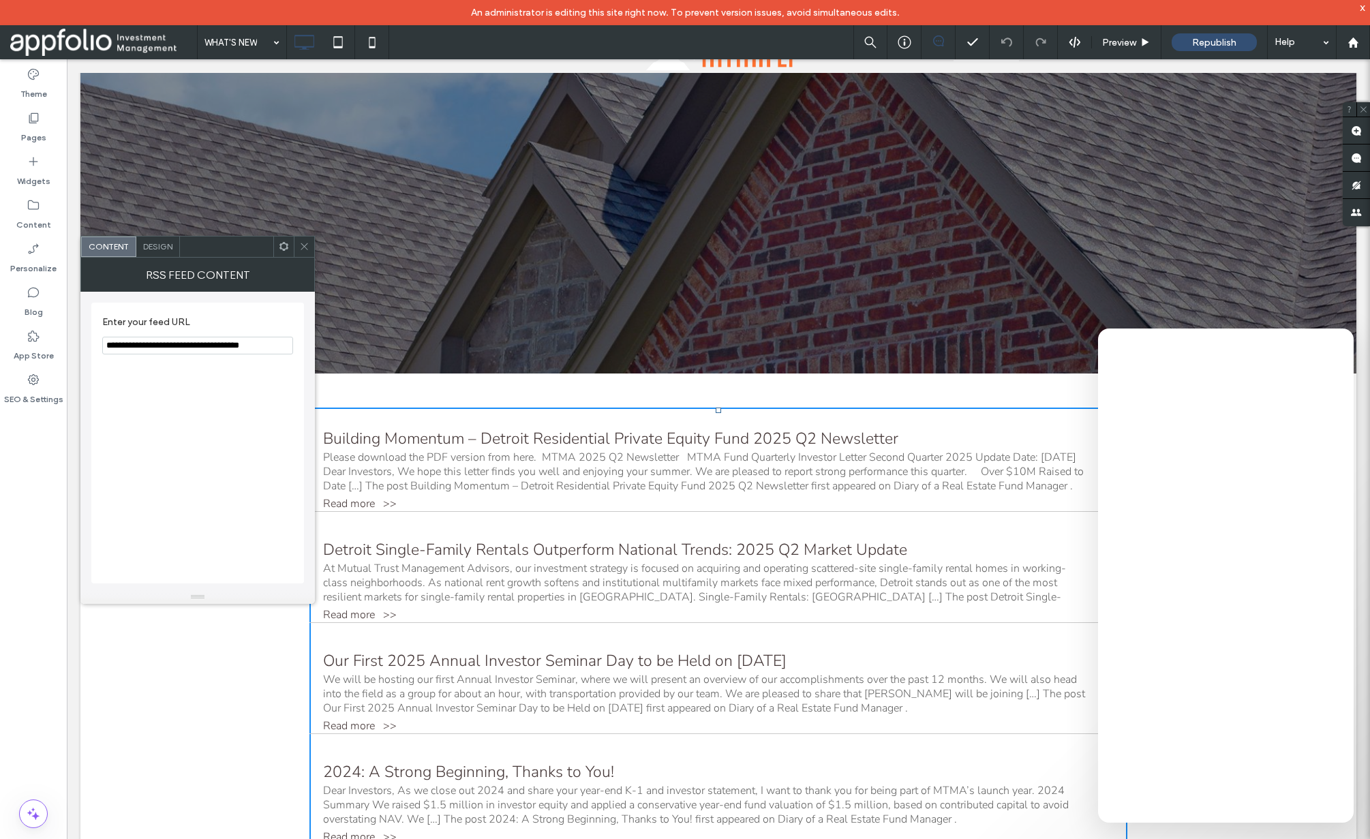
click at [204, 342] on input "**********" at bounding box center [197, 346] width 191 height 18
click at [303, 254] on span at bounding box center [304, 246] width 10 height 20
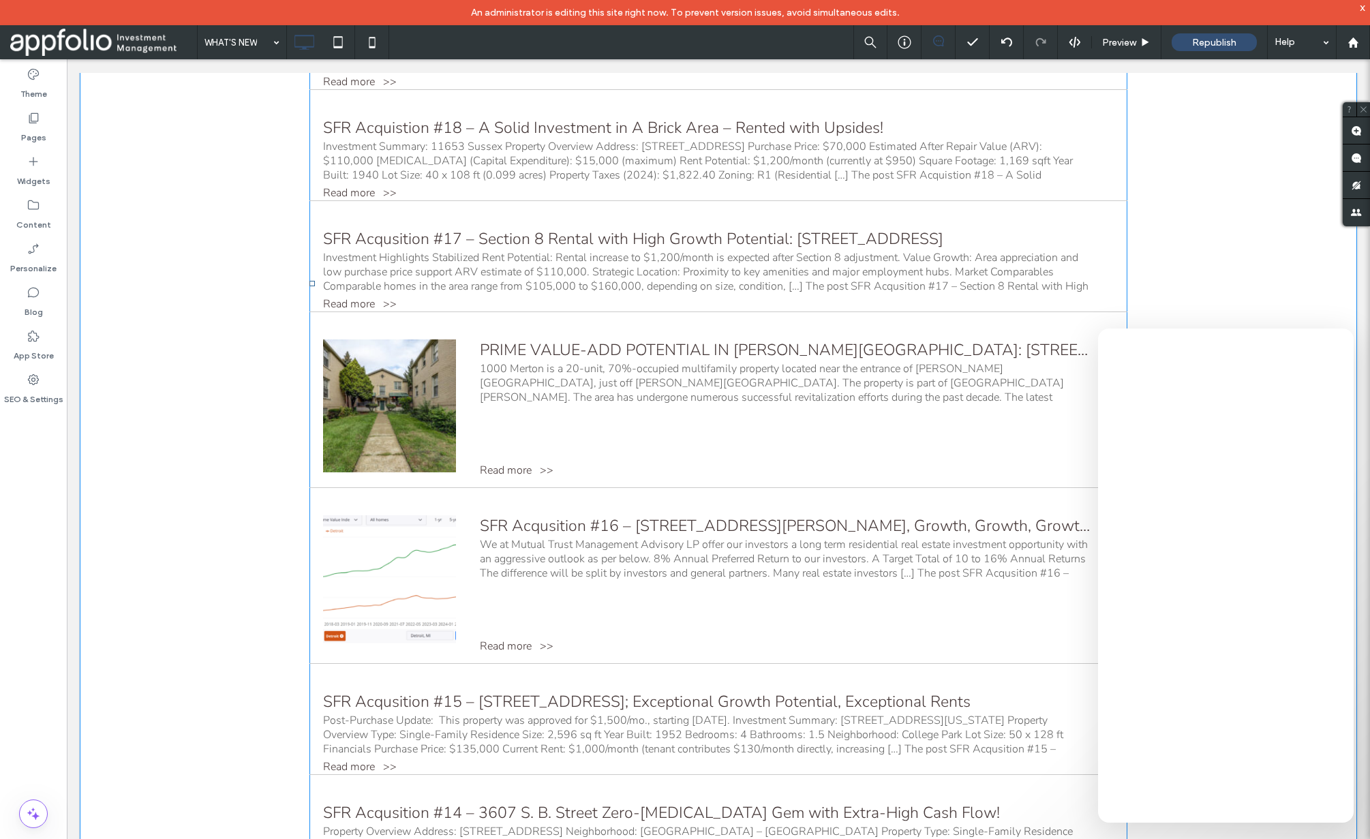
scroll to position [1328, 0]
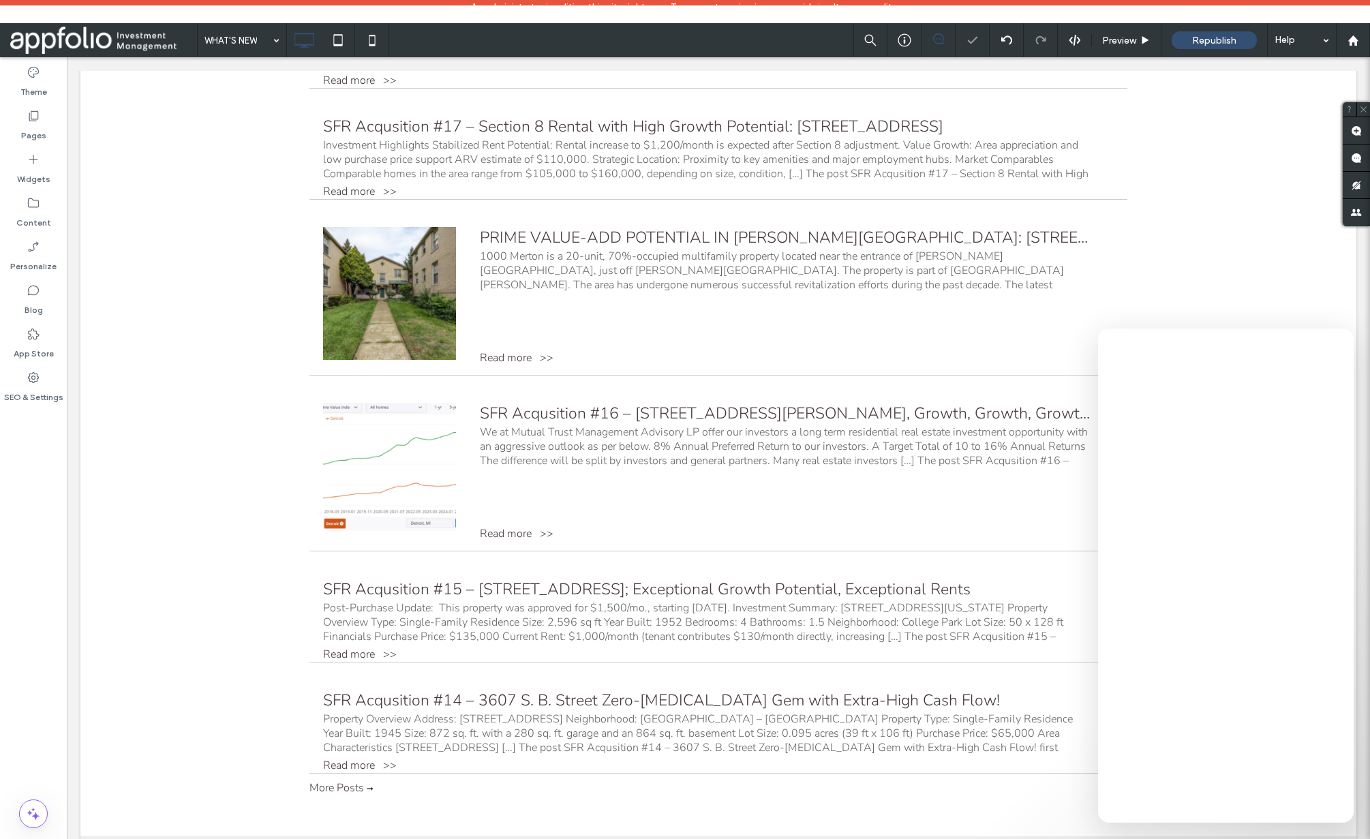
scroll to position [1287, 0]
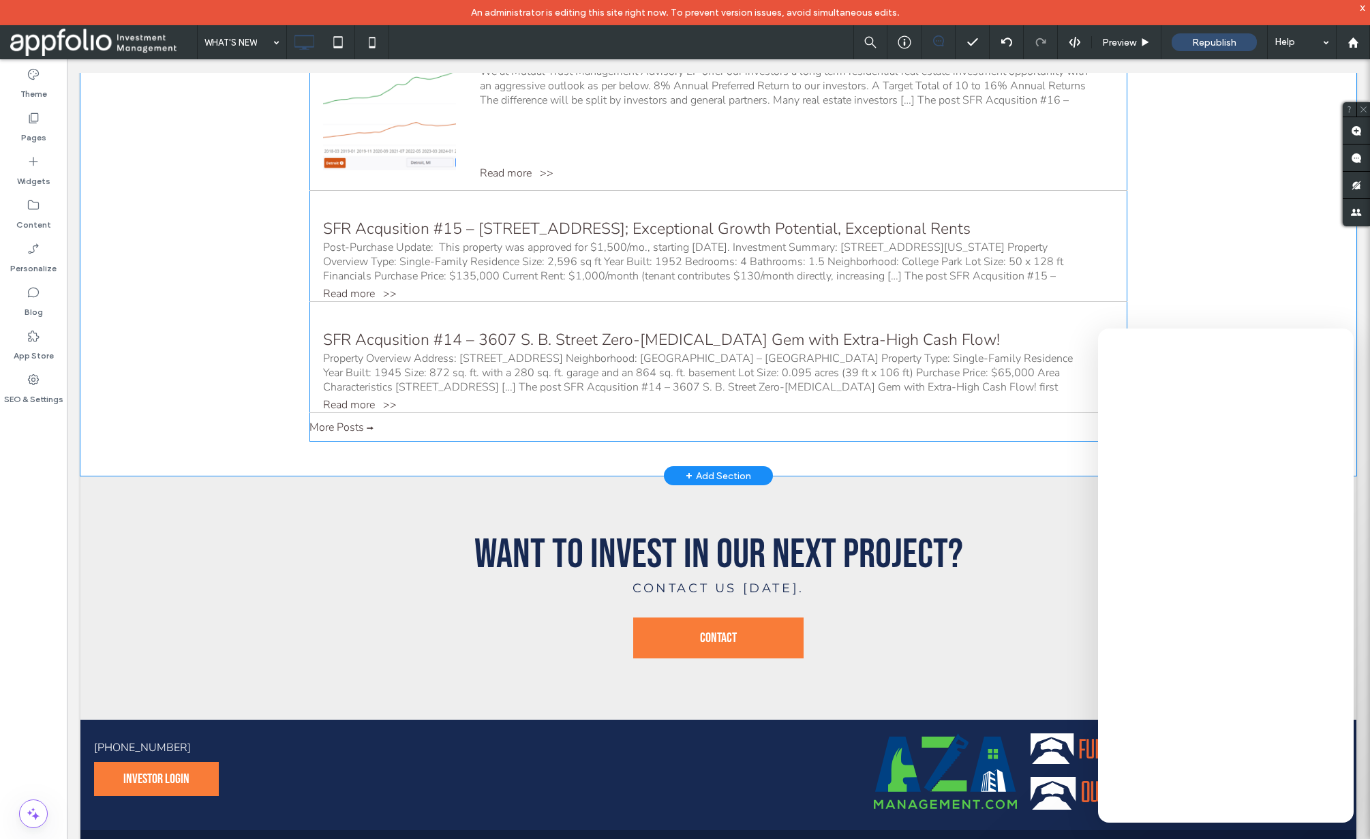
click at [687, 211] on div "[DATE] SFR Acqusition [STREET_ADDRESS]; Exceptional Growth Potential, Exception…" at bounding box center [718, 250] width 818 height 104
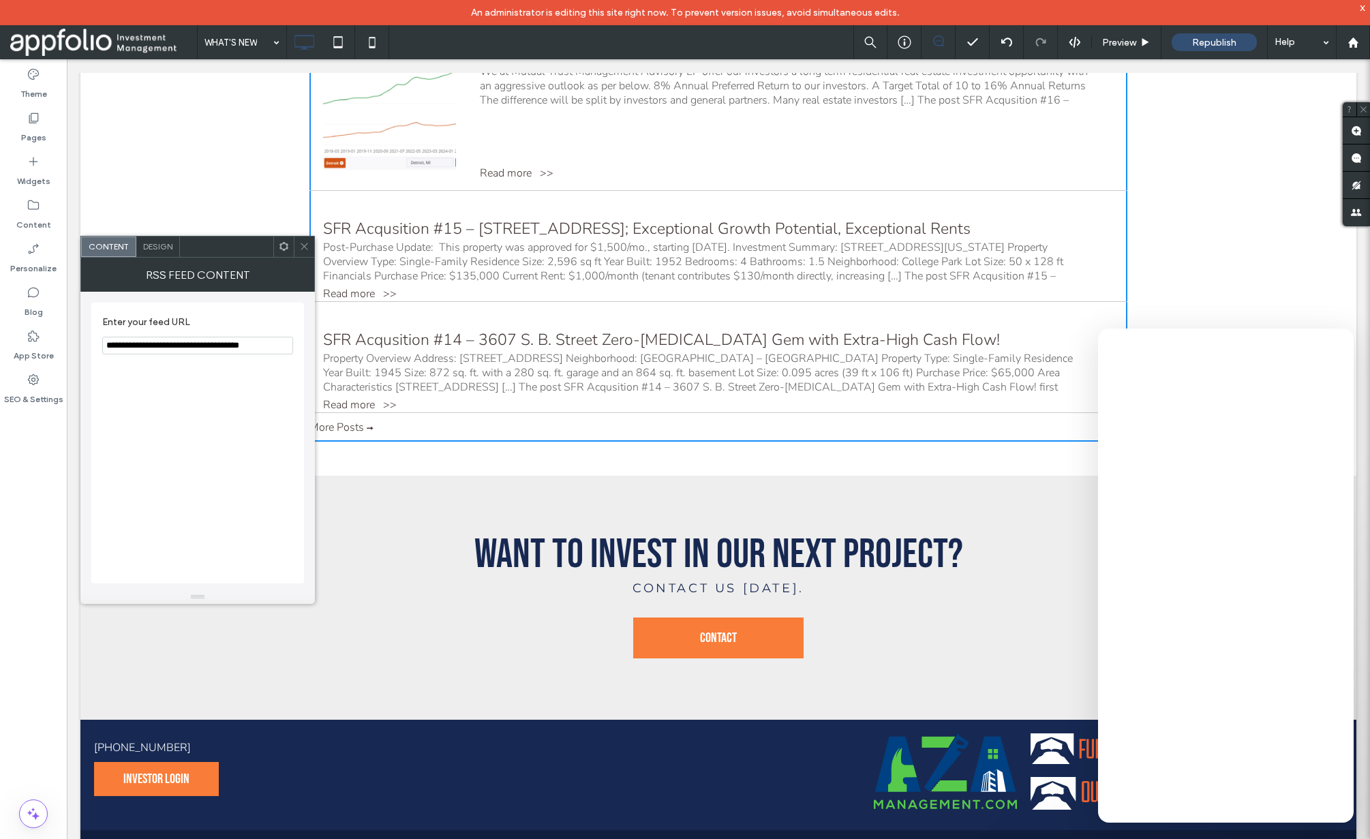
click at [307, 247] on icon at bounding box center [304, 246] width 10 height 10
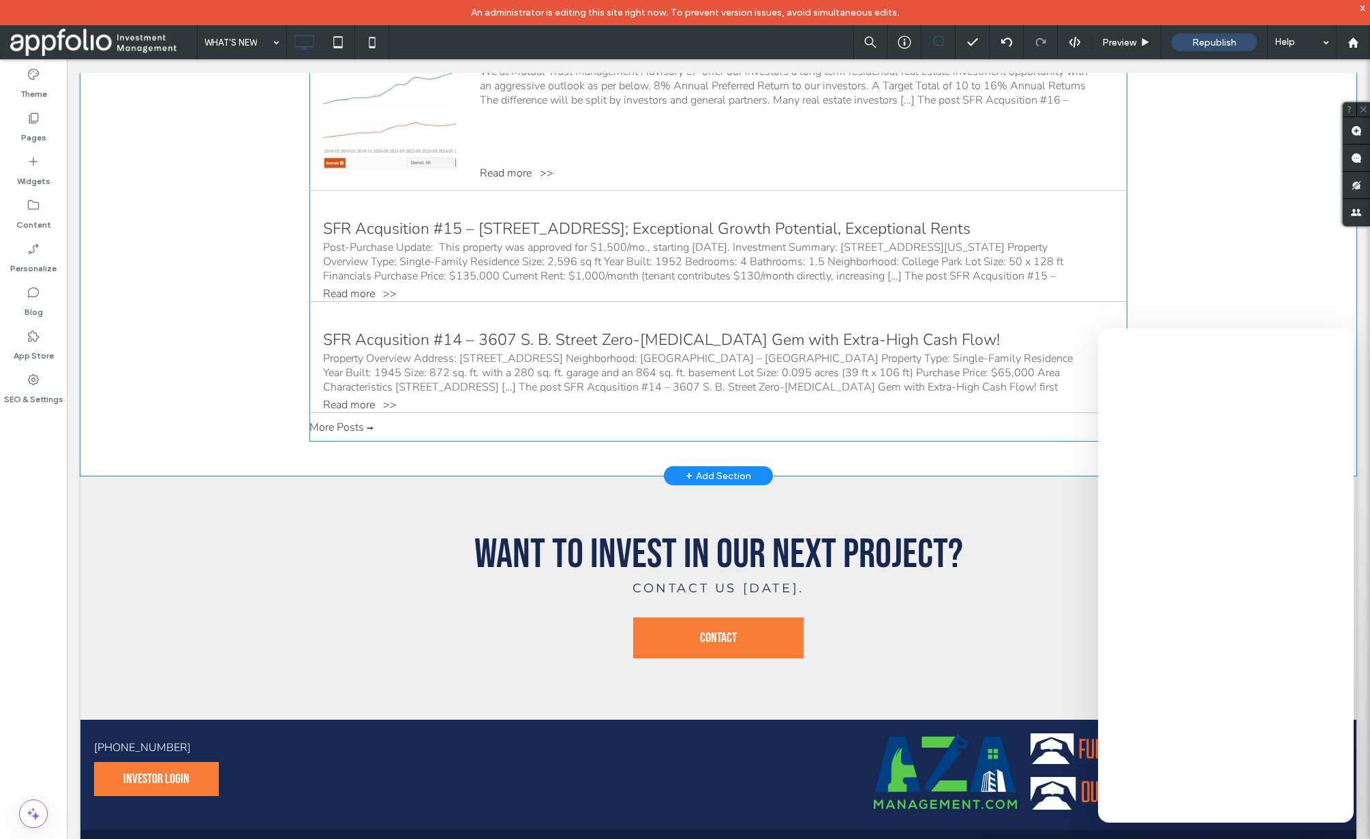
click at [432, 198] on div "[DATE] SFR Acqusition [STREET_ADDRESS]; Exceptional Growth Potential, Exception…" at bounding box center [718, 250] width 818 height 104
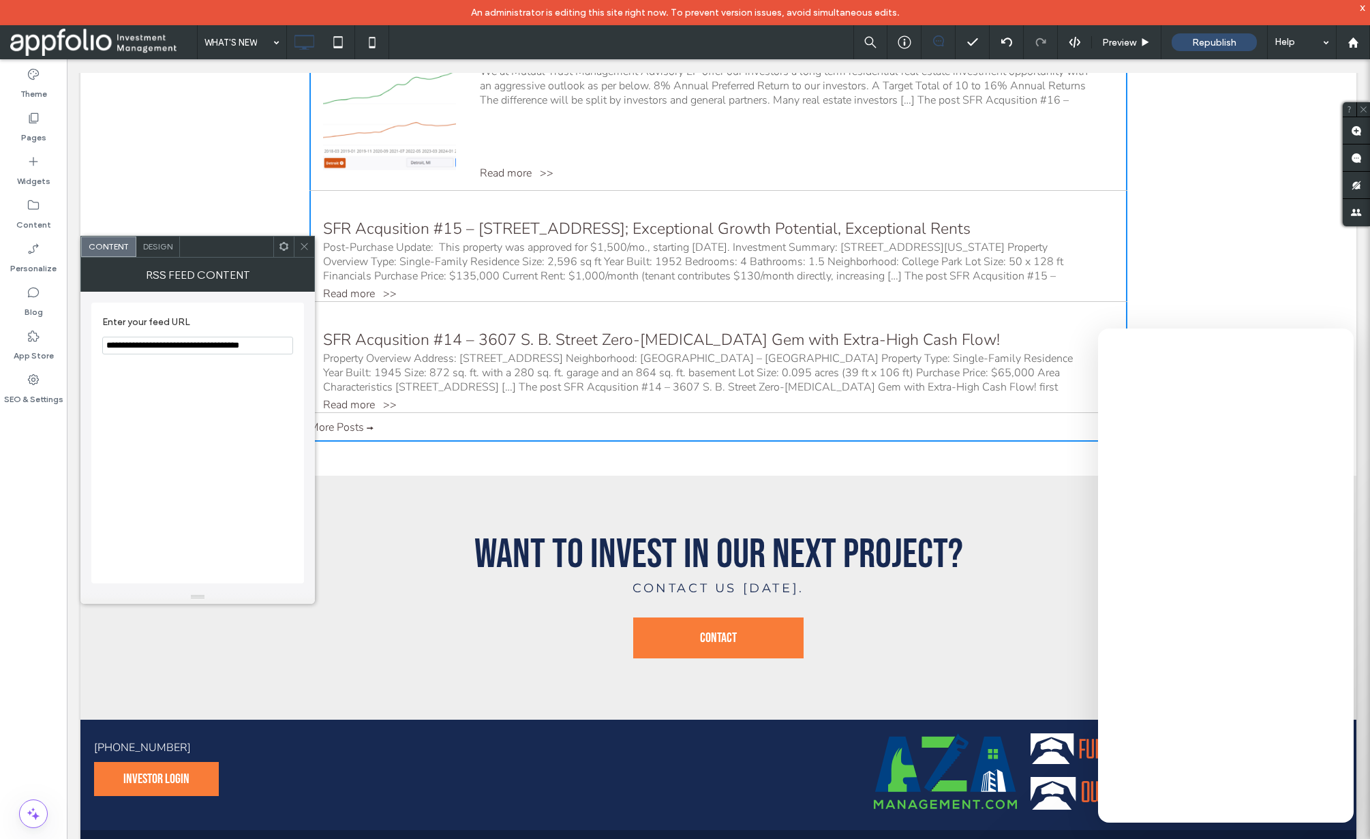
drag, startPoint x: 332, startPoint y: 405, endPoint x: 327, endPoint y: 351, distance: 54.0
type input "**********"
click at [277, 382] on div "**********" at bounding box center [197, 443] width 213 height 281
click at [305, 245] on icon at bounding box center [304, 246] width 10 height 10
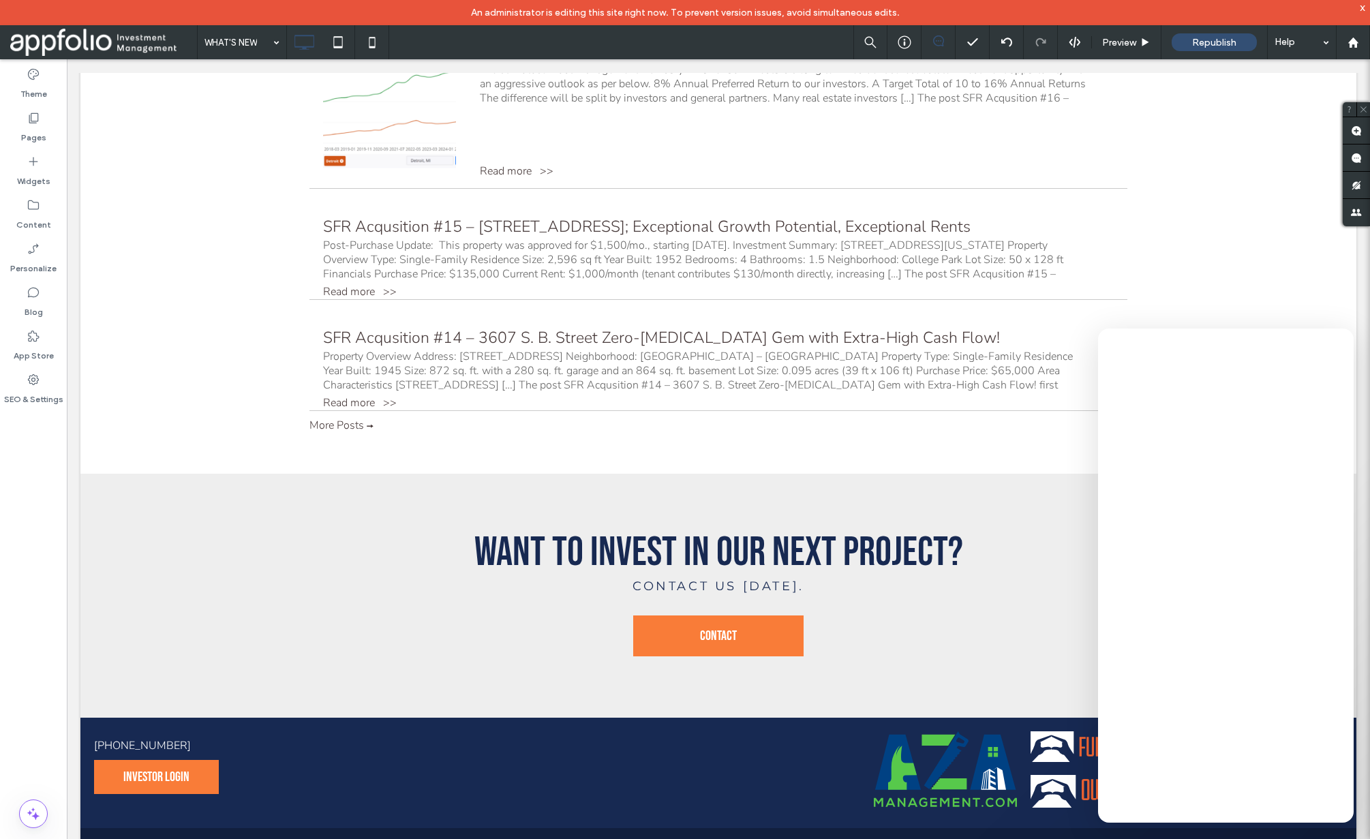
scroll to position [1289, 0]
